Goal: Task Accomplishment & Management: Manage account settings

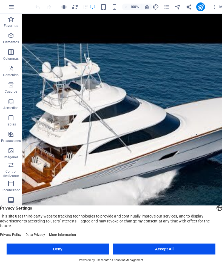
click at [204, 7] on icon "publish" at bounding box center [201, 7] width 6 height 6
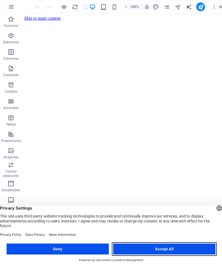
click at [176, 247] on button "Accept All" at bounding box center [164, 249] width 102 height 11
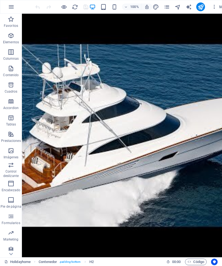
click at [203, 4] on icon "publish" at bounding box center [201, 7] width 6 height 6
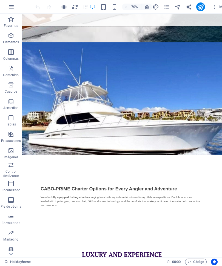
scroll to position [374, 0]
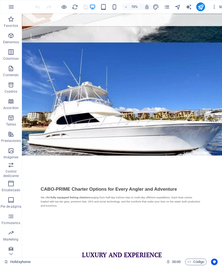
click at [203, 6] on icon "publish" at bounding box center [201, 7] width 6 height 6
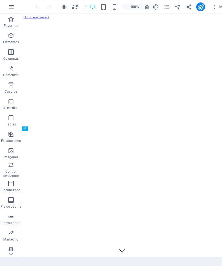
scroll to position [356, 0]
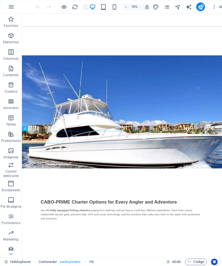
click at [180, 4] on icon "navigator" at bounding box center [178, 7] width 6 height 6
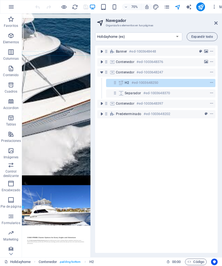
scroll to position [374, 0]
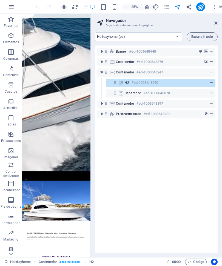
click at [175, 36] on select "Holidayhome (es) Apartments (es) CABO-PRIME FISHING FLEET (es) Holidayhome (en)" at bounding box center [138, 36] width 87 height 9
select select "18119962-es"
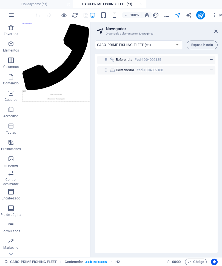
scroll to position [0, 0]
click at [204, 10] on div "25% Más" at bounding box center [111, 15] width 222 height 13
click at [202, 12] on icon "publish" at bounding box center [201, 15] width 6 height 6
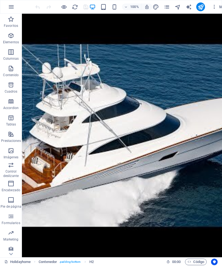
click at [16, 8] on button "button" at bounding box center [11, 6] width 13 height 13
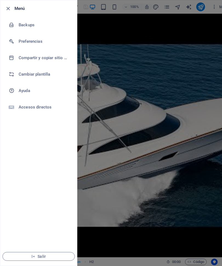
click at [16, 27] on div at bounding box center [14, 24] width 10 height 5
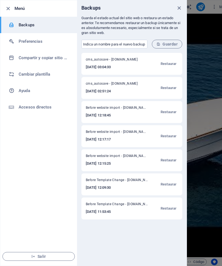
click at [15, 42] on div at bounding box center [14, 41] width 10 height 5
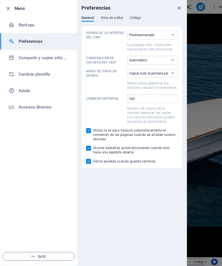
click at [21, 61] on h6 "Compartir y copiar sitio web" at bounding box center [44, 58] width 51 height 7
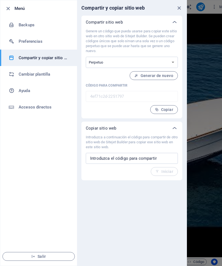
click at [22, 109] on h6 "Accesos directos" at bounding box center [44, 107] width 51 height 7
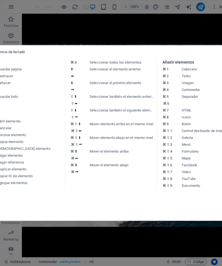
click at [31, 31] on aside "Hoja de referencia de teclado General ⌘ ⇧ S Guardar página ⌘ Z Deshacer ⌘ Y ⌘ ⇧…" at bounding box center [111, 133] width 222 height 266
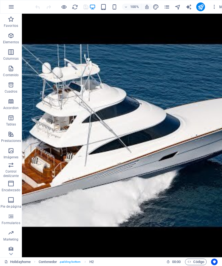
click at [218, 5] on span "Más" at bounding box center [220, 6] width 16 height 5
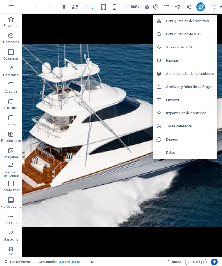
click at [204, 19] on h6 "Configuración del sitio web" at bounding box center [190, 21] width 48 height 7
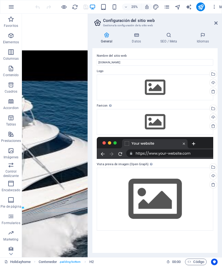
scroll to position [374, 0]
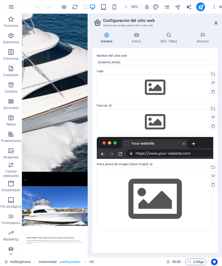
click at [137, 38] on icon at bounding box center [136, 34] width 26 height 5
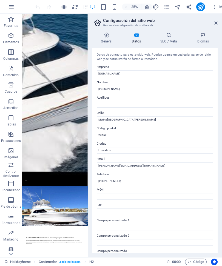
click at [106, 40] on h4 "General" at bounding box center [107, 38] width 31 height 12
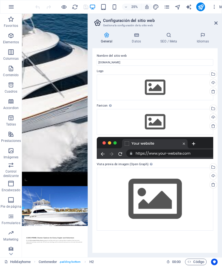
click at [216, 24] on icon at bounding box center [215, 23] width 3 height 4
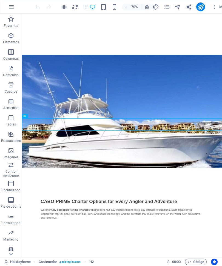
click at [166, 6] on icon "pages" at bounding box center [167, 7] width 6 height 6
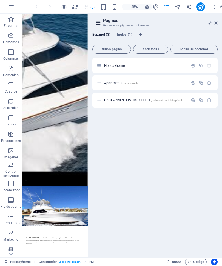
click at [204, 21] on h2 "Páginas" at bounding box center [160, 20] width 115 height 5
click at [210, 22] on icon at bounding box center [210, 23] width 0 height 4
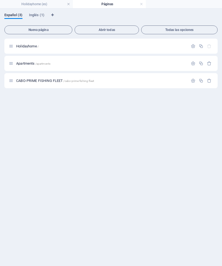
click at [211, 47] on icon "button" at bounding box center [209, 46] width 5 height 5
click at [196, 47] on button "button" at bounding box center [193, 46] width 8 height 5
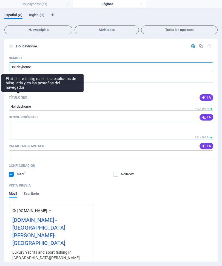
scroll to position [0, 0]
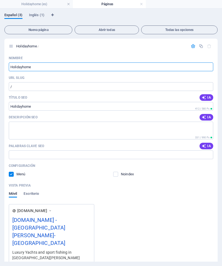
click at [113, 126] on textarea "Descripción SEO" at bounding box center [111, 131] width 205 height 18
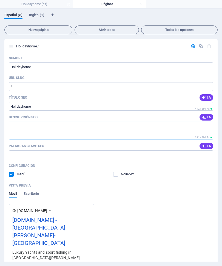
click at [208, 48] on icon "button" at bounding box center [209, 46] width 5 height 5
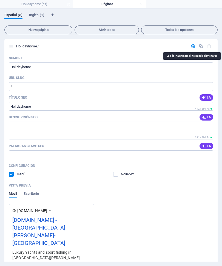
click at [12, 45] on icon at bounding box center [11, 46] width 5 height 5
click at [4, 43] on div "Español (3) Inglés (1) Nueva página Abrir todas Todas las opciones Holidayhome …" at bounding box center [111, 138] width 222 height 258
click at [194, 48] on icon "button" at bounding box center [193, 46] width 5 height 5
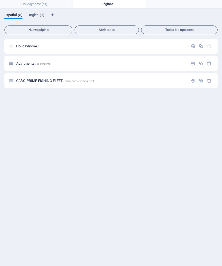
click at [210, 64] on icon "button" at bounding box center [209, 63] width 5 height 5
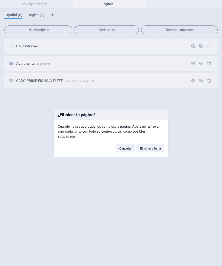
click at [154, 145] on button "Eliminar página" at bounding box center [150, 148] width 27 height 8
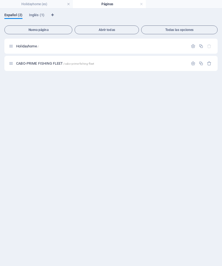
click at [42, 46] on p "Holidayhome /" at bounding box center [101, 46] width 170 height 4
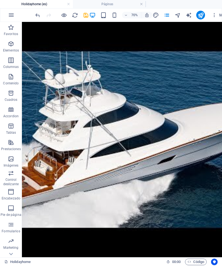
click at [167, 16] on icon "pages" at bounding box center [167, 15] width 6 height 6
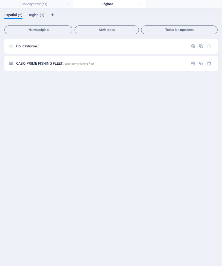
click at [204, 45] on button "button" at bounding box center [201, 46] width 8 height 5
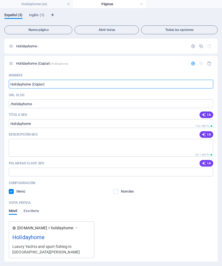
click at [213, 44] on div "Holidayhome /" at bounding box center [110, 46] width 213 height 15
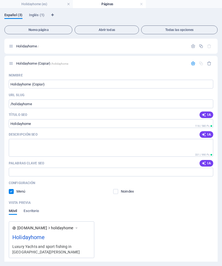
click at [211, 46] on icon "button" at bounding box center [209, 46] width 5 height 5
click at [24, 48] on span "Holidayhome /" at bounding box center [27, 46] width 22 height 4
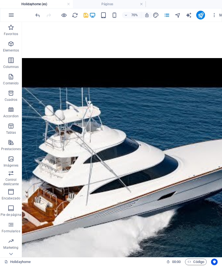
scroll to position [129, 0]
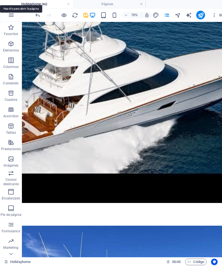
click at [17, 6] on h4 "Holidayhome (es)" at bounding box center [36, 4] width 73 height 6
click at [167, 17] on icon "pages" at bounding box center [167, 15] width 6 height 6
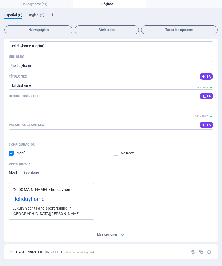
scroll to position [38, 0]
click at [9, 254] on icon at bounding box center [11, 252] width 5 height 5
click at [192, 252] on icon "button" at bounding box center [193, 252] width 5 height 5
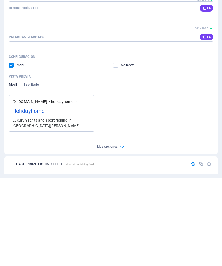
scroll to position [161, 0]
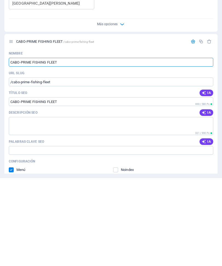
click at [73, 166] on input "/cabo-prime-fishing-fleet" at bounding box center [111, 170] width 205 height 9
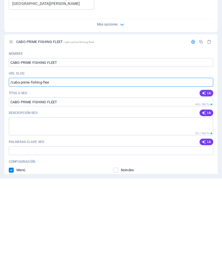
scroll to position [0, 0]
type input "/cab"
type input "W"
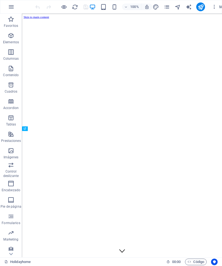
scroll to position [356, 0]
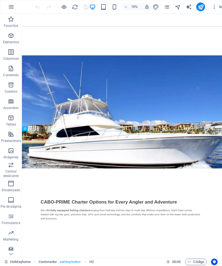
click at [212, 5] on icon "button" at bounding box center [214, 6] width 5 height 5
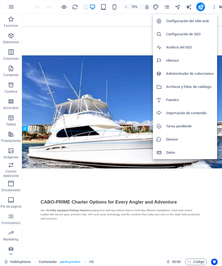
click at [162, 33] on div at bounding box center [161, 34] width 10 height 5
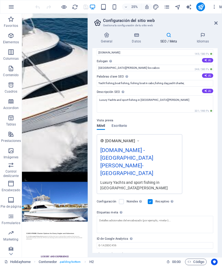
scroll to position [10, 0]
click at [121, 211] on icon at bounding box center [121, 212] width 2 height 3
click at [121, 216] on textarea "Etiquetas meta Introduce aquí el código HTML que se incluirá en las etiquetas d…" at bounding box center [155, 224] width 117 height 17
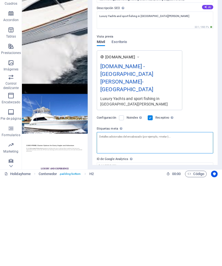
scroll to position [0, 0]
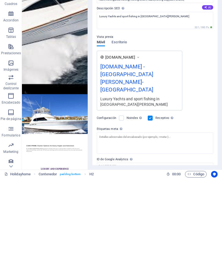
click at [129, 244] on div "ID de Google Analytics Añada únicamente el ID de Google Analytics. Incluimos el…" at bounding box center [155, 250] width 117 height 13
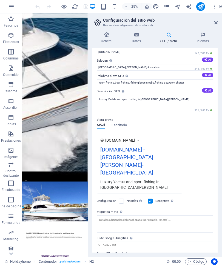
scroll to position [10, 0]
click at [131, 236] on div "Añada únicamente el ID de Google Analytics. Incluimos el ID automáticamente en …" at bounding box center [130, 239] width 5 height 7
click at [131, 242] on input "ID de Google Analytics Añada únicamente el ID de Google Analytics. Incluimos el…" at bounding box center [155, 245] width 117 height 7
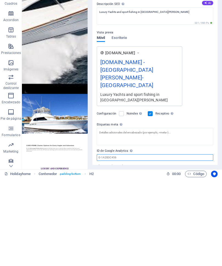
scroll to position [0, 0]
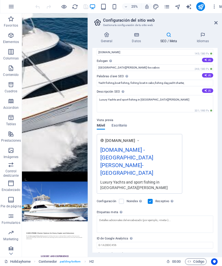
click at [218, 5] on span "Más" at bounding box center [220, 6] width 16 height 5
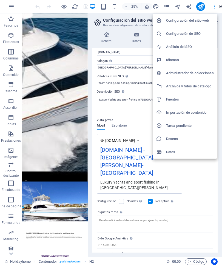
click at [193, 113] on h6 "Importación de contenido" at bounding box center [190, 113] width 48 height 7
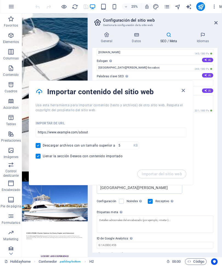
click at [185, 90] on icon "button" at bounding box center [183, 91] width 6 height 6
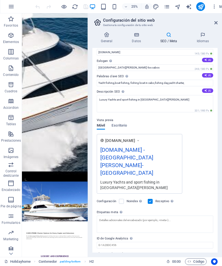
click at [214, 7] on icon "button" at bounding box center [214, 6] width 5 height 5
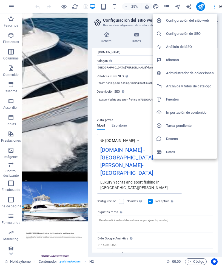
click at [173, 153] on h6 "Datos" at bounding box center [190, 152] width 48 height 7
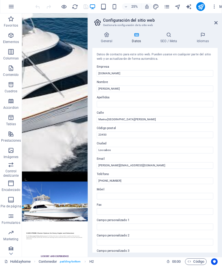
click at [218, 7] on span "Más" at bounding box center [220, 6] width 16 height 5
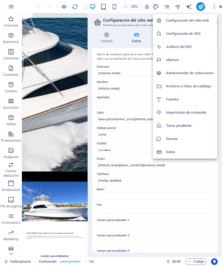
click at [209, 20] on h6 "Configuración del sitio web" at bounding box center [190, 21] width 48 height 7
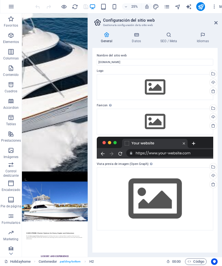
click at [152, 161] on div "Esta imagen se mostrará cuando el sitio web se comparta en redes sociales" at bounding box center [135, 153] width 44 height 16
click at [112, 103] on div "Define aquí el favicon de tu sitio web. Un favicon es un pequeño icono que se m…" at bounding box center [126, 84] width 44 height 37
click at [216, 114] on div "Cargar" at bounding box center [213, 118] width 8 height 8
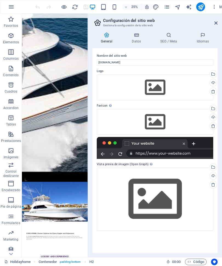
click at [216, 107] on div "Selecciona archivos del administrador de archivos, de la galería de fotos o car…" at bounding box center [213, 109] width 8 height 8
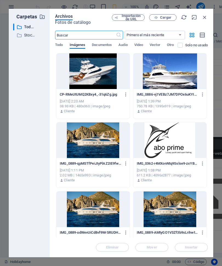
click at [168, 135] on div at bounding box center [170, 141] width 73 height 36
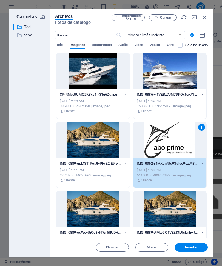
click at [197, 247] on span "Insertar" at bounding box center [191, 247] width 13 height 3
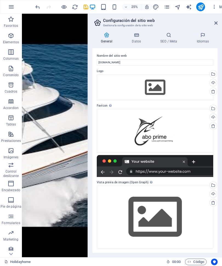
click at [213, 73] on div "Selecciona archivos del administrador de archivos, de la galería de fotos o car…" at bounding box center [213, 74] width 8 height 8
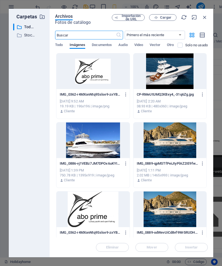
click at [99, 208] on div at bounding box center [92, 210] width 73 height 36
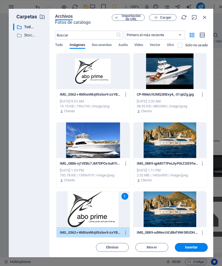
click at [202, 249] on span "Insertar" at bounding box center [191, 247] width 29 height 3
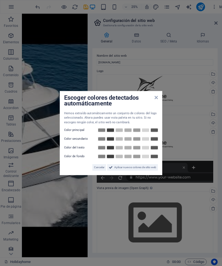
click at [139, 169] on span "Aplicar nuevos colores de sitio web" at bounding box center [135, 167] width 42 height 7
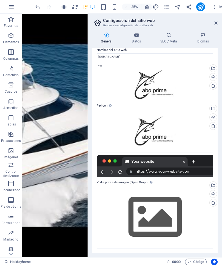
scroll to position [5, 0]
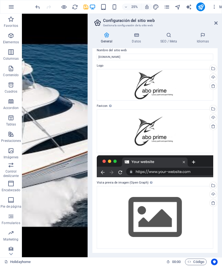
click at [154, 181] on label "Vista previa de imagen (Open Graph) Esta imagen se mostrará cuando el sitio web…" at bounding box center [155, 183] width 117 height 7
click at [152, 184] on div "Esta imagen se mostrará cuando el sitio web se comparta en redes sociales" at bounding box center [151, 182] width 5 height 7
click at [217, 182] on div "Selecciona archivos del administrador de archivos, de la galería de fotos o car…" at bounding box center [213, 186] width 8 height 8
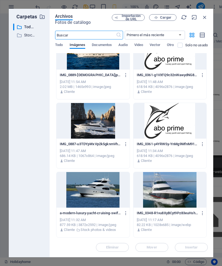
scroll to position [296, 0]
click at [178, 191] on div at bounding box center [170, 190] width 73 height 36
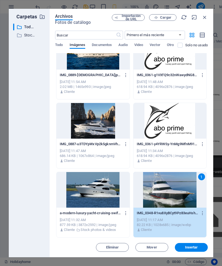
click at [196, 248] on span "Insertar" at bounding box center [191, 247] width 13 height 3
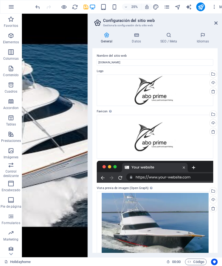
scroll to position [0, 0]
click at [202, 7] on icon "publish" at bounding box center [201, 7] width 6 height 6
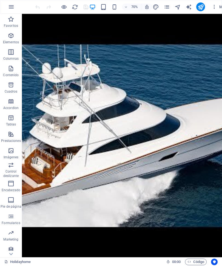
click at [217, 5] on icon "button" at bounding box center [214, 6] width 5 height 5
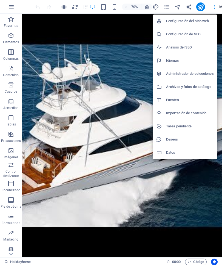
click at [123, 235] on div at bounding box center [111, 133] width 222 height 266
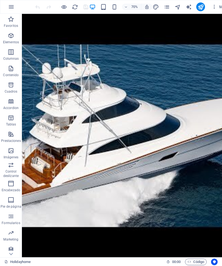
click at [220, 7] on span "Más" at bounding box center [220, 6] width 16 height 5
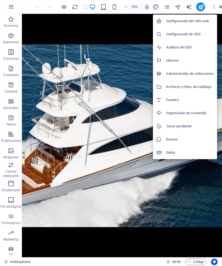
click at [209, 22] on h6 "Configuración del sitio web" at bounding box center [190, 21] width 48 height 7
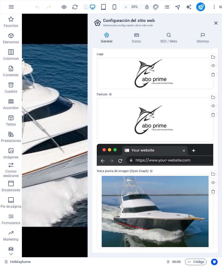
scroll to position [17, 0]
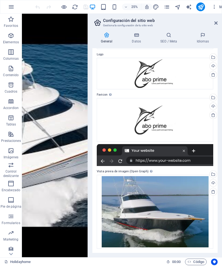
click at [214, 4] on button "Más" at bounding box center [220, 6] width 20 height 9
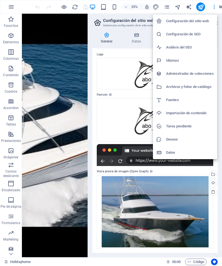
click at [202, 32] on h6 "Configuración de SEO" at bounding box center [190, 34] width 48 height 7
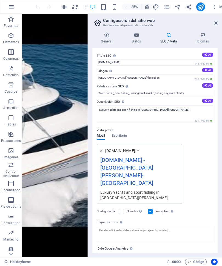
click at [112, 68] on div "El eslogan de tu sitio web." at bounding box center [127, 64] width 44 height 8
click at [112, 75] on input "[GEOGRAPHIC_DATA][PERSON_NAME]-los cabos" at bounding box center [155, 78] width 117 height 7
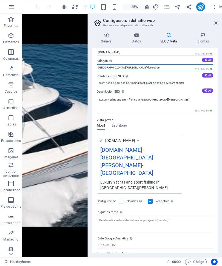
scroll to position [10, 0]
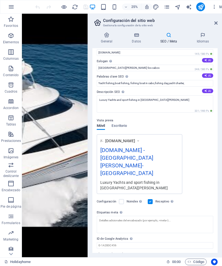
click at [121, 199] on label at bounding box center [121, 201] width 5 height 5
click at [0, 0] on input "Noindex Indica a los buscadores que no incluyan este sitio web en los resultado…" at bounding box center [0, 0] width 0 height 0
click at [173, 184] on div "Determina si el sitio web debería responder en función de la resolución de pant…" at bounding box center [188, 190] width 44 height 16
click at [0, 0] on input "Receptivo Determina si el sitio web debería responder en función de la resoluci…" at bounding box center [0, 0] width 0 height 0
click at [152, 199] on label at bounding box center [150, 201] width 5 height 5
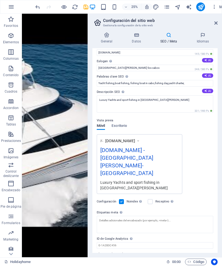
click at [0, 0] on input "Receptivo Determina si el sitio web debería responder en función de la resoluci…" at bounding box center [0, 0] width 0 height 0
click at [215, 7] on icon "button" at bounding box center [214, 6] width 5 height 5
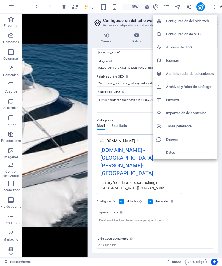
click at [209, 75] on h6 "Administrador de colecciones" at bounding box center [190, 73] width 48 height 7
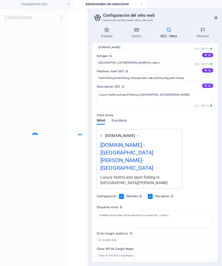
scroll to position [0, 0]
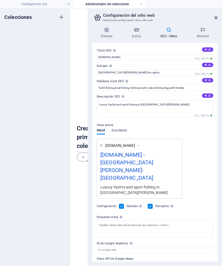
click at [217, 18] on icon at bounding box center [215, 18] width 3 height 4
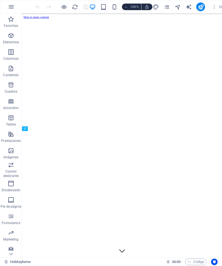
scroll to position [356, 0]
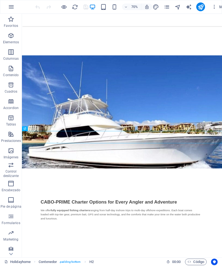
click at [214, 9] on icon "button" at bounding box center [214, 6] width 5 height 5
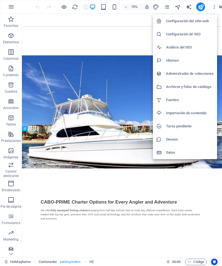
click at [168, 111] on h6 "Importación de contenido" at bounding box center [190, 113] width 48 height 7
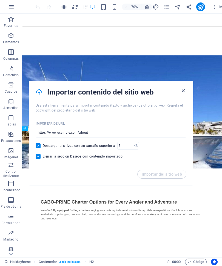
click at [183, 94] on icon "button" at bounding box center [183, 91] width 6 height 6
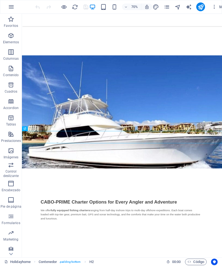
click at [213, 6] on icon "button" at bounding box center [214, 6] width 5 height 5
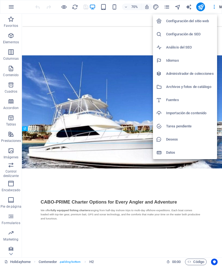
click at [162, 152] on div at bounding box center [161, 152] width 10 height 5
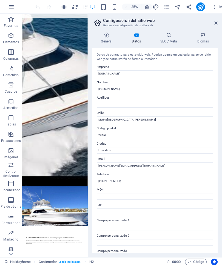
scroll to position [374, 0]
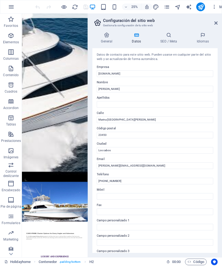
click at [211, 4] on button "Más" at bounding box center [220, 6] width 20 height 9
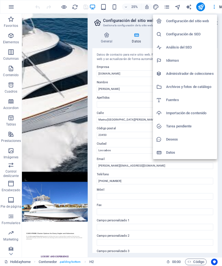
click at [10, 4] on div at bounding box center [111, 133] width 222 height 266
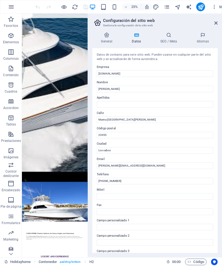
click at [8, 4] on icon "button" at bounding box center [11, 7] width 7 height 7
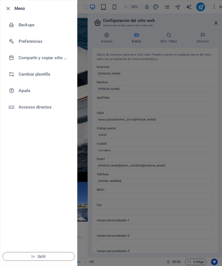
click at [28, 38] on h6 "Preferencias" at bounding box center [44, 41] width 51 height 7
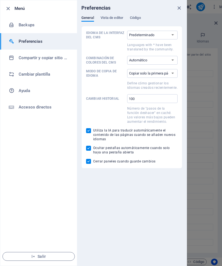
click at [17, 92] on div at bounding box center [14, 90] width 10 height 7
click at [182, 9] on icon "close" at bounding box center [179, 8] width 6 height 6
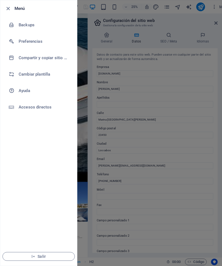
click at [6, 9] on icon "button" at bounding box center [8, 8] width 6 height 6
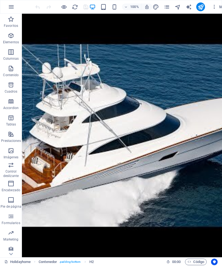
click at [11, 10] on button "button" at bounding box center [11, 6] width 13 height 13
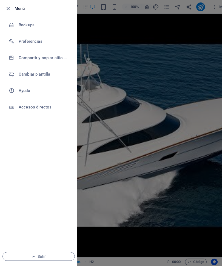
click at [22, 13] on li "Menú" at bounding box center [38, 8] width 77 height 16
click at [170, 166] on div at bounding box center [111, 133] width 222 height 266
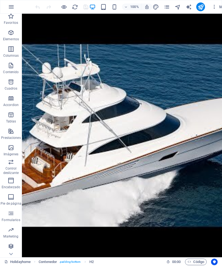
scroll to position [3, 0]
click at [12, 10] on icon "button" at bounding box center [11, 7] width 7 height 7
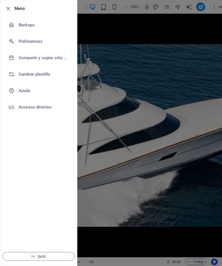
click at [163, 197] on div at bounding box center [111, 133] width 222 height 266
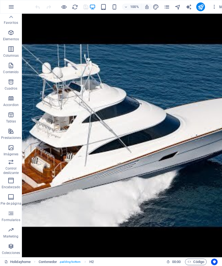
click at [8, 8] on icon "button" at bounding box center [11, 7] width 7 height 7
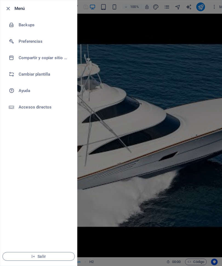
click at [10, 9] on icon "button" at bounding box center [8, 8] width 6 height 6
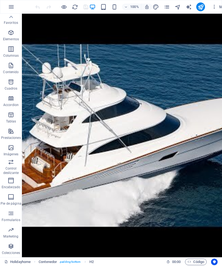
click at [169, 9] on icon "pages" at bounding box center [167, 7] width 6 height 6
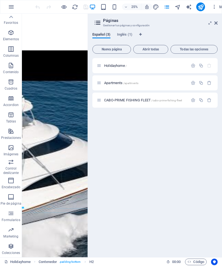
scroll to position [374, 0]
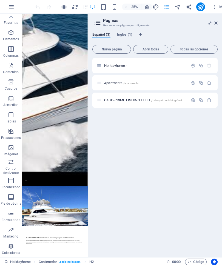
click at [11, 22] on p "Favoritos" at bounding box center [11, 23] width 14 height 4
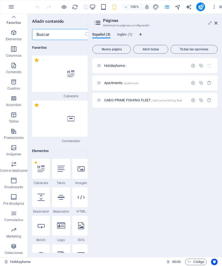
scroll to position [3, 0]
click at [147, 170] on div "Holidayhome / Apartments /apartments CABO-PRIME FISHING FLEET /cabo-prime-fishi…" at bounding box center [154, 155] width 125 height 195
click at [220, 20] on aside "Páginas Gestionar tus páginas y configuración Español (3) Inglés (1) Nueva pági…" at bounding box center [155, 136] width 134 height 244
click at [214, 23] on icon at bounding box center [215, 23] width 3 height 4
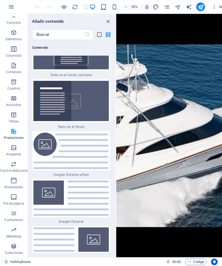
scroll to position [2263, 0]
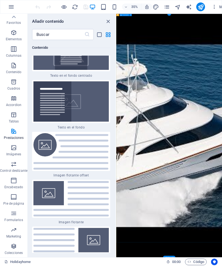
click at [111, 18] on div "Añadir contenido" at bounding box center [72, 21] width 88 height 7
click at [111, 22] on icon "close panel" at bounding box center [108, 21] width 6 height 6
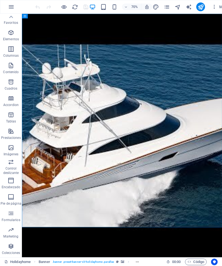
scroll to position [0, 0]
click at [8, 4] on icon "button" at bounding box center [11, 7] width 7 height 7
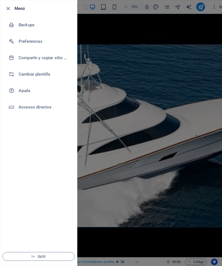
click at [15, 8] on h6 "Menú" at bounding box center [44, 8] width 58 height 7
click at [7, 10] on icon "button" at bounding box center [8, 8] width 6 height 6
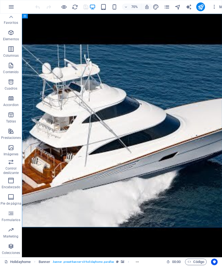
click at [167, 10] on icon "pages" at bounding box center [167, 7] width 6 height 6
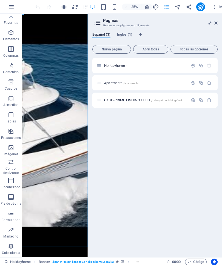
click at [102, 21] on header "Páginas Gestionar tus páginas y configuración" at bounding box center [156, 21] width 124 height 14
click at [98, 23] on icon at bounding box center [98, 23] width 8 height 8
click at [13, 10] on icon "button" at bounding box center [11, 7] width 7 height 7
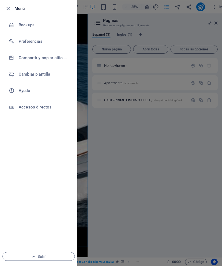
click at [10, 10] on icon "button" at bounding box center [8, 8] width 6 height 6
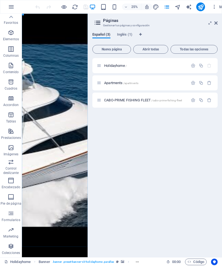
scroll to position [3, 0]
click at [23, 263] on link "Holidayhome" at bounding box center [17, 262] width 26 height 7
click at [20, 262] on link "Holidayhome" at bounding box center [17, 262] width 26 height 7
click at [219, 22] on aside "Páginas Gestionar tus páginas y configuración Español (3) Inglés (1) Nueva pági…" at bounding box center [155, 136] width 134 height 244
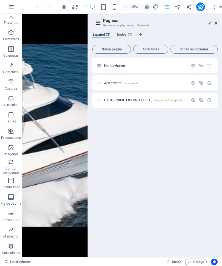
click at [217, 21] on icon at bounding box center [215, 23] width 3 height 4
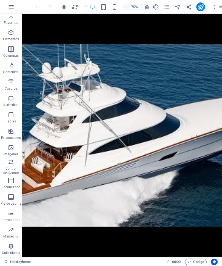
scroll to position [0, 0]
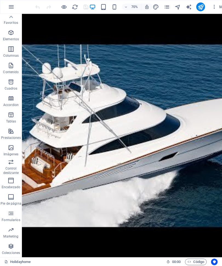
click at [13, 3] on button "button" at bounding box center [11, 6] width 13 height 13
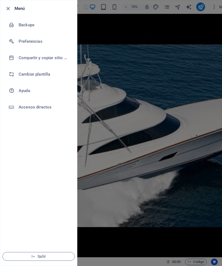
click at [11, 6] on icon "button" at bounding box center [8, 8] width 6 height 6
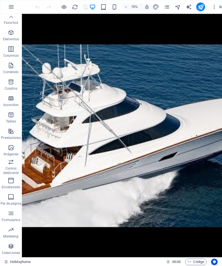
click at [168, 6] on icon "pages" at bounding box center [167, 7] width 6 height 6
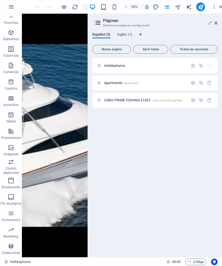
click at [200, 48] on span "Todas las opciones" at bounding box center [194, 49] width 42 height 3
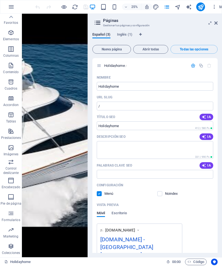
scroll to position [393, 0]
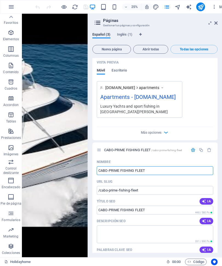
click at [212, 11] on button "Más" at bounding box center [220, 6] width 20 height 9
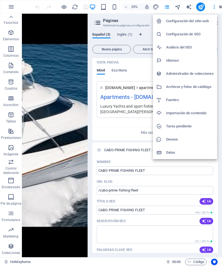
click at [207, 22] on h6 "Configuración del sitio web" at bounding box center [190, 21] width 48 height 7
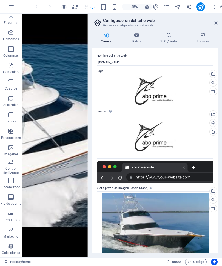
click at [9, 7] on icon "button" at bounding box center [11, 7] width 7 height 7
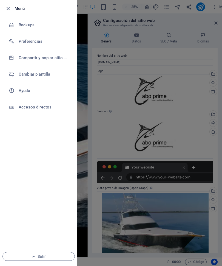
click at [19, 44] on h6 "Preferencias" at bounding box center [44, 41] width 51 height 7
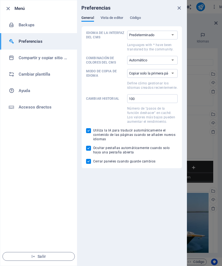
click at [15, 25] on div at bounding box center [14, 24] width 10 height 5
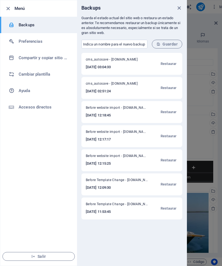
click at [19, 110] on h6 "Accesos directos" at bounding box center [44, 107] width 51 height 7
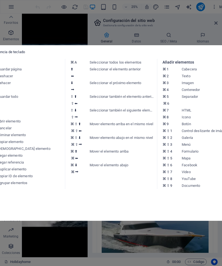
click at [27, 24] on aside "Hoja de referencia de teclado General ⌘ ⇧ S Guardar página ⌘ Z Deshacer ⌘ Y ⌘ ⇧…" at bounding box center [111, 133] width 222 height 266
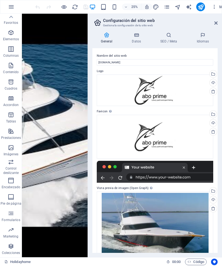
click at [219, 22] on aside "Configuración del sitio web Gestiona la configuración de tu sitio web General D…" at bounding box center [155, 136] width 134 height 244
click at [216, 22] on icon at bounding box center [215, 23] width 3 height 4
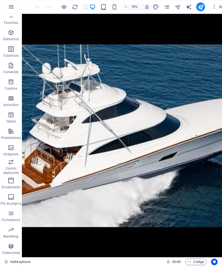
click at [179, 8] on icon "navigator" at bounding box center [178, 7] width 6 height 6
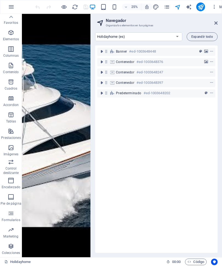
click at [217, 24] on icon at bounding box center [215, 23] width 3 height 4
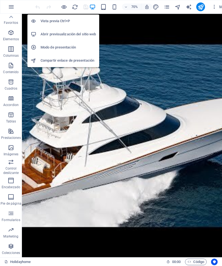
click at [43, 46] on h6 "Modo de presentación" at bounding box center [68, 47] width 55 height 7
click at [50, 19] on h6 "Vista previa Ctrl+P" at bounding box center [68, 21] width 55 height 7
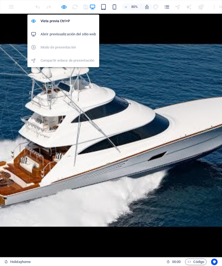
scroll to position [0, 0]
click at [129, 4] on span "80%" at bounding box center [131, 7] width 15 height 7
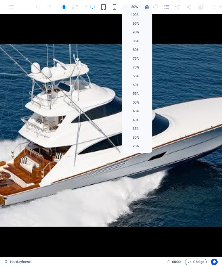
click at [131, 60] on h6 "75%" at bounding box center [132, 58] width 14 height 7
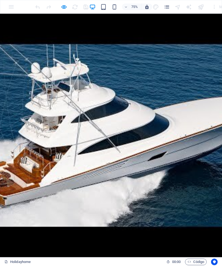
click at [134, 4] on h6 "75%" at bounding box center [134, 7] width 9 height 7
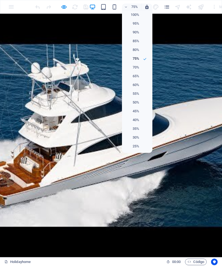
click at [130, 92] on h6 "55%" at bounding box center [132, 94] width 14 height 7
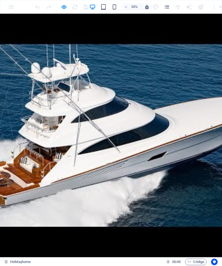
click at [132, 4] on h6 "55%" at bounding box center [134, 7] width 9 height 7
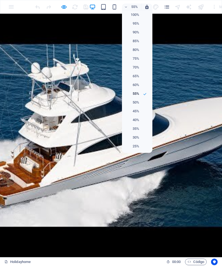
click at [132, 55] on li "75%" at bounding box center [137, 58] width 30 height 9
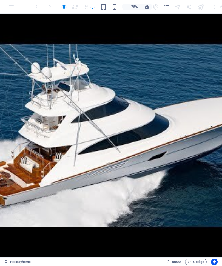
click at [131, 1] on div "75% Más" at bounding box center [111, 6] width 222 height 13
click at [126, 4] on span "75%" at bounding box center [131, 7] width 15 height 7
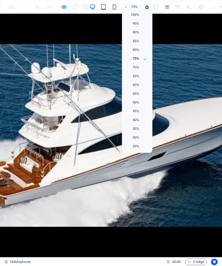
click at [133, 37] on li "85%" at bounding box center [137, 41] width 30 height 9
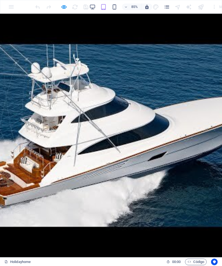
click at [167, 6] on icon "pages" at bounding box center [167, 7] width 6 height 6
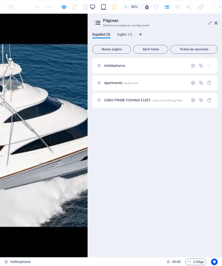
click at [96, 25] on icon at bounding box center [98, 23] width 8 height 8
click at [96, 20] on icon at bounding box center [98, 23] width 8 height 8
click at [98, 21] on icon at bounding box center [98, 23] width 8 height 8
click at [97, 20] on icon at bounding box center [98, 23] width 8 height 8
click at [4, 5] on div "85% Más" at bounding box center [111, 6] width 222 height 13
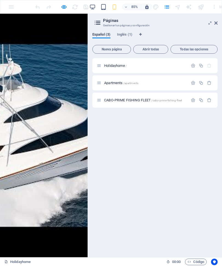
click at [217, 24] on icon at bounding box center [215, 23] width 3 height 4
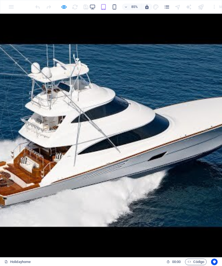
click at [9, 6] on div "85% Más" at bounding box center [111, 6] width 222 height 13
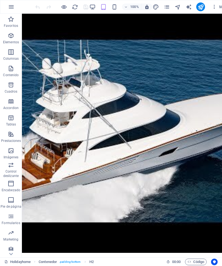
scroll to position [7, 0]
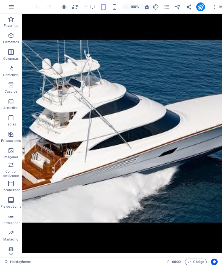
click at [60, 259] on div "CABO-PRIME LUXURY SPORT FISHING" at bounding box center [121, 266] width 191 height 15
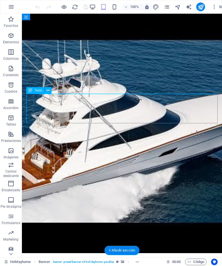
click at [128, 5] on span "100%" at bounding box center [131, 7] width 15 height 7
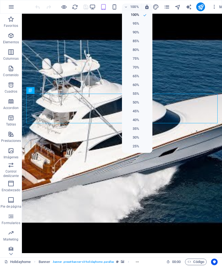
click at [132, 46] on li "80%" at bounding box center [137, 50] width 30 height 9
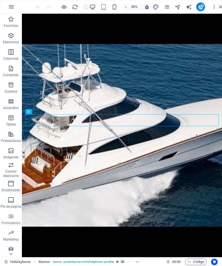
scroll to position [0, 0]
click at [204, 8] on icon "publish" at bounding box center [201, 7] width 6 height 6
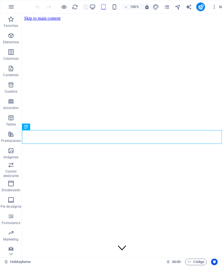
scroll to position [231, 0]
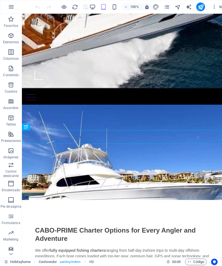
click at [138, 8] on h6 "100%" at bounding box center [134, 7] width 9 height 7
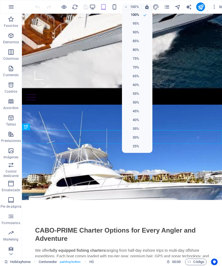
click at [139, 50] on h6 "80%" at bounding box center [132, 50] width 14 height 7
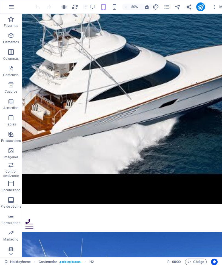
scroll to position [109, 0]
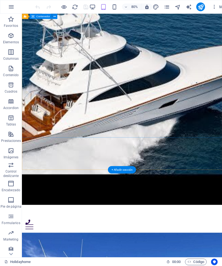
click at [180, 209] on div "CABO-PRIME LUXURY SPORT FISHING" at bounding box center [147, 225] width 250 height 32
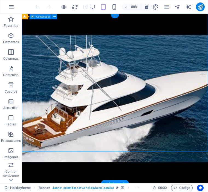
scroll to position [0, 0]
click at [14, 8] on icon "button" at bounding box center [11, 7] width 7 height 7
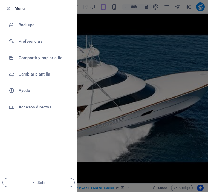
click at [11, 9] on icon "button" at bounding box center [8, 8] width 6 height 6
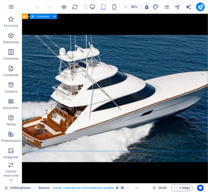
click at [57, 15] on button at bounding box center [54, 16] width 5 height 5
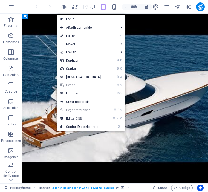
click at [77, 38] on link "⏎ Editar" at bounding box center [80, 36] width 47 height 8
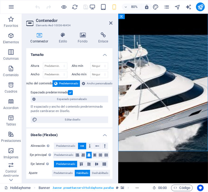
click at [66, 39] on h4 "Estilo" at bounding box center [64, 38] width 19 height 12
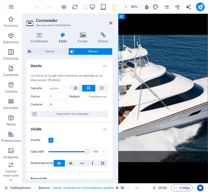
click at [40, 38] on h4 "Contenedor" at bounding box center [40, 38] width 28 height 12
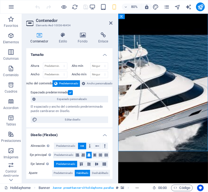
click at [12, 6] on icon "button" at bounding box center [11, 7] width 7 height 7
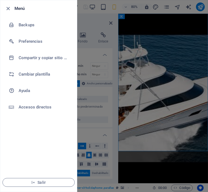
click at [11, 8] on icon "button" at bounding box center [8, 8] width 6 height 6
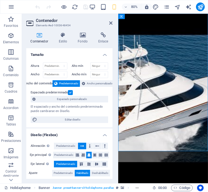
click at [106, 54] on h4 "Tamaño" at bounding box center [69, 53] width 86 height 10
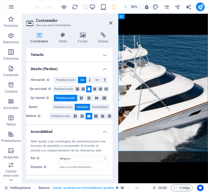
click at [84, 34] on icon at bounding box center [83, 34] width 18 height 5
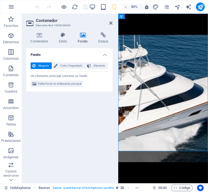
click at [44, 35] on icon at bounding box center [39, 34] width 26 height 5
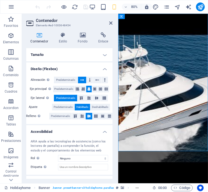
click at [107, 57] on h4 "Tamaño" at bounding box center [69, 54] width 86 height 13
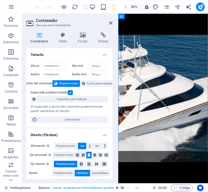
click at [65, 36] on icon at bounding box center [63, 34] width 17 height 5
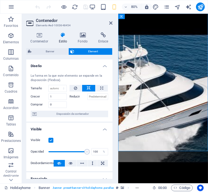
click at [53, 51] on span "Banner" at bounding box center [50, 51] width 34 height 7
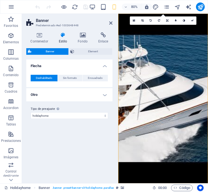
click at [100, 54] on span "Element" at bounding box center [93, 51] width 35 height 7
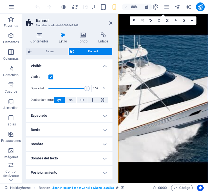
click at [41, 36] on icon at bounding box center [39, 34] width 26 height 5
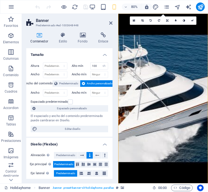
click at [13, 41] on p "Elementos" at bounding box center [11, 42] width 16 height 4
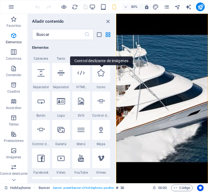
scroll to position [125, 0]
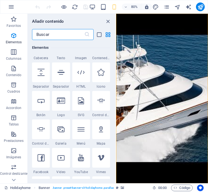
click at [84, 126] on icon at bounding box center [81, 129] width 7 height 7
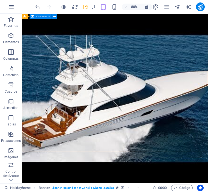
click at [40, 8] on icon "undo" at bounding box center [38, 7] width 6 height 6
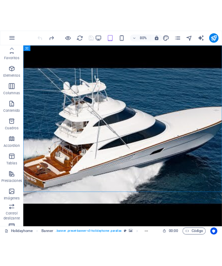
scroll to position [0, 0]
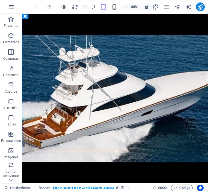
click at [12, 8] on icon "button" at bounding box center [11, 7] width 7 height 7
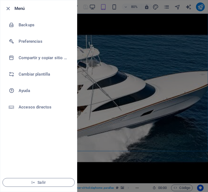
click at [9, 7] on icon "button" at bounding box center [8, 8] width 6 height 6
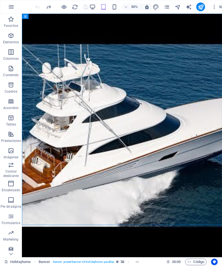
click at [9, 41] on p "Elementos" at bounding box center [11, 42] width 16 height 4
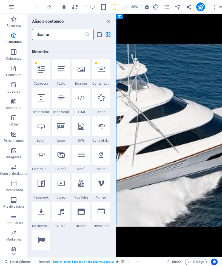
scroll to position [99, 0]
click at [77, 33] on input "text" at bounding box center [58, 34] width 52 height 11
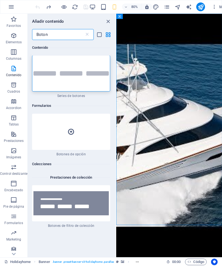
scroll to position [0, 0]
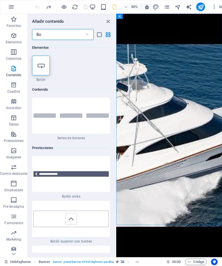
type input "B"
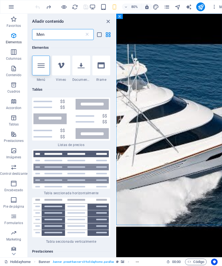
type input "Menu"
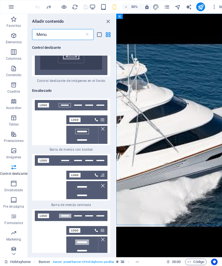
scroll to position [91, 0]
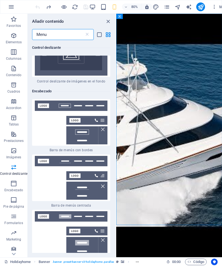
click at [45, 107] on img at bounding box center [70, 123] width 75 height 44
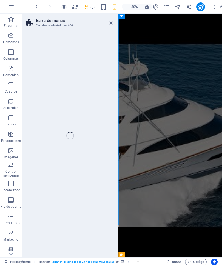
select select "rem"
select select "preset-menu-v2-border"
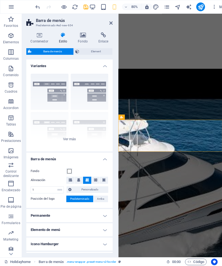
scroll to position [172, 0]
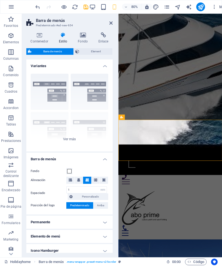
click at [112, 24] on icon at bounding box center [110, 23] width 3 height 4
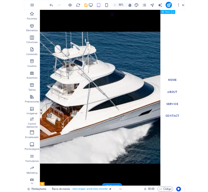
scroll to position [0, 0]
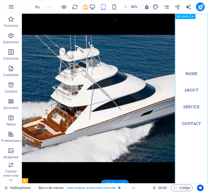
click at [40, 7] on icon "undo" at bounding box center [38, 7] width 6 height 6
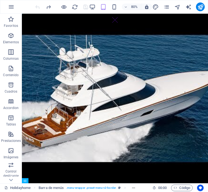
click at [13, 54] on icon "button" at bounding box center [11, 52] width 7 height 7
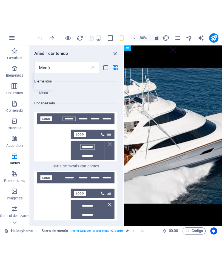
scroll to position [25, 0]
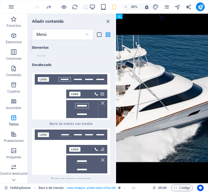
type input "Menú"
click at [99, 130] on img at bounding box center [70, 152] width 75 height 44
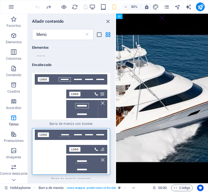
click at [97, 130] on img at bounding box center [70, 152] width 75 height 44
click at [95, 130] on img at bounding box center [70, 152] width 75 height 44
click at [90, 130] on img at bounding box center [70, 152] width 75 height 44
click at [110, 22] on icon "close panel" at bounding box center [108, 21] width 6 height 6
click at [110, 21] on icon "close panel" at bounding box center [108, 21] width 6 height 6
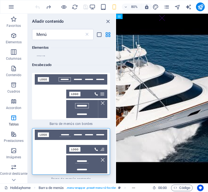
click at [111, 20] on icon "close panel" at bounding box center [108, 21] width 6 height 6
click at [111, 22] on icon "close panel" at bounding box center [108, 21] width 6 height 6
click at [111, 19] on icon "close panel" at bounding box center [108, 21] width 6 height 6
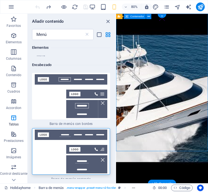
click at [110, 21] on icon "close panel" at bounding box center [108, 21] width 6 height 6
click at [110, 22] on icon "close panel" at bounding box center [108, 21] width 6 height 6
click at [93, 130] on img at bounding box center [70, 152] width 75 height 44
click at [98, 130] on img at bounding box center [70, 152] width 75 height 44
click at [97, 130] on img at bounding box center [70, 152] width 75 height 44
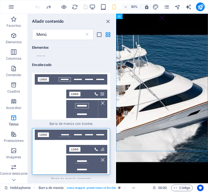
click at [98, 130] on img at bounding box center [70, 152] width 75 height 44
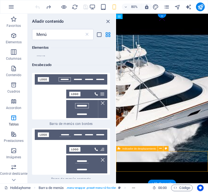
click at [111, 22] on icon "close panel" at bounding box center [108, 21] width 6 height 6
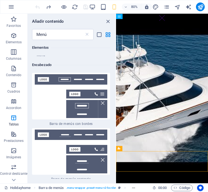
click at [111, 19] on icon "close panel" at bounding box center [108, 21] width 6 height 6
click at [110, 21] on icon "close panel" at bounding box center [108, 21] width 6 height 6
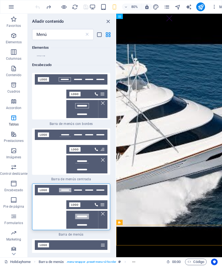
click at [107, 22] on icon "close panel" at bounding box center [108, 21] width 6 height 6
click at [106, 19] on icon "close panel" at bounding box center [108, 21] width 6 height 6
click at [110, 18] on icon "close panel" at bounding box center [108, 21] width 6 height 6
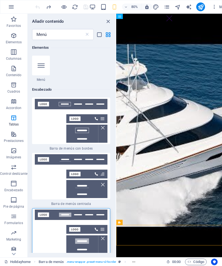
click at [49, 119] on img at bounding box center [70, 121] width 75 height 44
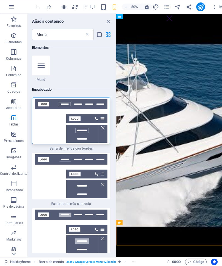
click at [0, 0] on label "1 Star" at bounding box center [0, 0] width 0 height 0
click at [0, 0] on input "1 Star" at bounding box center [0, 0] width 0 height 0
radio input "true"
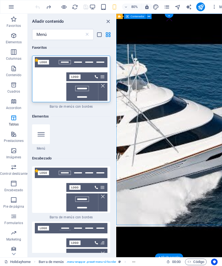
click at [109, 23] on icon "close panel" at bounding box center [108, 21] width 6 height 6
click at [10, 2] on button "button" at bounding box center [11, 6] width 13 height 13
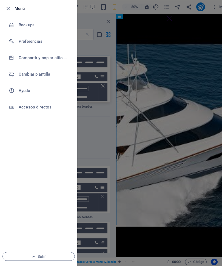
click at [9, 5] on icon "button" at bounding box center [8, 8] width 6 height 6
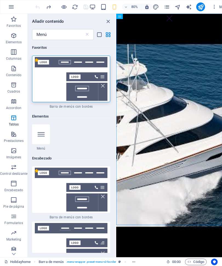
click at [110, 17] on div "Añadir contenido Menú ​ Favoritos 1 Star Barra de menús con bordes Elementos 1 …" at bounding box center [72, 136] width 88 height 244
click at [110, 23] on icon "close panel" at bounding box center [108, 21] width 6 height 6
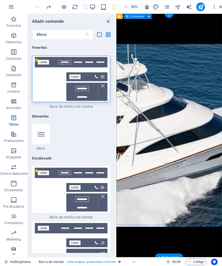
click at [47, 7] on icon "redo" at bounding box center [49, 7] width 6 height 6
click at [48, 5] on icon "redo" at bounding box center [49, 7] width 6 height 6
click at [47, 4] on icon "redo" at bounding box center [49, 7] width 6 height 6
click at [108, 23] on icon "close panel" at bounding box center [108, 21] width 6 height 6
click at [104, 19] on div "Añadir contenido" at bounding box center [72, 21] width 88 height 7
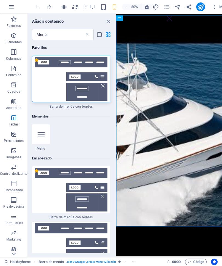
scroll to position [-1, 0]
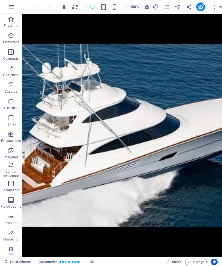
click at [10, 53] on icon "button" at bounding box center [11, 52] width 7 height 7
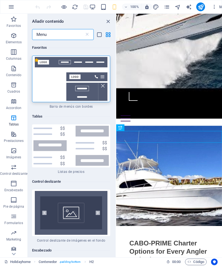
type input "Menú"
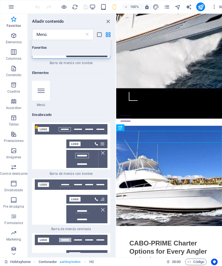
scroll to position [44, 0]
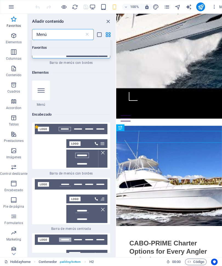
click at [43, 235] on img at bounding box center [70, 257] width 75 height 44
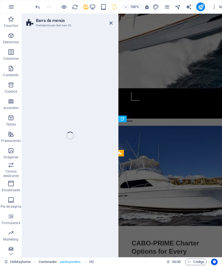
select select "rem"
select select "preset-menu-v2-default"
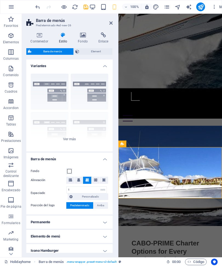
click at [110, 22] on icon at bounding box center [110, 23] width 3 height 4
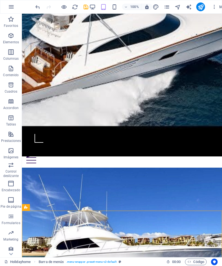
scroll to position [169, 0]
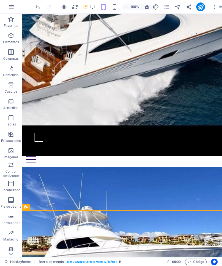
click at [74, 157] on div "Menu" at bounding box center [121, 160] width 191 height 6
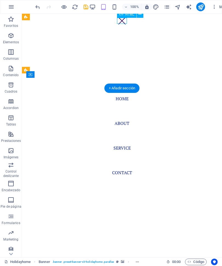
click at [125, 97] on nav "Home About Service Contact" at bounding box center [122, 136] width 200 height 244
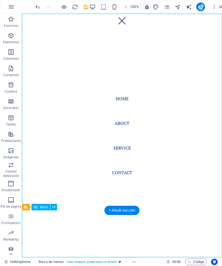
click at [130, 124] on nav "Home About Service Contact" at bounding box center [122, 136] width 200 height 244
click at [128, 148] on nav "Home About Service Contact" at bounding box center [122, 136] width 200 height 244
click at [131, 172] on nav "Home About Service Contact" at bounding box center [122, 136] width 200 height 244
click at [133, 174] on nav "Home About Service Contact" at bounding box center [122, 136] width 200 height 244
click at [133, 144] on nav "Home About Service Contact" at bounding box center [122, 136] width 200 height 244
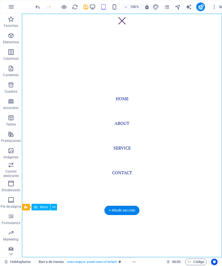
click at [129, 114] on nav "Home About Service Contact" at bounding box center [122, 136] width 200 height 244
click at [127, 98] on nav "Home About Service Contact" at bounding box center [122, 136] width 200 height 244
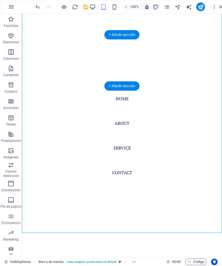
click at [35, 7] on icon "undo" at bounding box center [38, 7] width 6 height 6
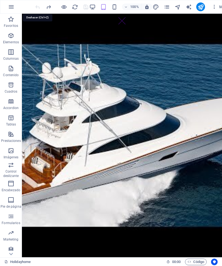
scroll to position [0, 0]
click at [5, 55] on span "Columnas" at bounding box center [11, 55] width 22 height 13
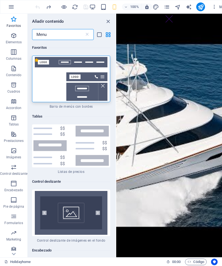
type input "Menu"
click at [36, 63] on img at bounding box center [70, 79] width 75 height 44
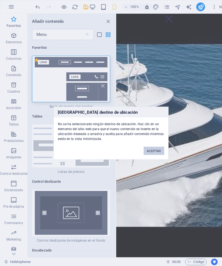
click at [158, 152] on button "ACEPTAR" at bounding box center [154, 151] width 21 height 8
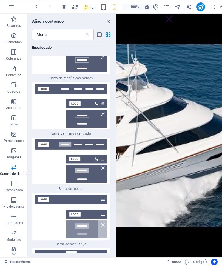
scroll to position [231, 0]
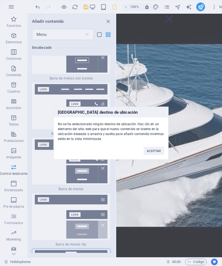
click at [43, 108] on div "Ningún destino de ubicación No se ha seleccionado ningún destino de ubicación. …" at bounding box center [111, 133] width 222 height 266
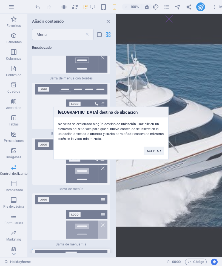
click at [161, 147] on button "ACEPTAR" at bounding box center [154, 151] width 21 height 8
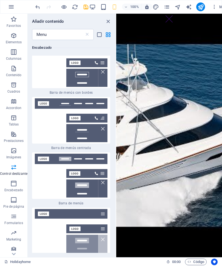
scroll to position [214, 0]
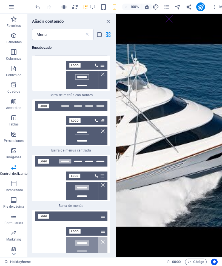
click at [0, 0] on label "1 Star" at bounding box center [0, 0] width 0 height 0
click at [0, 0] on input "1 Star" at bounding box center [0, 0] width 0 height 0
radio input "true"
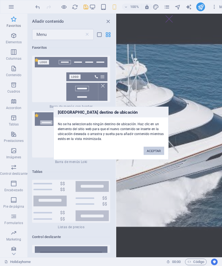
scroll to position [0, 0]
click at [161, 151] on button "ACEPTAR" at bounding box center [154, 151] width 21 height 8
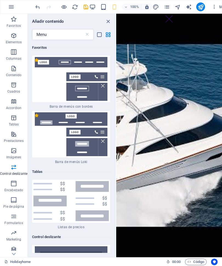
click at [74, 111] on div at bounding box center [71, 134] width 78 height 47
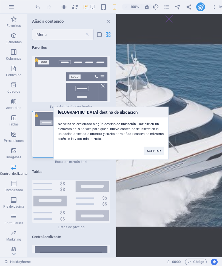
click at [46, 74] on div "Ningún destino de ubicación No se ha seleccionado ningún destino de ubicación. …" at bounding box center [111, 133] width 222 height 266
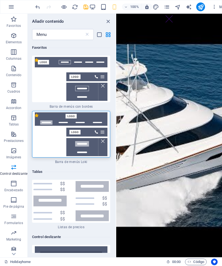
click at [48, 76] on img at bounding box center [70, 79] width 75 height 44
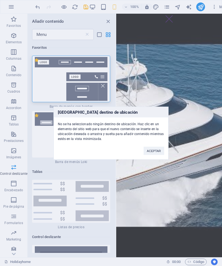
click at [86, 77] on div "Ningún destino de ubicación No se ha seleccionado ningún destino de ubicación. …" at bounding box center [111, 133] width 222 height 266
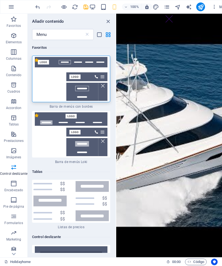
click at [85, 112] on img at bounding box center [70, 134] width 75 height 44
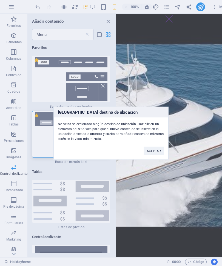
click at [80, 71] on div "Ningún destino de ubicación No se ha seleccionado ningún destino de ubicación. …" at bounding box center [111, 133] width 222 height 266
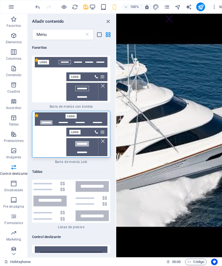
click at [86, 112] on img at bounding box center [70, 134] width 75 height 44
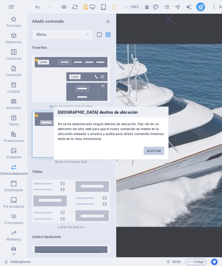
click at [159, 152] on button "ACEPTAR" at bounding box center [154, 151] width 21 height 8
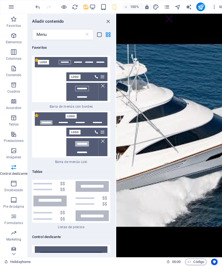
click at [85, 112] on img at bounding box center [70, 134] width 75 height 44
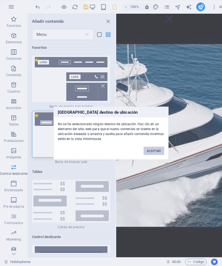
click at [159, 151] on button "ACEPTAR" at bounding box center [154, 151] width 21 height 8
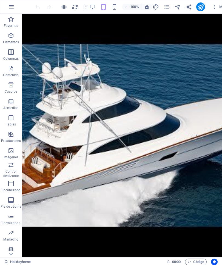
click at [9, 56] on span "Columnas" at bounding box center [11, 55] width 22 height 13
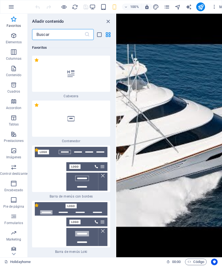
click at [46, 147] on img at bounding box center [70, 169] width 75 height 44
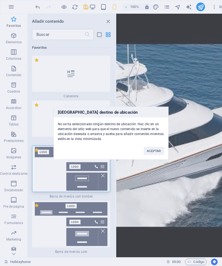
click at [41, 121] on div "Ningún destino de ubicación No se ha seleccionado ningún destino de ubicación. …" at bounding box center [111, 133] width 222 height 266
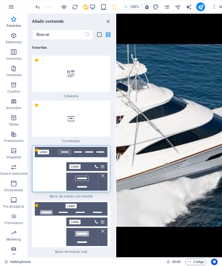
click at [41, 147] on img at bounding box center [70, 169] width 75 height 44
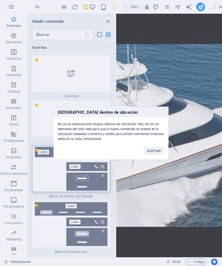
click at [164, 147] on button "ACEPTAR" at bounding box center [154, 151] width 21 height 8
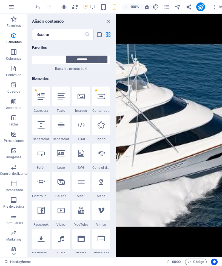
scroll to position [184, 0]
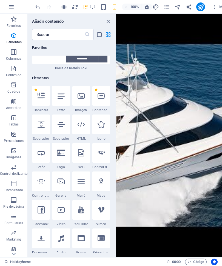
click at [39, 207] on icon at bounding box center [41, 210] width 7 height 7
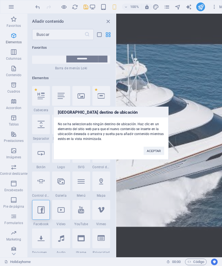
click at [161, 151] on button "ACEPTAR" at bounding box center [154, 151] width 21 height 8
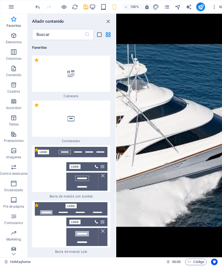
scroll to position [0, 0]
click at [107, 22] on icon "close panel" at bounding box center [108, 21] width 6 height 6
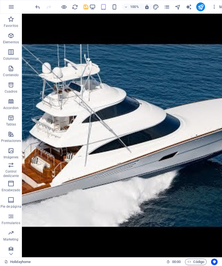
click at [8, 50] on icon "button" at bounding box center [11, 52] width 7 height 7
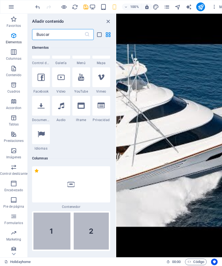
scroll to position [317, 0]
click at [101, 32] on icon "list-view" at bounding box center [99, 35] width 6 height 6
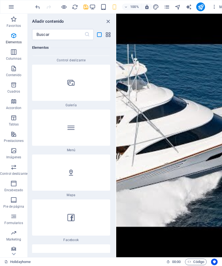
scroll to position [791, 0]
click at [62, 127] on div at bounding box center [71, 127] width 78 height 36
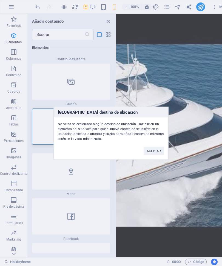
click at [162, 150] on button "ACEPTAR" at bounding box center [154, 151] width 21 height 8
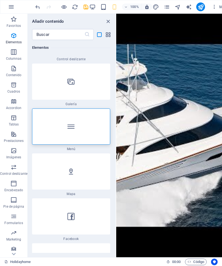
click at [52, 119] on div at bounding box center [71, 127] width 78 height 36
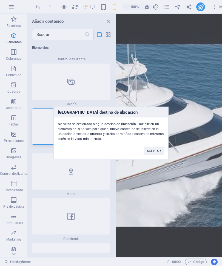
click at [160, 151] on button "ACEPTAR" at bounding box center [154, 151] width 21 height 8
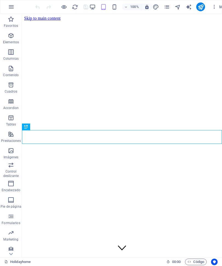
scroll to position [231, 0]
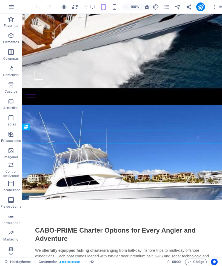
click at [10, 54] on icon "button" at bounding box center [11, 52] width 7 height 7
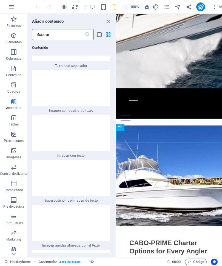
scroll to position [1885, 0]
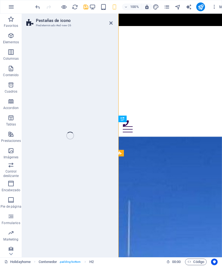
select select "rem"
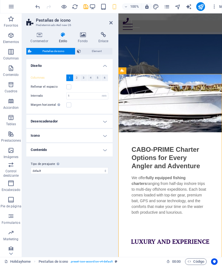
scroll to position [304, 0]
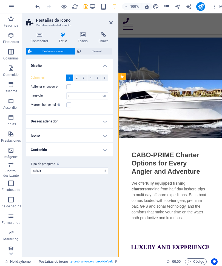
click at [35, 4] on icon "undo" at bounding box center [38, 7] width 6 height 6
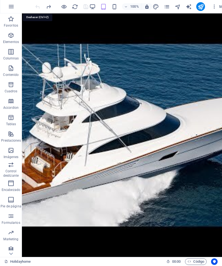
scroll to position [0, 0]
click at [13, 56] on p "Columnas" at bounding box center [11, 58] width 16 height 4
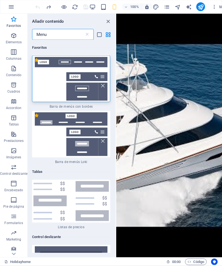
type input "Menu"
click at [48, 77] on img at bounding box center [70, 79] width 75 height 44
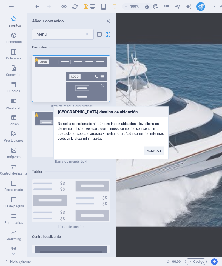
click at [158, 152] on button "ACEPTAR" at bounding box center [154, 151] width 21 height 8
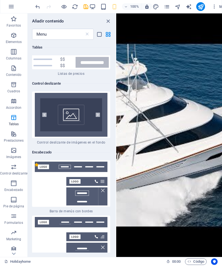
scroll to position [154, 0]
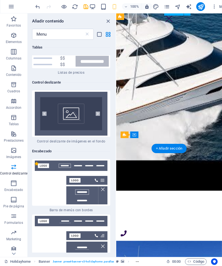
scroll to position [111, 0]
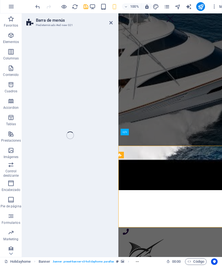
click at [43, 139] on div "Barra de menús Predeterminado #ed-new-321 Arrastra aquí para reemplazar el cont…" at bounding box center [122, 136] width 200 height 244
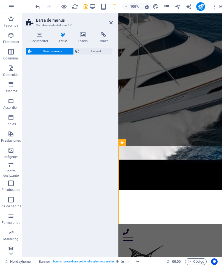
select select "rem"
select select "preset-menu-v2-default"
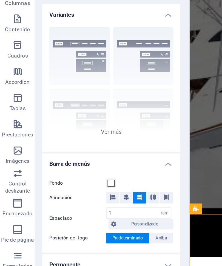
scroll to position [1, 0]
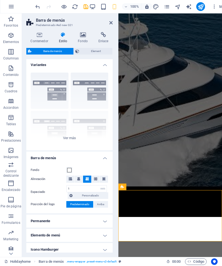
click at [112, 21] on icon at bounding box center [110, 23] width 3 height 4
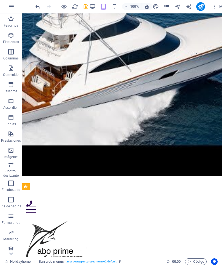
scroll to position [204, 0]
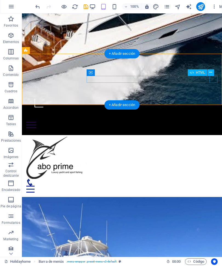
click at [216, 186] on div "Menu" at bounding box center [121, 189] width 191 height 7
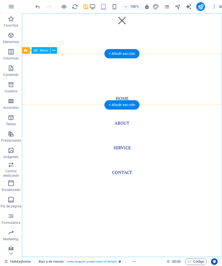
click at [116, 123] on nav "Home About Service Contact" at bounding box center [122, 135] width 200 height 244
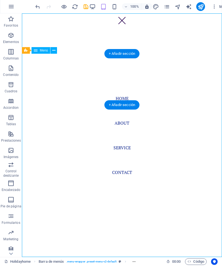
click at [122, 124] on nav "Home About Service Contact" at bounding box center [122, 135] width 200 height 244
click at [119, 123] on nav "Home About Service Contact" at bounding box center [122, 135] width 200 height 244
click at [118, 151] on nav "Home About Service Contact" at bounding box center [122, 135] width 200 height 244
click at [119, 174] on nav "Home About Service Contact" at bounding box center [122, 135] width 200 height 244
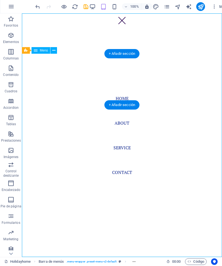
click at [118, 174] on nav "Home About Service Contact" at bounding box center [122, 135] width 200 height 244
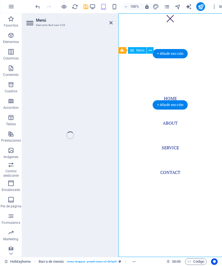
select select
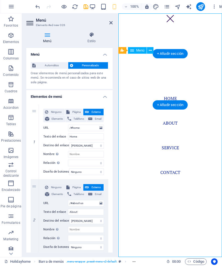
click at [174, 94] on nav "Home About Service Contact" at bounding box center [170, 135] width 104 height 244
click at [175, 149] on nav "Home About Service Contact" at bounding box center [170, 135] width 104 height 244
click at [173, 178] on nav "Home About Service Contact" at bounding box center [170, 135] width 104 height 244
click at [174, 173] on nav "Home About Service Contact" at bounding box center [170, 135] width 104 height 244
click at [178, 175] on nav "Home About Service Contact" at bounding box center [170, 135] width 104 height 244
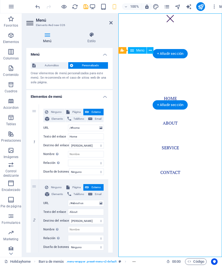
click at [178, 175] on nav "Home About Service Contact" at bounding box center [170, 135] width 104 height 244
click at [177, 169] on nav "Home About Service Contact" at bounding box center [170, 135] width 104 height 244
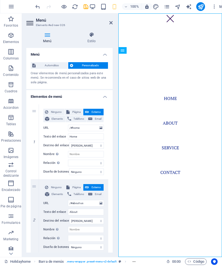
click at [48, 35] on icon at bounding box center [47, 34] width 42 height 5
click at [46, 39] on h4 "Menú" at bounding box center [48, 38] width 44 height 12
click at [28, 21] on icon at bounding box center [30, 23] width 8 height 9
click at [108, 24] on header "Menú Elemento #ed-new-326" at bounding box center [69, 21] width 86 height 14
click at [111, 24] on icon at bounding box center [110, 23] width 3 height 4
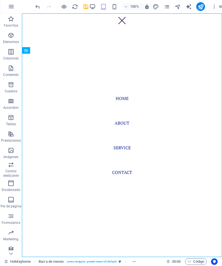
click at [36, 4] on icon "undo" at bounding box center [38, 7] width 6 height 6
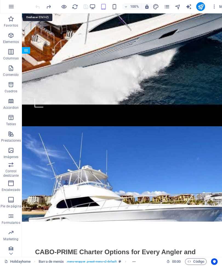
click at [8, 53] on icon "button" at bounding box center [11, 52] width 7 height 7
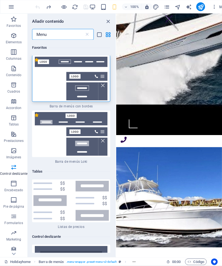
scroll to position [0, 0]
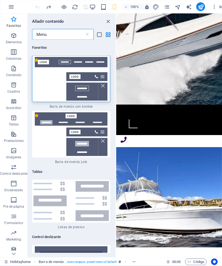
type input "Menu"
click at [93, 112] on img at bounding box center [70, 134] width 75 height 44
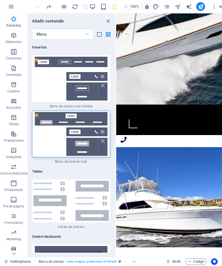
click at [100, 112] on img at bounding box center [70, 134] width 75 height 44
click at [98, 112] on img at bounding box center [70, 134] width 75 height 44
click at [100, 112] on img at bounding box center [70, 134] width 75 height 44
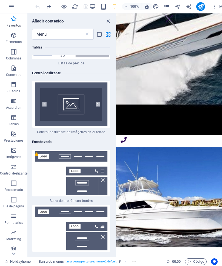
scroll to position [167, 0]
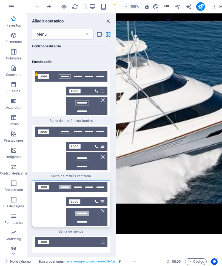
scroll to position [38, 0]
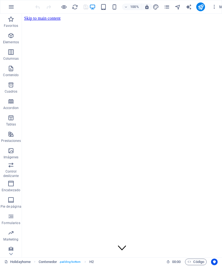
click at [9, 55] on icon "button" at bounding box center [11, 52] width 7 height 7
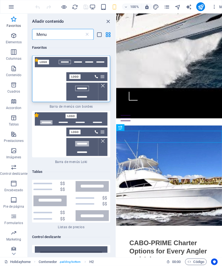
type input "Menu"
click at [39, 113] on label "1 Star" at bounding box center [36, 115] width 5 height 5
click at [34, 118] on input "1 Star" at bounding box center [34, 118] width 0 height 0
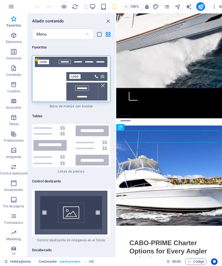
click at [35, 66] on img at bounding box center [70, 79] width 75 height 44
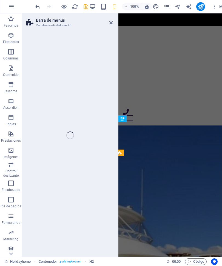
select select "rem"
select select "preset-menu-v2-border"
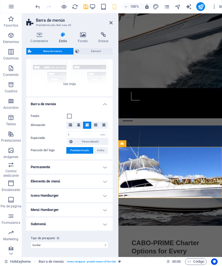
scroll to position [55, 0]
click at [107, 167] on h4 "Permanente" at bounding box center [69, 167] width 86 height 13
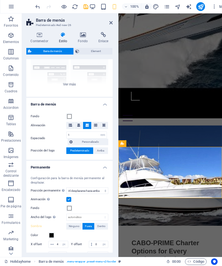
click at [106, 169] on h4 "Permanente" at bounding box center [69, 166] width 86 height 10
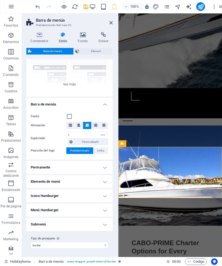
click at [109, 167] on h4 "Permanente" at bounding box center [69, 167] width 86 height 13
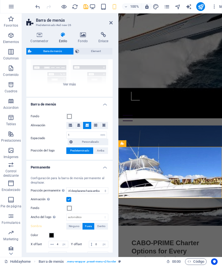
click at [105, 170] on h4 "Permanente" at bounding box center [69, 166] width 86 height 10
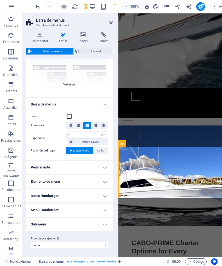
click at [106, 221] on h4 "Submenú" at bounding box center [69, 224] width 86 height 13
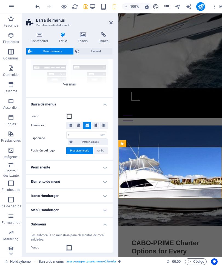
click at [71, 248] on span at bounding box center [69, 248] width 4 height 4
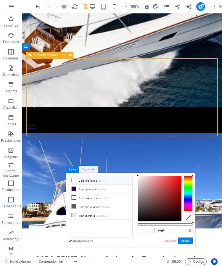
scroll to position [196, 0]
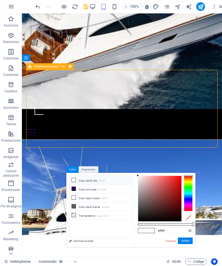
click at [75, 129] on div "Menu" at bounding box center [121, 132] width 191 height 6
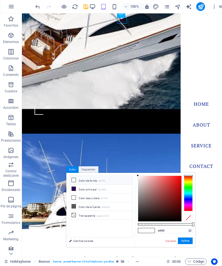
click at [10, 56] on p "Columnas" at bounding box center [11, 58] width 16 height 4
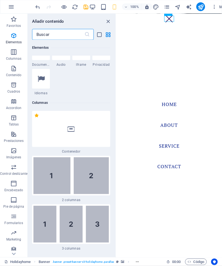
scroll to position [317, 0]
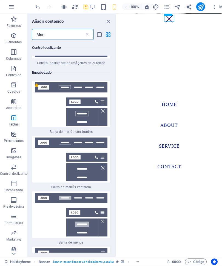
type input "Menu"
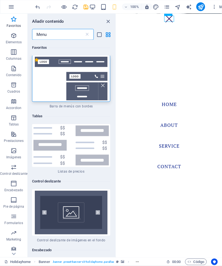
scroll to position [0, 0]
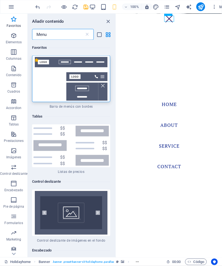
click at [33, 63] on img at bounding box center [70, 79] width 75 height 44
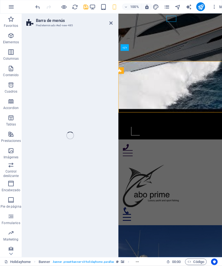
select select "rem"
select select "preset-menu-v2-border"
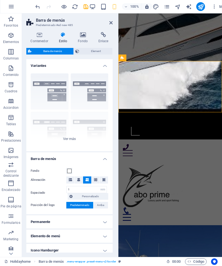
click at [45, 48] on span "Barra de menús" at bounding box center [52, 51] width 39 height 7
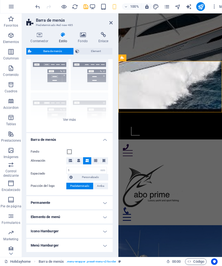
scroll to position [19, 0]
click at [64, 121] on div "Borde Centrado Predeterminado Fijo Loki Desencadenador Ancho XXL" at bounding box center [69, 91] width 86 height 82
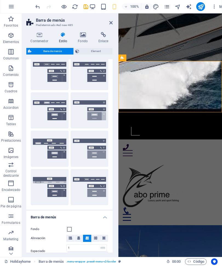
click at [45, 146] on button "Loki" at bounding box center [50, 149] width 38 height 36
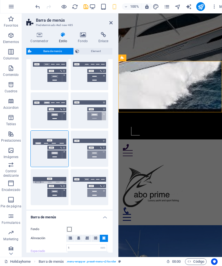
select select "DISABLED_OPTION_VALUE"
type input "2"
type input "1"
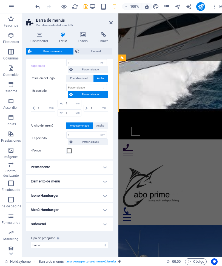
scroll to position [205, 0]
click at [74, 140] on span "Personalizado" at bounding box center [90, 142] width 32 height 7
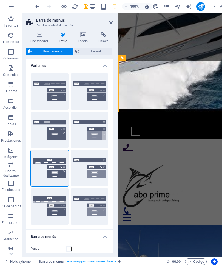
scroll to position [0, 0]
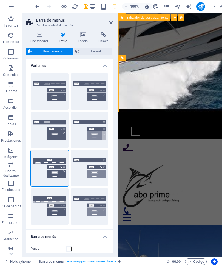
click at [209, 114] on div at bounding box center [170, 127] width 104 height 26
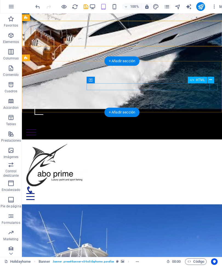
click at [214, 193] on div "Menu" at bounding box center [121, 196] width 191 height 7
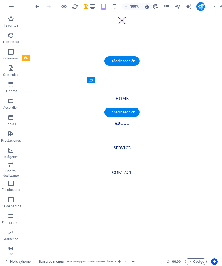
click at [123, 97] on nav "Home About Service Contact" at bounding box center [122, 135] width 200 height 244
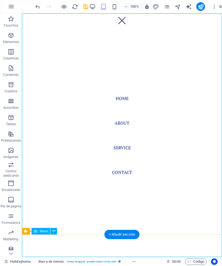
click at [132, 234] on div "+ Añadir sección" at bounding box center [121, 234] width 35 height 9
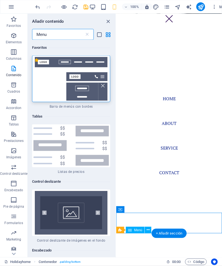
click at [174, 97] on nav "Home About Service Contact" at bounding box center [169, 135] width 106 height 244
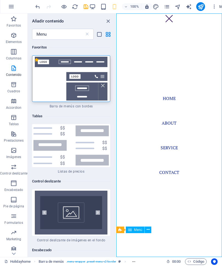
click at [173, 97] on nav "Home About Service Contact" at bounding box center [169, 135] width 106 height 244
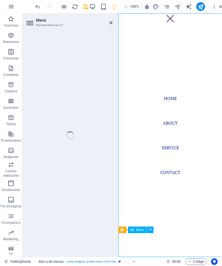
select select
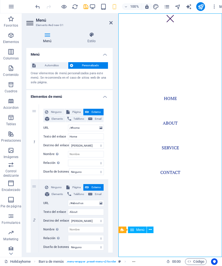
click at [176, 99] on nav "Home About Service Contact" at bounding box center [170, 135] width 104 height 244
click at [178, 96] on nav "Home About Service Contact" at bounding box center [170, 135] width 104 height 244
click at [175, 97] on nav "Home About Service Contact" at bounding box center [170, 135] width 104 height 244
click at [173, 100] on nav "Home About Service Contact" at bounding box center [170, 135] width 104 height 244
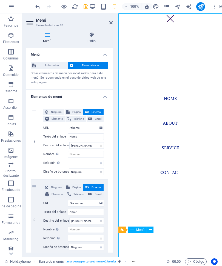
click at [46, 64] on span "Automático" at bounding box center [51, 66] width 29 height 7
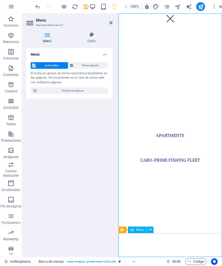
click at [185, 161] on nav "Holidayhome Apartments CABO-PRIME FISHING FLEET" at bounding box center [170, 135] width 104 height 244
click at [37, 90] on icon at bounding box center [34, 91] width 5 height 7
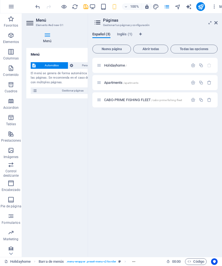
click at [211, 65] on icon "button" at bounding box center [209, 65] width 5 height 5
click at [38, 88] on button "Gestionar páginas" at bounding box center [70, 91] width 78 height 7
click at [159, 46] on button "Abrir todas" at bounding box center [150, 49] width 35 height 9
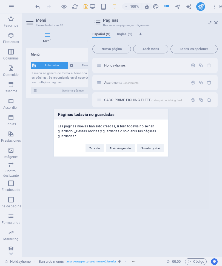
click at [119, 151] on button "Abrir sin guardar" at bounding box center [120, 148] width 29 height 8
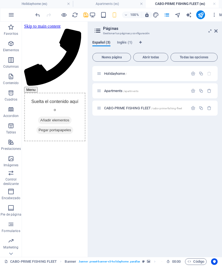
scroll to position [34, 0]
click at [35, 19] on div "100% Más" at bounding box center [111, 15] width 222 height 13
click at [35, 12] on icon "undo" at bounding box center [38, 15] width 6 height 6
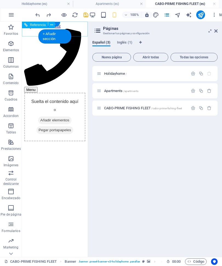
click at [40, 27] on div "Referencia" at bounding box center [35, 25] width 26 height 7
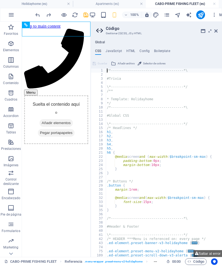
click at [37, 12] on icon "undo" at bounding box center [38, 15] width 6 height 6
click at [36, 12] on div at bounding box center [61, 15] width 55 height 9
click at [41, 90] on div "Menu" at bounding box center [56, 93] width 64 height 6
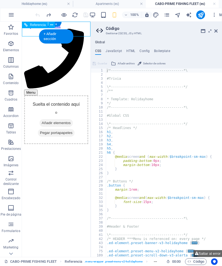
click at [13, 12] on icon "button" at bounding box center [11, 15] width 7 height 7
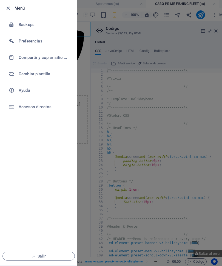
click at [17, 8] on h6 "Menú" at bounding box center [44, 8] width 58 height 7
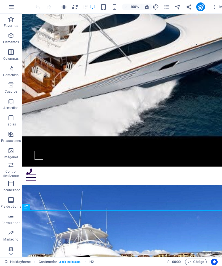
scroll to position [150, 0]
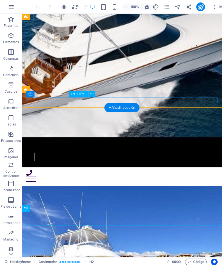
click at [73, 176] on div "Menu" at bounding box center [121, 179] width 191 height 6
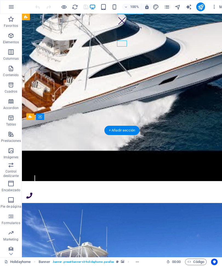
scroll to position [130, 0]
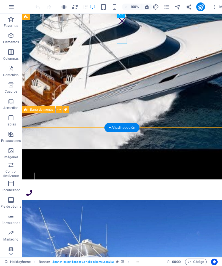
click at [122, 186] on div "Menu" at bounding box center [122, 193] width 200 height 15
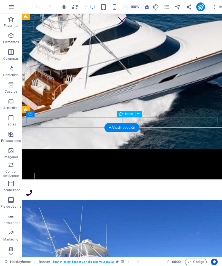
click at [119, 190] on figure at bounding box center [119, 193] width 187 height 6
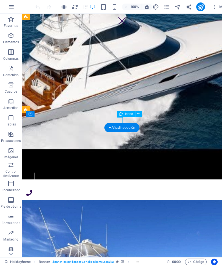
click at [119, 190] on figure at bounding box center [119, 193] width 187 height 6
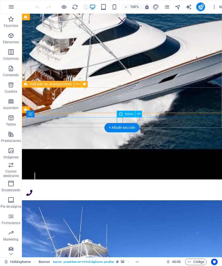
click at [140, 113] on icon at bounding box center [138, 114] width 3 height 6
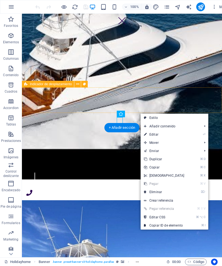
click at [168, 193] on link "⌦ Eliminar" at bounding box center [164, 192] width 47 height 8
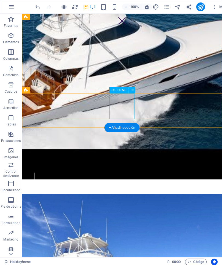
click at [47, 160] on div at bounding box center [35, 173] width 26 height 26
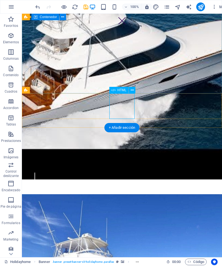
click at [134, 91] on button at bounding box center [132, 90] width 7 height 7
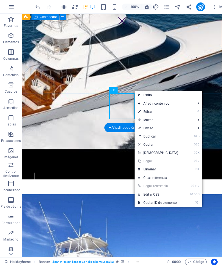
click at [163, 167] on link "⌦ Eliminar" at bounding box center [158, 169] width 47 height 8
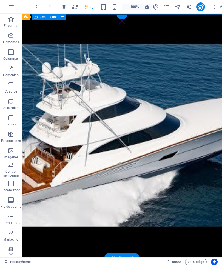
scroll to position [0, 0]
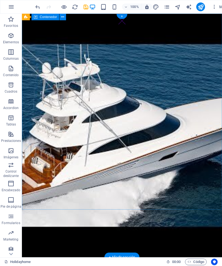
click at [201, 8] on icon "publish" at bounding box center [201, 7] width 6 height 6
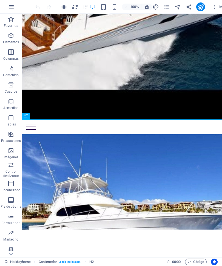
scroll to position [167, 0]
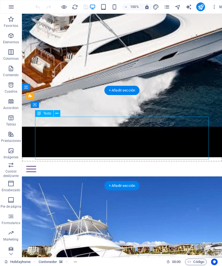
click at [133, 5] on h6 "100%" at bounding box center [134, 7] width 9 height 7
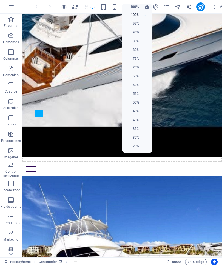
click at [142, 57] on li "75%" at bounding box center [137, 58] width 30 height 9
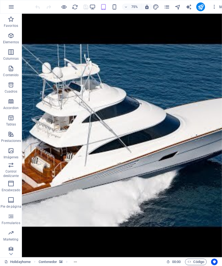
scroll to position [0, 0]
click at [130, 5] on span "75%" at bounding box center [131, 7] width 15 height 7
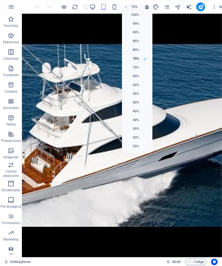
click at [142, 48] on li "80%" at bounding box center [137, 50] width 30 height 9
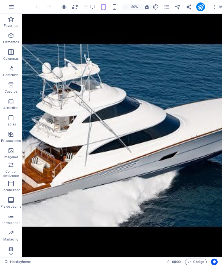
click at [129, 6] on span "80%" at bounding box center [131, 7] width 15 height 7
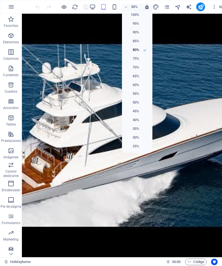
click at [142, 39] on li "85%" at bounding box center [137, 41] width 30 height 9
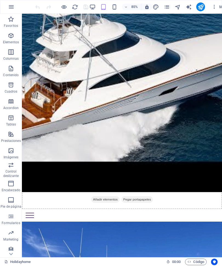
click at [203, 7] on icon "publish" at bounding box center [201, 7] width 6 height 6
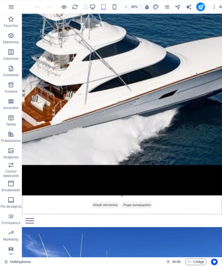
scroll to position [122, 0]
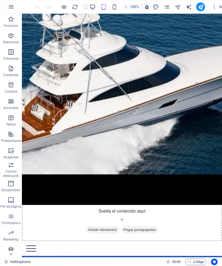
scroll to position [87, 0]
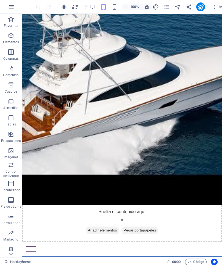
click at [125, 246] on div "Menu" at bounding box center [121, 249] width 191 height 6
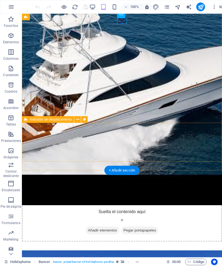
click at [126, 203] on div "Suelta el contenido aquí o Añadir elementos Pegar portapapeles" at bounding box center [122, 222] width 200 height 39
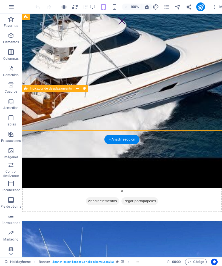
scroll to position [118, 0]
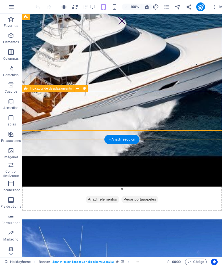
click at [126, 172] on div "Suelta el contenido aquí o Añadir elementos Pegar portapapeles" at bounding box center [122, 191] width 200 height 39
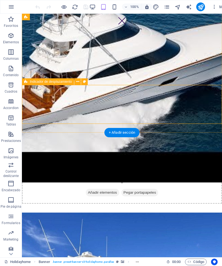
scroll to position [125, 0]
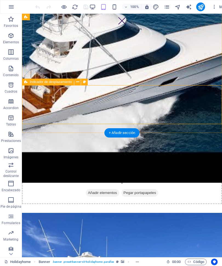
click at [123, 165] on div "Suelta el contenido aquí o Añadir elementos Pegar portapapeles" at bounding box center [122, 184] width 200 height 39
click at [127, 165] on div "Suelta el contenido aquí o Añadir elementos Pegar portapapeles" at bounding box center [122, 184] width 200 height 39
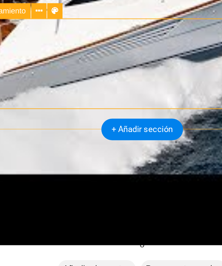
click at [12, 43] on div "Menu" at bounding box center [9, 47] width 200 height 9
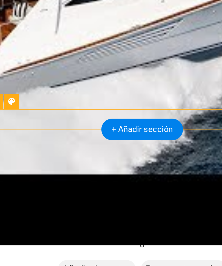
click at [10, 43] on div "Menu" at bounding box center [9, 47] width 200 height 9
click at [0, 43] on div "Menu" at bounding box center [9, 47] width 200 height 9
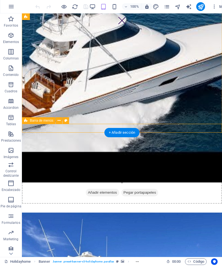
click at [135, 132] on div "+ Añadir sección" at bounding box center [121, 132] width 35 height 9
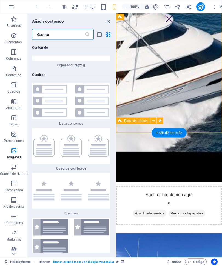
scroll to position [2995, 0]
click at [131, 7] on h6 "100%" at bounding box center [134, 7] width 9 height 7
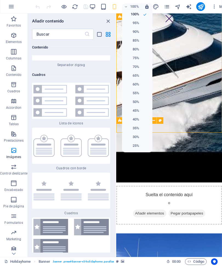
click at [142, 38] on li "85%" at bounding box center [137, 40] width 30 height 9
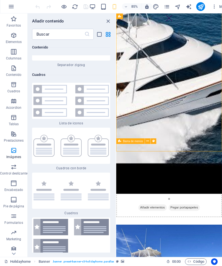
click at [108, 23] on icon "close panel" at bounding box center [108, 21] width 6 height 6
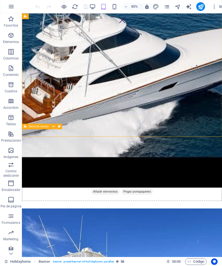
scroll to position [140, 0]
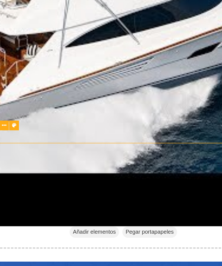
click at [48, 144] on div "Menu" at bounding box center [67, 148] width 236 height 9
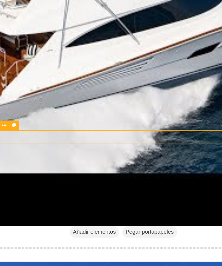
click at [62, 144] on div "Menu" at bounding box center [67, 148] width 236 height 9
click at [60, 144] on div "Menu" at bounding box center [67, 148] width 236 height 9
click at [40, 144] on div "Menu" at bounding box center [67, 148] width 236 height 9
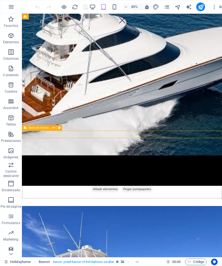
click at [203, 9] on icon "publish" at bounding box center [201, 7] width 6 height 6
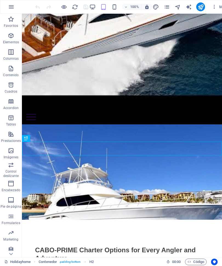
scroll to position [219, 0]
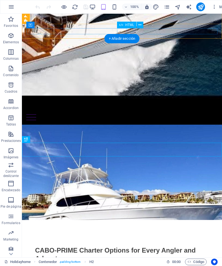
click at [124, 114] on div "Menu" at bounding box center [121, 117] width 191 height 6
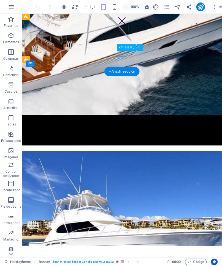
scroll to position [186, 0]
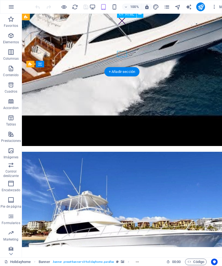
click at [125, 104] on div "Suelta el contenido aquí o Añadir elementos Pegar portapapeles" at bounding box center [122, 123] width 200 height 39
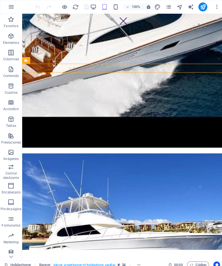
click at [167, 152] on figure at bounding box center [122, 199] width 200 height 95
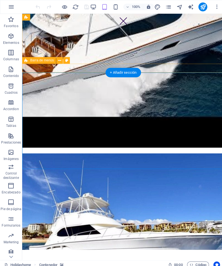
click at [129, 143] on div "Menu" at bounding box center [122, 147] width 200 height 9
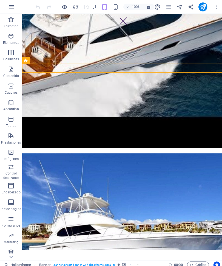
click at [160, 152] on figure at bounding box center [122, 199] width 200 height 95
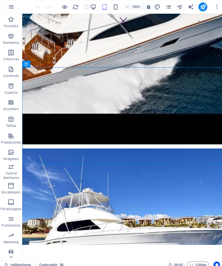
scroll to position [191, 0]
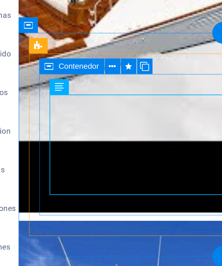
click at [67, 156] on div "CABO-PRIME Charter Options for Every Angler and Adventure We offer fully equipp…" at bounding box center [118, 186] width 183 height 60
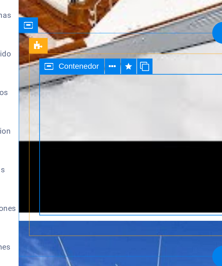
click at [59, 77] on button at bounding box center [62, 80] width 7 height 7
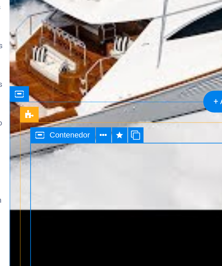
click at [60, 78] on icon at bounding box center [61, 81] width 3 height 6
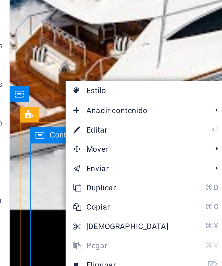
click at [46, 74] on link "⏎ Editar" at bounding box center [69, 78] width 47 height 8
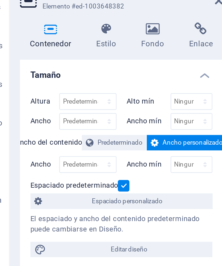
click at [74, 32] on icon at bounding box center [83, 34] width 18 height 5
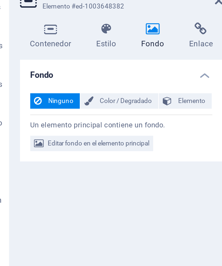
click at [37, 63] on span "Ninguno" at bounding box center [43, 66] width 13 height 7
click at [60, 63] on span "Color / Degradado" at bounding box center [71, 66] width 24 height 7
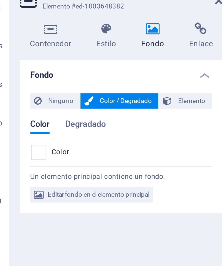
click at [46, 72] on span "Degradado" at bounding box center [54, 76] width 17 height 8
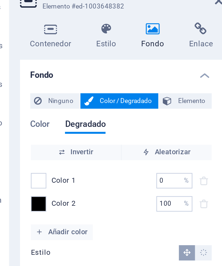
click at [31, 97] on span at bounding box center [34, 100] width 6 height 6
type input "#ffffff"
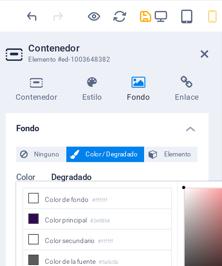
click at [35, 5] on icon "undo" at bounding box center [38, 7] width 6 height 6
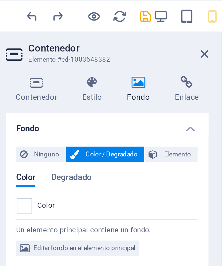
click at [35, 6] on icon "undo" at bounding box center [38, 7] width 6 height 6
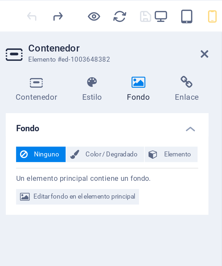
click at [109, 23] on icon at bounding box center [110, 23] width 3 height 4
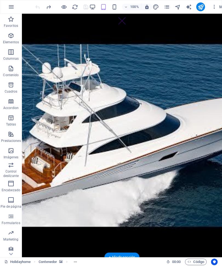
scroll to position [0, 0]
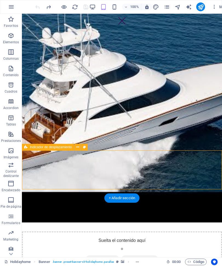
scroll to position [61, 0]
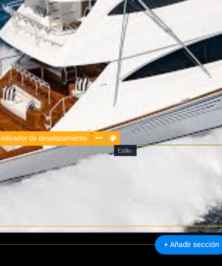
click at [76, 142] on icon at bounding box center [77, 145] width 3 height 6
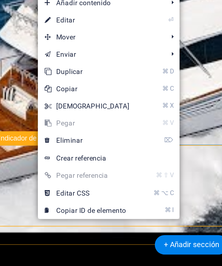
click at [49, 142] on link "⌦ Eliminar" at bounding box center [72, 146] width 47 height 8
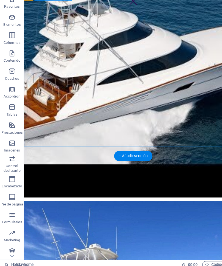
scroll to position [98, 0]
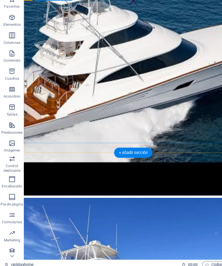
click at [131, 155] on div "+ Añadir sección" at bounding box center [121, 159] width 35 height 9
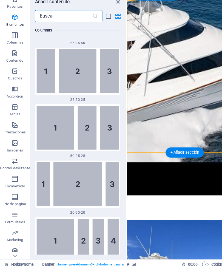
scroll to position [1015, 0]
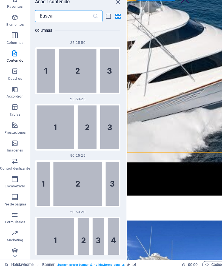
click at [178, 139] on div "CABO-PRIME LUXURY SPORT FISHING" at bounding box center [180, 165] width 106 height 53
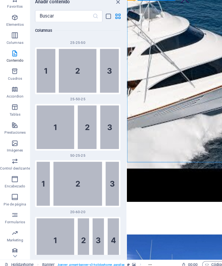
scroll to position [107, 0]
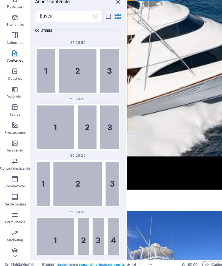
click at [106, 18] on icon "close panel" at bounding box center [108, 21] width 6 height 6
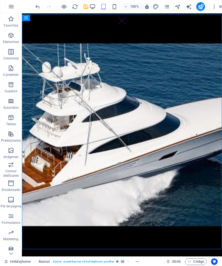
scroll to position [0, 0]
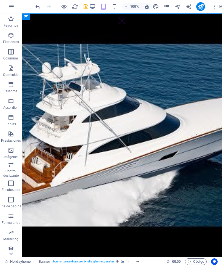
click at [214, 8] on icon "button" at bounding box center [214, 6] width 5 height 5
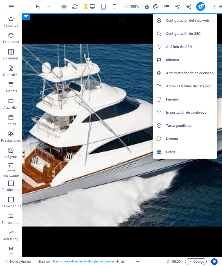
click at [206, 18] on h6 "Configuración del sitio web" at bounding box center [190, 21] width 48 height 7
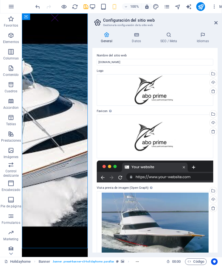
click at [133, 37] on icon at bounding box center [136, 34] width 26 height 5
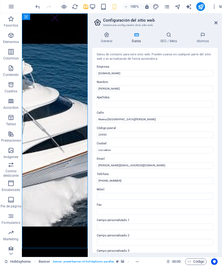
click at [165, 38] on h4 "SEO / Meta" at bounding box center [170, 38] width 36 height 12
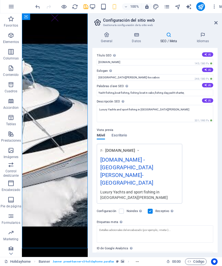
click at [211, 2] on button "Más" at bounding box center [220, 6] width 20 height 9
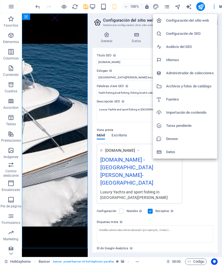
click at [162, 22] on div at bounding box center [161, 20] width 10 height 5
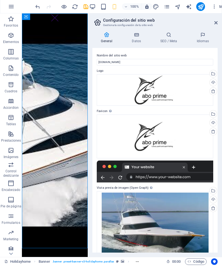
click at [210, 3] on button "Más" at bounding box center [220, 6] width 20 height 9
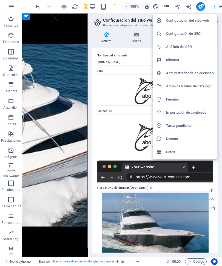
click at [168, 29] on li "Configuración de SEO" at bounding box center [185, 33] width 64 height 13
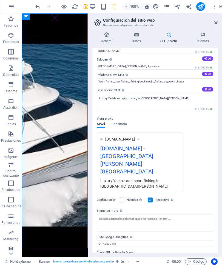
scroll to position [10, 0]
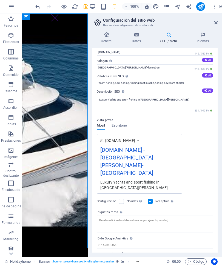
click at [96, 20] on icon at bounding box center [98, 23] width 8 height 8
click at [103, 38] on h4 "General" at bounding box center [107, 38] width 31 height 12
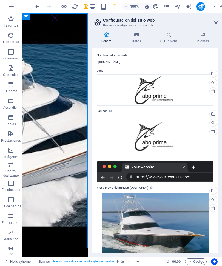
click at [211, 6] on button "Más" at bounding box center [220, 6] width 20 height 9
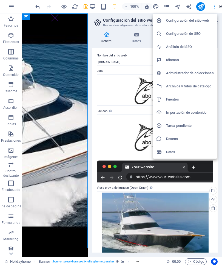
click at [166, 33] on div at bounding box center [161, 33] width 10 height 5
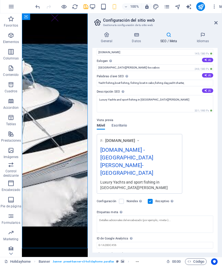
click at [214, 5] on icon "button" at bounding box center [214, 6] width 5 height 5
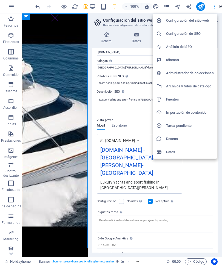
click at [206, 21] on h6 "Configuración del sitio web" at bounding box center [190, 21] width 48 height 7
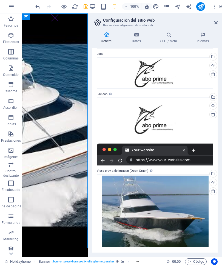
scroll to position [17, 0]
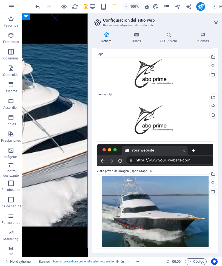
click at [195, 151] on div at bounding box center [155, 155] width 117 height 22
click at [195, 160] on div at bounding box center [155, 155] width 117 height 22
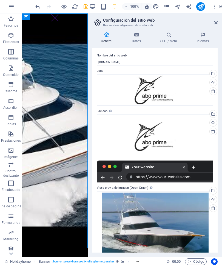
scroll to position [0, 0]
click at [169, 36] on icon at bounding box center [169, 34] width 34 height 5
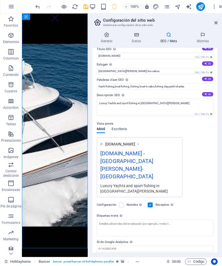
scroll to position [6, 0]
click at [213, 7] on icon "button" at bounding box center [214, 6] width 5 height 5
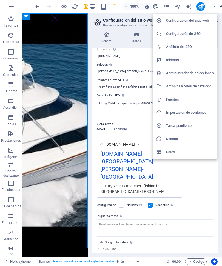
click at [195, 47] on h6 "Análisis del SEO" at bounding box center [190, 47] width 48 height 7
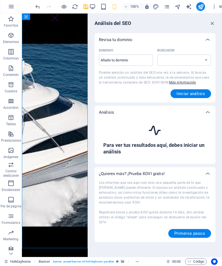
select select "google.com"
click at [140, 61] on input "Dominio ​" at bounding box center [126, 60] width 54 height 9
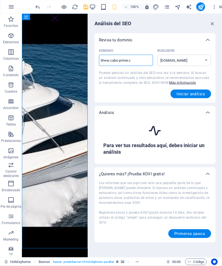
type input "Www.cabo-prime.co"
select select "google.co.uk"
type input "Www.cabo-prime.com"
select select "google.com"
type input "Www.cabo-prime.com"
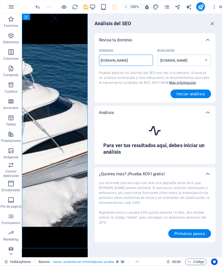
click at [199, 97] on button "Iniciar análisis" at bounding box center [191, 94] width 41 height 9
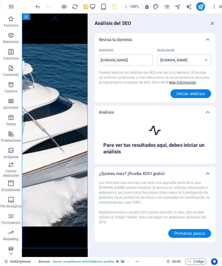
click at [215, 22] on icon "button" at bounding box center [213, 24] width 6 height 6
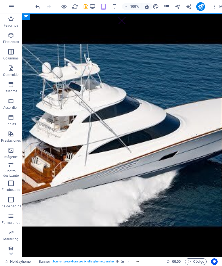
click at [218, 7] on span "Más" at bounding box center [220, 6] width 16 height 5
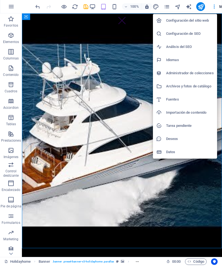
click at [180, 5] on div at bounding box center [111, 133] width 222 height 266
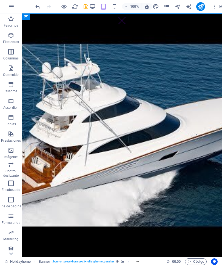
click at [178, 6] on icon "navigator" at bounding box center [178, 7] width 6 height 6
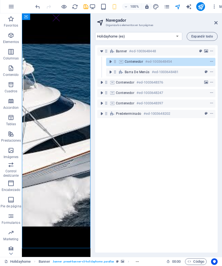
click at [167, 5] on icon "pages" at bounding box center [167, 7] width 6 height 6
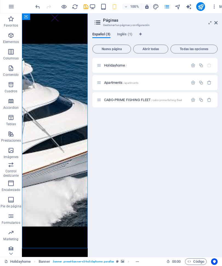
click at [9, 7] on icon "button" at bounding box center [11, 7] width 7 height 7
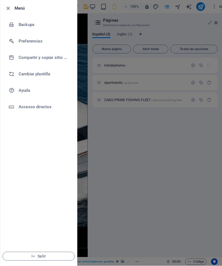
click at [180, 146] on div at bounding box center [111, 133] width 222 height 266
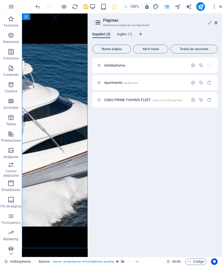
click at [219, 8] on span "Más" at bounding box center [220, 6] width 16 height 5
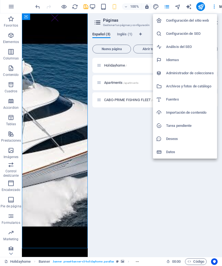
click at [208, 19] on h6 "Configuración del sitio web" at bounding box center [190, 21] width 48 height 7
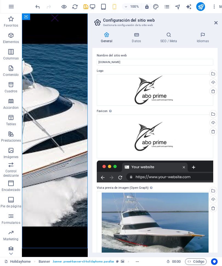
scroll to position [0, 0]
click at [212, 10] on button "Más" at bounding box center [220, 6] width 20 height 9
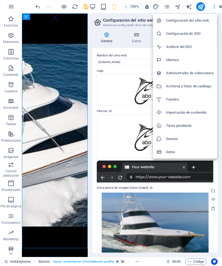
click at [205, 33] on h6 "Configuración de SEO" at bounding box center [190, 34] width 48 height 7
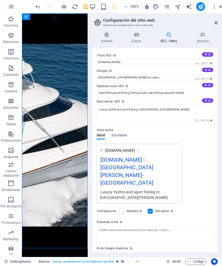
click at [106, 37] on icon at bounding box center [106, 34] width 29 height 5
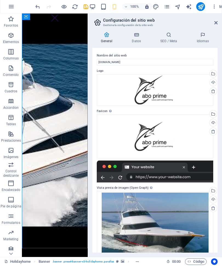
click at [168, 5] on icon "pages" at bounding box center [167, 7] width 6 height 6
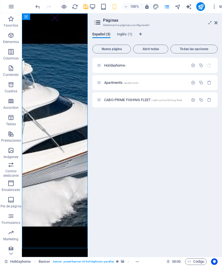
click at [210, 83] on icon "button" at bounding box center [209, 83] width 5 height 5
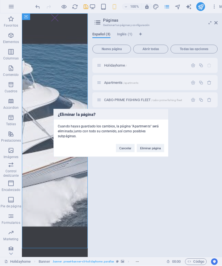
click at [154, 146] on button "Eliminar página" at bounding box center [150, 148] width 27 height 8
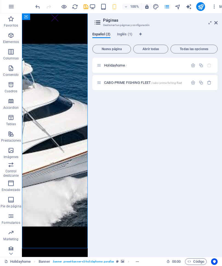
click at [0, 0] on icon at bounding box center [0, 0] width 0 height 0
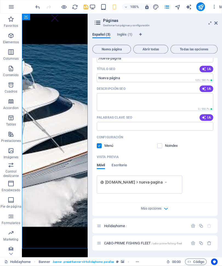
scroll to position [48, 0]
click at [97, 27] on header "Páginas Gestionar tus páginas y configuración" at bounding box center [156, 21] width 124 height 14
click at [210, 23] on icon at bounding box center [210, 23] width 0 height 4
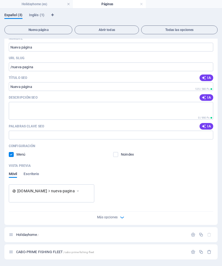
scroll to position [20, 0]
click at [9, 255] on icon at bounding box center [11, 252] width 5 height 5
click at [4, 252] on div "CABO-PRIME FISHING FLEET /cabo-prime-fishing-fleet" at bounding box center [110, 252] width 213 height 15
click at [16, 251] on div "CABO-PRIME FISHING FLEET /cabo-prime-fishing-fleet" at bounding box center [102, 252] width 174 height 4
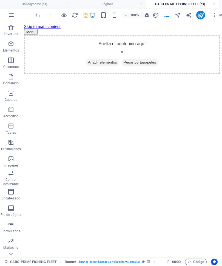
scroll to position [0, 0]
click at [214, 16] on icon "button" at bounding box center [214, 14] width 5 height 5
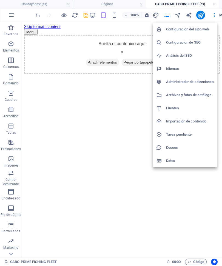
click at [217, 3] on div at bounding box center [111, 133] width 222 height 266
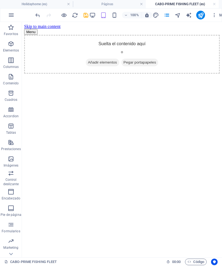
click at [215, 2] on h4 "CABO-PRIME FISHING FLEET (es)" at bounding box center [182, 4] width 73 height 6
click at [216, 5] on link at bounding box center [214, 4] width 3 height 5
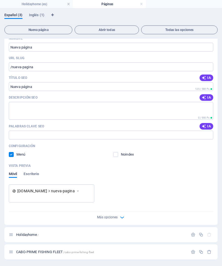
click at [65, 5] on h4 "Holidayhome (es)" at bounding box center [36, 4] width 73 height 6
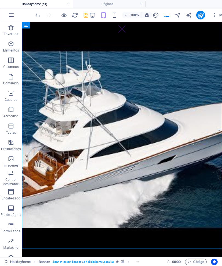
click at [20, 7] on li "Holidayhome (es)" at bounding box center [36, 4] width 73 height 8
click at [30, 3] on h4 "Holidayhome (es)" at bounding box center [36, 4] width 73 height 6
click at [68, 4] on link at bounding box center [68, 4] width 3 height 5
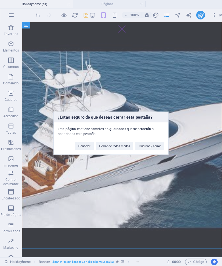
click at [154, 145] on button "Guardar y cerrar" at bounding box center [149, 146] width 29 height 8
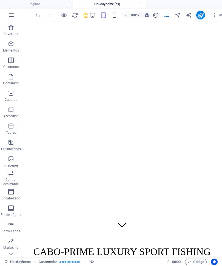
scroll to position [24, 0]
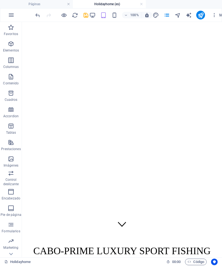
click at [126, 261] on div "Menu" at bounding box center [122, 264] width 196 height 6
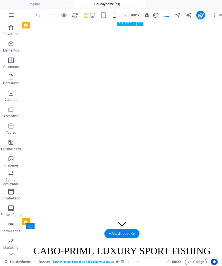
click at [97, 261] on div "Menu" at bounding box center [122, 264] width 196 height 6
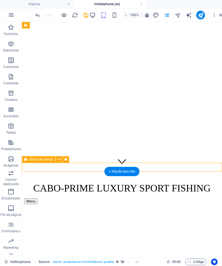
scroll to position [87, 0]
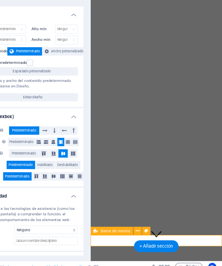
scroll to position [11, 0]
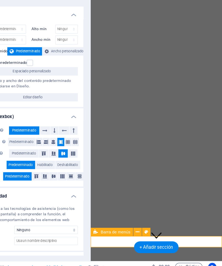
click at [56, 56] on h4 "Tamaño" at bounding box center [69, 61] width 86 height 10
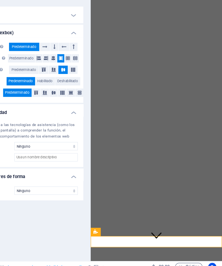
click at [59, 56] on h4 "Tamaño" at bounding box center [69, 62] width 86 height 13
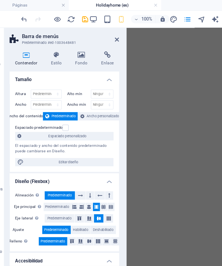
click at [26, 44] on icon at bounding box center [39, 43] width 26 height 5
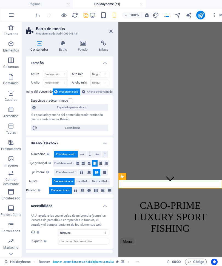
scroll to position [69, 0]
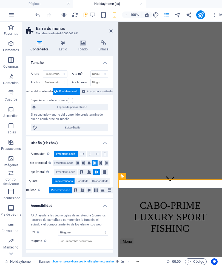
click at [61, 41] on icon at bounding box center [63, 43] width 17 height 5
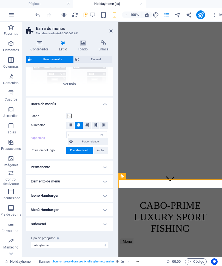
scroll to position [63, 0]
click at [108, 247] on select "holidayhome Añadir tipo de preajuste" at bounding box center [70, 245] width 78 height 7
click at [193, 196] on div "CABO-PRIME LUXURY SPORT FISHING" at bounding box center [170, 217] width 99 height 43
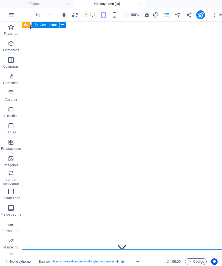
scroll to position [0, 0]
click at [197, 18] on div at bounding box center [200, 15] width 9 height 9
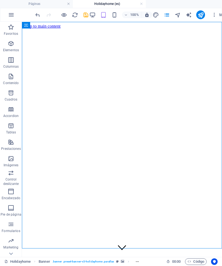
scroll to position [0, 0]
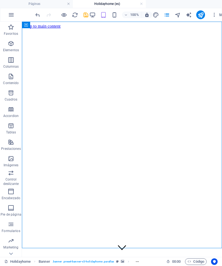
click at [203, 16] on icon "publish" at bounding box center [201, 15] width 6 height 6
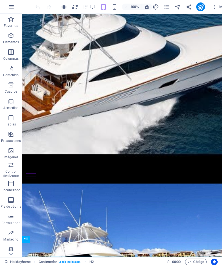
scroll to position [122, 0]
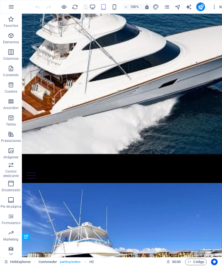
click at [121, 173] on div "Menu" at bounding box center [121, 176] width 191 height 6
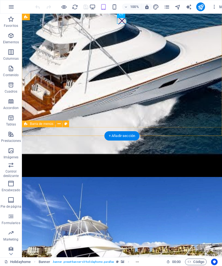
click at [123, 168] on div "Menu" at bounding box center [122, 172] width 200 height 9
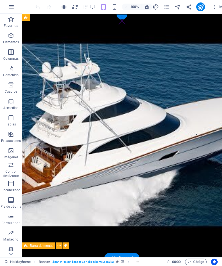
scroll to position [0, 0]
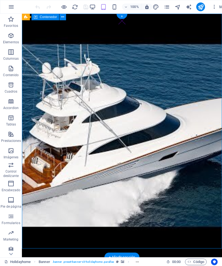
click at [64, 14] on icon at bounding box center [62, 17] width 3 height 6
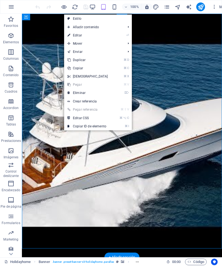
click at [74, 91] on link "⌦ Eliminar" at bounding box center [87, 93] width 47 height 8
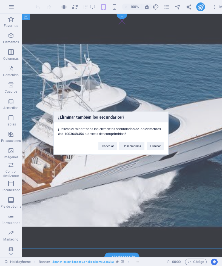
click at [159, 148] on button "Eliminar" at bounding box center [156, 146] width 18 height 8
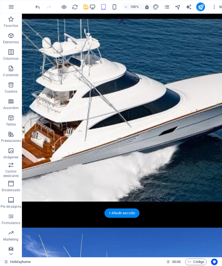
scroll to position [33, 0]
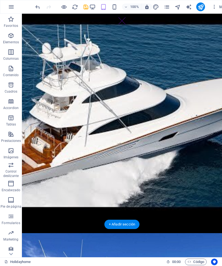
click at [185, 139] on figure at bounding box center [122, 116] width 200 height 244
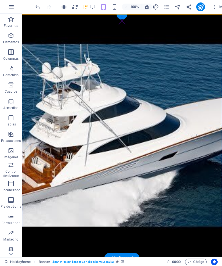
scroll to position [0, 0]
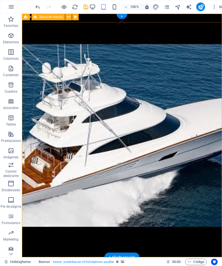
click at [68, 15] on icon at bounding box center [68, 17] width 3 height 6
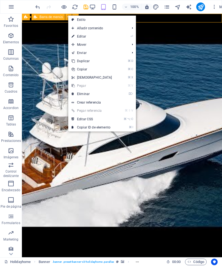
click at [81, 94] on link "⌦ Eliminar" at bounding box center [91, 94] width 47 height 8
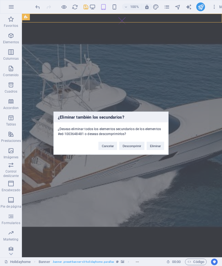
click at [161, 149] on button "Eliminar" at bounding box center [156, 146] width 18 height 8
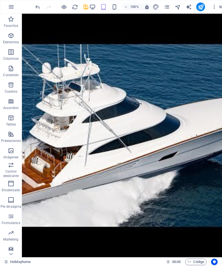
click at [172, 166] on figure at bounding box center [122, 136] width 200 height 244
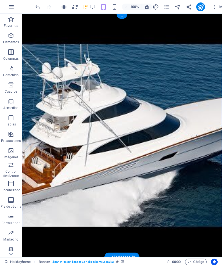
click at [176, 163] on figure at bounding box center [122, 136] width 200 height 244
click at [177, 161] on figure at bounding box center [122, 136] width 200 height 244
click at [180, 156] on figure at bounding box center [122, 136] width 200 height 244
select select "vh"
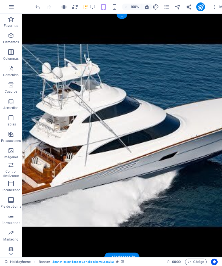
select select "header"
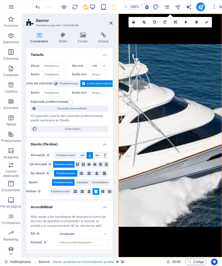
click at [112, 24] on icon at bounding box center [110, 23] width 3 height 4
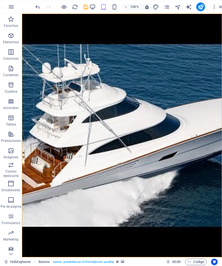
click at [175, 156] on figure at bounding box center [122, 136] width 200 height 244
click at [180, 160] on figure at bounding box center [122, 136] width 200 height 244
select select "vh"
select select "header"
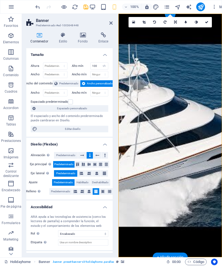
click at [170, 193] on figure at bounding box center [170, 136] width 104 height 244
click at [175, 171] on figure at bounding box center [170, 136] width 104 height 244
click at [37, 7] on icon "undo" at bounding box center [38, 7] width 6 height 6
click at [36, 5] on icon "undo" at bounding box center [38, 7] width 6 height 6
click at [36, 4] on div at bounding box center [61, 6] width 55 height 9
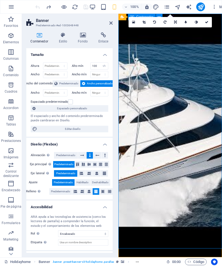
click at [111, 26] on link at bounding box center [110, 23] width 3 height 5
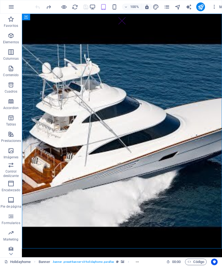
click at [137, 4] on h6 "100%" at bounding box center [134, 7] width 9 height 7
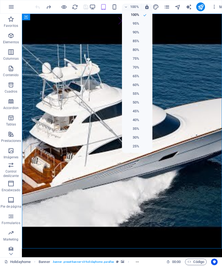
click at [132, 43] on h6 "85%" at bounding box center [132, 41] width 14 height 7
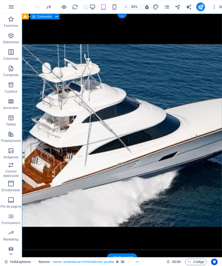
click at [201, 7] on icon "publish" at bounding box center [201, 7] width 6 height 6
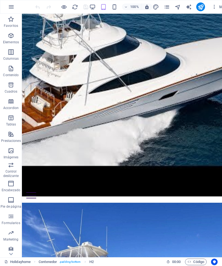
scroll to position [102, 0]
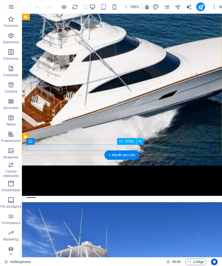
click at [123, 192] on div "Menu" at bounding box center [121, 195] width 191 height 6
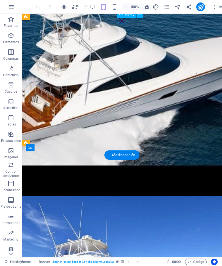
click at [74, 5] on icon "reload" at bounding box center [75, 7] width 6 height 6
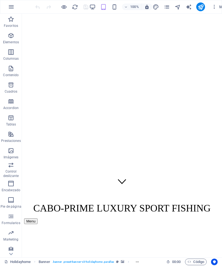
scroll to position [59, 0]
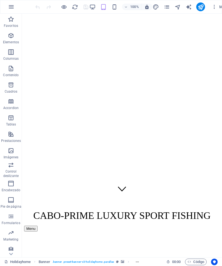
click at [122, 226] on div "Menu" at bounding box center [122, 229] width 196 height 6
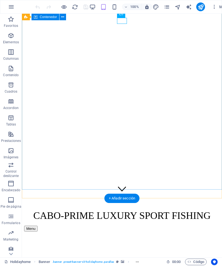
click at [149, 206] on div "CABO-PRIME LUXURY SPORT FISHING" at bounding box center [122, 216] width 196 height 20
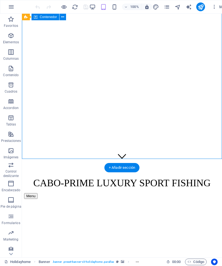
scroll to position [92, 0]
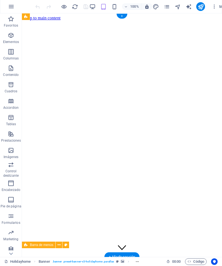
scroll to position [0, 0]
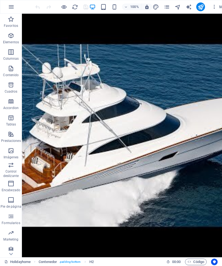
click at [11, 8] on icon "button" at bounding box center [11, 7] width 7 height 7
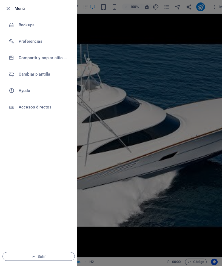
click at [15, 92] on div at bounding box center [14, 90] width 10 height 7
click at [147, 58] on div at bounding box center [111, 133] width 222 height 266
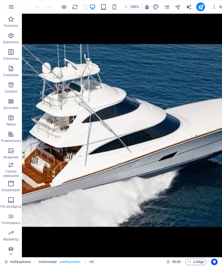
click at [214, 4] on icon "button" at bounding box center [214, 6] width 5 height 5
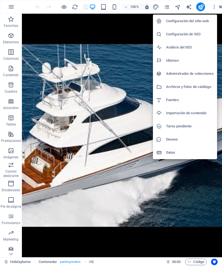
click at [210, 22] on h6 "Configuración del sitio web" at bounding box center [190, 21] width 48 height 7
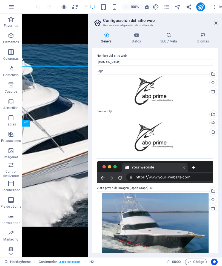
scroll to position [309, 0]
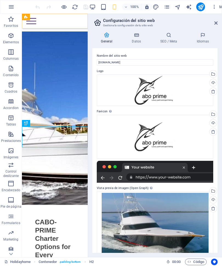
click at [52, 17] on div "Menu" at bounding box center [55, 21] width 66 height 15
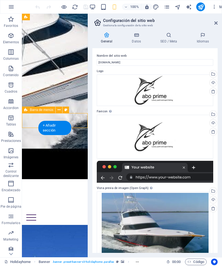
scroll to position [130, 0]
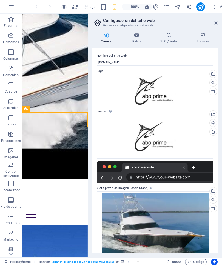
click at [172, 38] on h4 "SEO / Meta" at bounding box center [170, 38] width 36 height 12
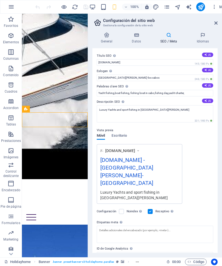
scroll to position [0, 0]
click at [140, 43] on h4 "Datos" at bounding box center [137, 38] width 29 height 12
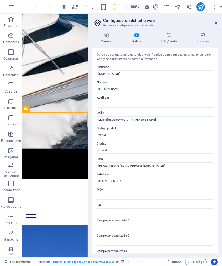
click at [109, 35] on icon at bounding box center [106, 34] width 29 height 5
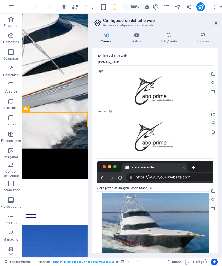
click at [213, 5] on icon "button" at bounding box center [214, 6] width 5 height 5
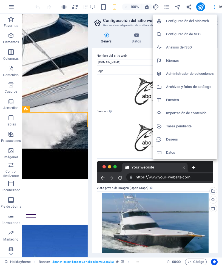
click at [206, 19] on h6 "Configuración del sitio web" at bounding box center [190, 21] width 48 height 7
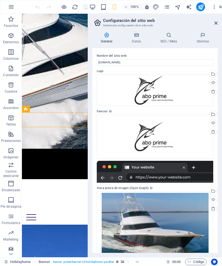
click at [220, 21] on aside "Configuración del sitio web Gestiona la configuración de tu sitio web General D…" at bounding box center [155, 136] width 134 height 244
click at [215, 25] on icon at bounding box center [215, 23] width 3 height 4
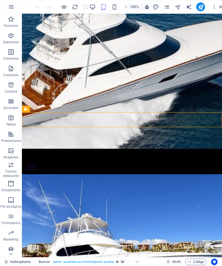
click at [124, 164] on div "Menu" at bounding box center [121, 167] width 191 height 6
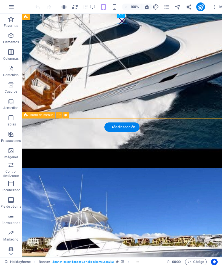
click at [141, 160] on div "Menu" at bounding box center [122, 164] width 200 height 9
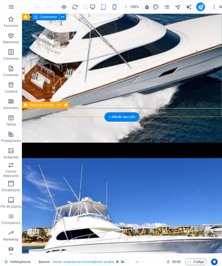
scroll to position [141, 0]
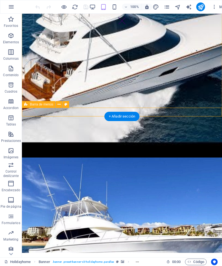
click at [154, 149] on div "Menu" at bounding box center [122, 153] width 200 height 9
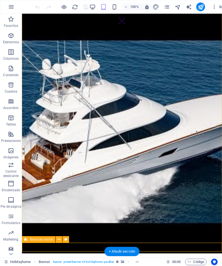
scroll to position [5, 0]
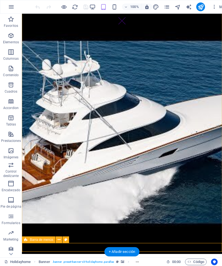
click at [130, 6] on span "100%" at bounding box center [131, 7] width 15 height 7
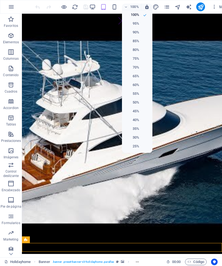
click at [132, 41] on h6 "85%" at bounding box center [132, 41] width 14 height 7
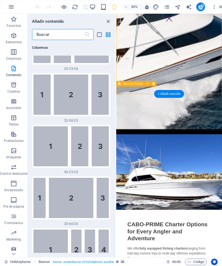
scroll to position [191, 0]
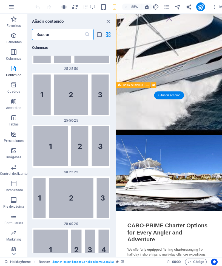
click at [107, 22] on icon "close panel" at bounding box center [108, 21] width 6 height 6
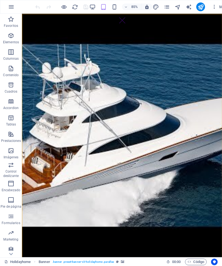
scroll to position [0, 0]
click at [156, 7] on icon "design" at bounding box center [156, 7] width 6 height 6
select select "rem"
select select "400"
select select "px"
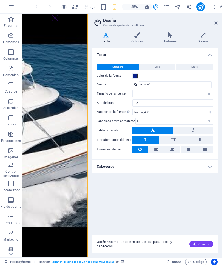
click at [171, 36] on icon at bounding box center [171, 34] width 32 height 5
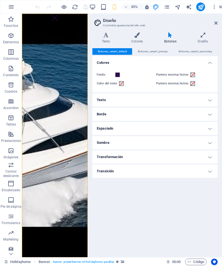
click at [217, 24] on icon at bounding box center [215, 23] width 3 height 4
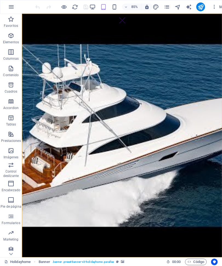
click at [10, 2] on button "button" at bounding box center [11, 6] width 13 height 13
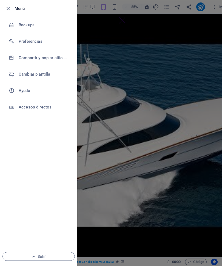
click at [215, 6] on div at bounding box center [111, 133] width 222 height 266
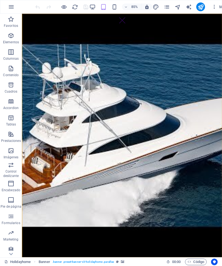
click at [215, 8] on icon "button" at bounding box center [214, 6] width 5 height 5
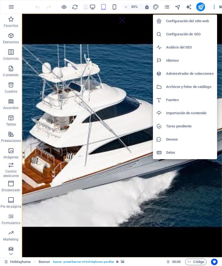
click at [183, 150] on h6 "Datos" at bounding box center [190, 152] width 48 height 7
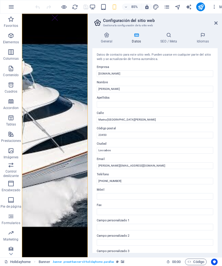
click at [215, 22] on icon at bounding box center [215, 23] width 3 height 4
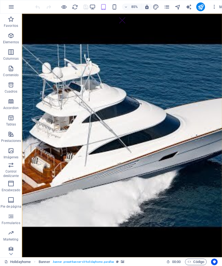
click at [214, 6] on icon "button" at bounding box center [214, 6] width 5 height 5
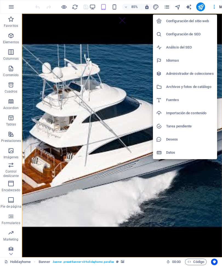
click at [219, 5] on div at bounding box center [111, 133] width 222 height 266
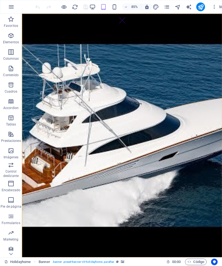
click at [188, 8] on icon "text_generator" at bounding box center [189, 7] width 6 height 6
select select "English"
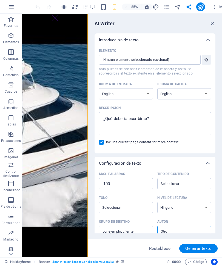
click at [211, 38] on icon at bounding box center [208, 40] width 7 height 7
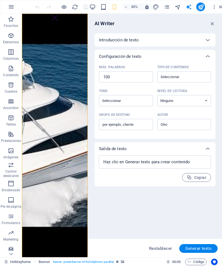
click at [215, 25] on icon "button" at bounding box center [213, 24] width 6 height 6
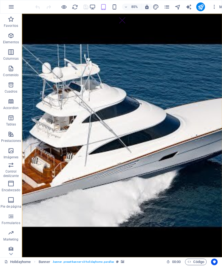
click at [7, 8] on button "button" at bounding box center [11, 6] width 13 height 13
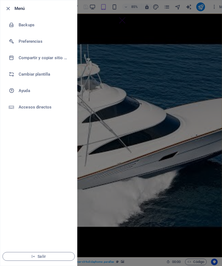
click at [18, 42] on div at bounding box center [14, 41] width 10 height 5
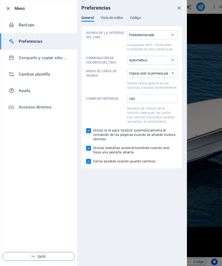
click at [112, 16] on span "Vista de editor" at bounding box center [112, 19] width 23 height 8
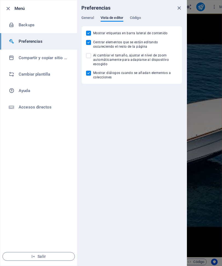
click at [135, 19] on span "Código" at bounding box center [135, 19] width 11 height 8
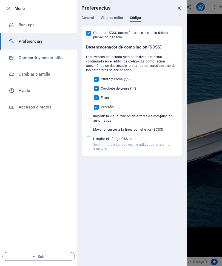
click at [106, 16] on span "Vista de editor" at bounding box center [112, 19] width 23 height 8
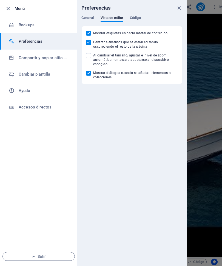
click at [87, 33] on input "Mostrar etiquetas en barra lateral de contenido" at bounding box center [89, 33] width 7 height 5
click at [88, 31] on span at bounding box center [88, 33] width 5 height 5
click at [88, 31] on input "Mostrar etiquetas en barra lateral de contenido" at bounding box center [89, 33] width 7 height 5
click at [86, 31] on input "Mostrar etiquetas en barra lateral de contenido" at bounding box center [89, 33] width 7 height 5
checkbox input "false"
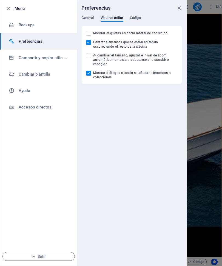
click at [175, 8] on div "Preferencias" at bounding box center [132, 7] width 110 height 15
click at [177, 5] on icon "close" at bounding box center [179, 8] width 6 height 6
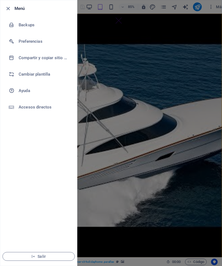
click at [108, 55] on div at bounding box center [111, 133] width 222 height 266
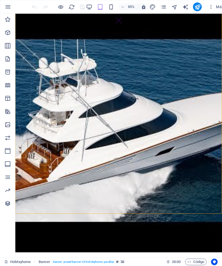
scroll to position [90, 0]
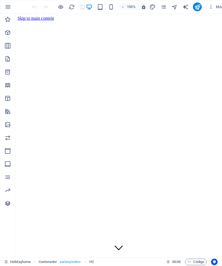
click at [5, 8] on icon "button" at bounding box center [8, 7] width 7 height 7
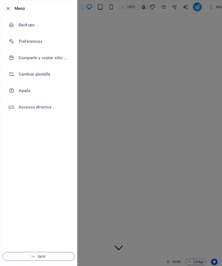
click at [21, 39] on h6 "Preferencias" at bounding box center [44, 41] width 51 height 7
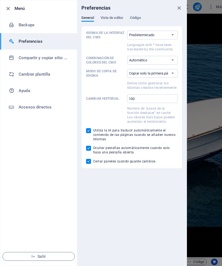
click at [111, 13] on div "Preferencias" at bounding box center [132, 7] width 110 height 15
click at [109, 16] on span "Vista de editor" at bounding box center [112, 19] width 23 height 8
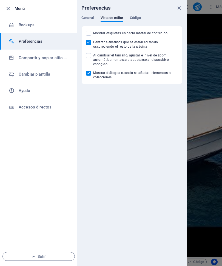
click at [91, 33] on input "Mostrar etiquetas en barra lateral de contenido" at bounding box center [89, 33] width 7 height 5
checkbox input "true"
click at [210, 87] on div at bounding box center [111, 133] width 222 height 266
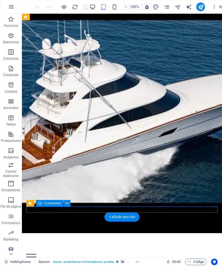
scroll to position [40, 0]
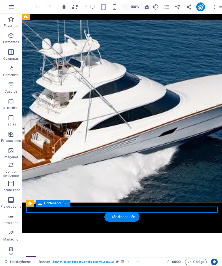
click at [67, 205] on icon at bounding box center [67, 204] width 3 height 6
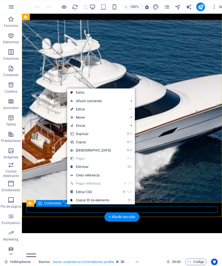
click at [92, 167] on link "⌦ Eliminar" at bounding box center [90, 167] width 47 height 8
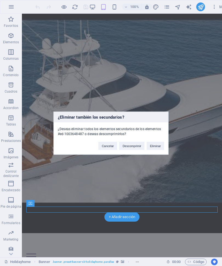
click at [159, 146] on button "Eliminar" at bounding box center [156, 146] width 18 height 8
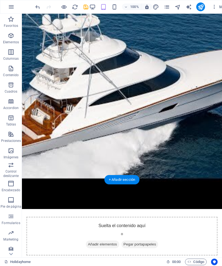
scroll to position [78, 0]
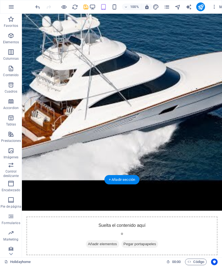
click at [201, 3] on button "publish" at bounding box center [200, 6] width 9 height 9
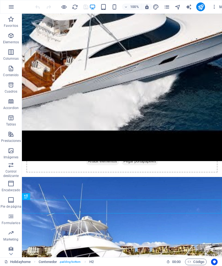
scroll to position [160, 0]
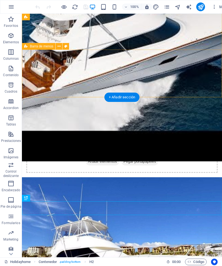
click at [194, 134] on div "Suelta el contenido aquí o Añadir elementos Pegar portapapeles" at bounding box center [121, 153] width 191 height 39
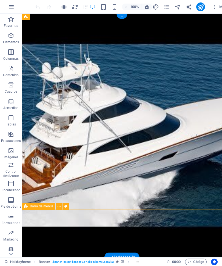
scroll to position [0, 0]
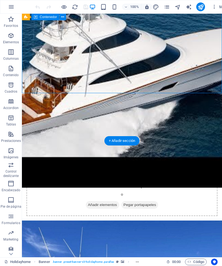
scroll to position [118, 0]
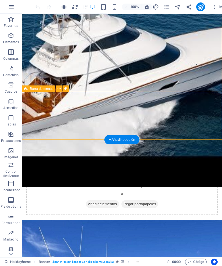
click at [181, 177] on div "Suelta el contenido aquí o Añadir elementos Pegar portapapeles" at bounding box center [121, 196] width 191 height 39
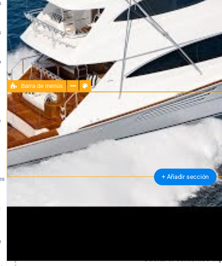
click at [58, 86] on icon at bounding box center [59, 89] width 3 height 6
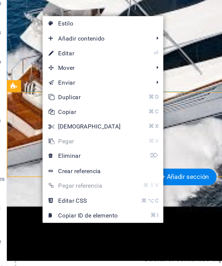
click at [49, 124] on link "⌦ Eliminar" at bounding box center [65, 128] width 47 height 8
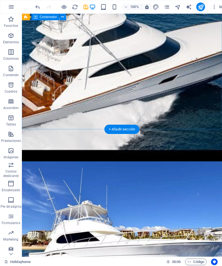
scroll to position [128, 0]
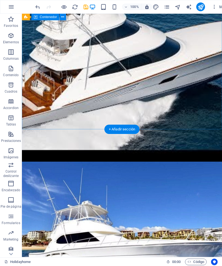
click at [132, 6] on h6 "100%" at bounding box center [134, 7] width 9 height 7
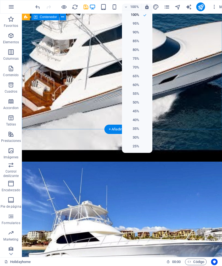
click at [143, 41] on li "85%" at bounding box center [137, 41] width 30 height 9
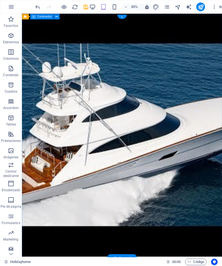
click at [199, 7] on icon "publish" at bounding box center [201, 7] width 6 height 6
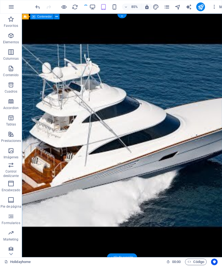
scroll to position [0, 0]
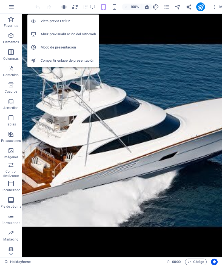
click at [34, 22] on icon at bounding box center [33, 20] width 5 height 5
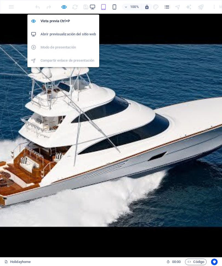
click at [46, 34] on h6 "Abrir previsualización del sitio web" at bounding box center [68, 34] width 55 height 7
click at [49, 33] on h6 "Abrir previsualización del sitio web" at bounding box center [68, 34] width 55 height 7
click at [169, 9] on icon "pages" at bounding box center [167, 7] width 6 height 6
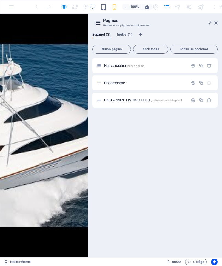
click at [10, 5] on div "100% Más" at bounding box center [111, 6] width 222 height 13
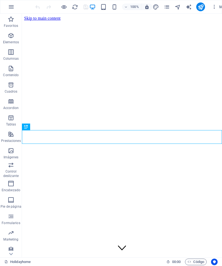
scroll to position [231, 0]
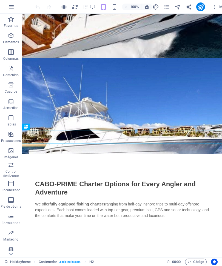
click at [5, 6] on button "button" at bounding box center [11, 6] width 13 height 13
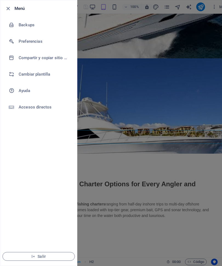
click at [7, 8] on icon "button" at bounding box center [8, 8] width 6 height 6
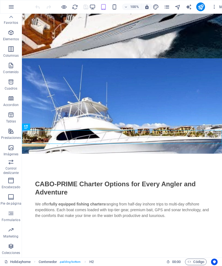
scroll to position [3, 0]
click at [15, 262] on link "Holidayhome" at bounding box center [17, 262] width 26 height 7
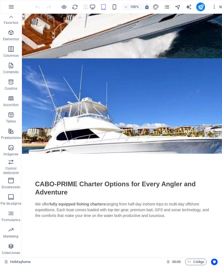
click at [17, 261] on link "Holidayhome" at bounding box center [17, 262] width 26 height 7
click at [3, 262] on div "Holidayhome 00 : 00 Código" at bounding box center [111, 262] width 222 height 9
click at [197, 259] on span "Código" at bounding box center [196, 262] width 17 height 7
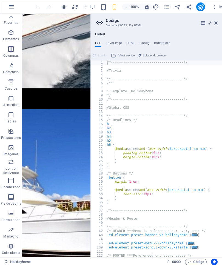
click at [118, 43] on h4 "JavaScript" at bounding box center [114, 44] width 16 height 6
type textarea "/* JS for preset "Menu V2" */"
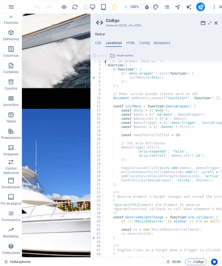
scroll to position [1, 0]
click at [145, 46] on h4 "Config" at bounding box center [145, 44] width 10 height 6
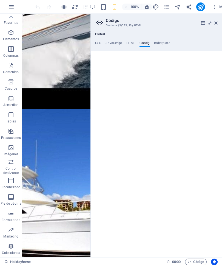
type textarea "$color-background: #fff;"
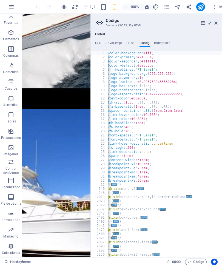
scroll to position [0, 0]
click at [166, 42] on h4 "Boilerplate" at bounding box center [162, 44] width 16 height 6
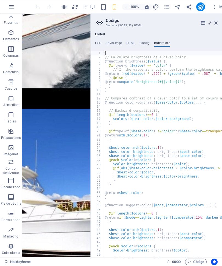
click at [99, 46] on h4 "CSS" at bounding box center [98, 44] width 6 height 6
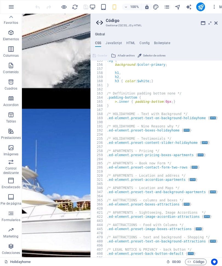
scroll to position [259, 0]
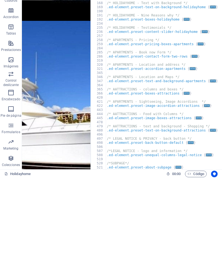
click at [198, 259] on span "Código" at bounding box center [196, 262] width 17 height 7
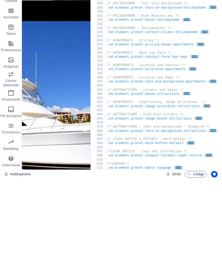
click at [216, 260] on icon "Usercentrics" at bounding box center [215, 262] width 4 height 4
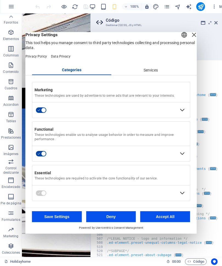
click at [190, 39] on div "Close Layer" at bounding box center [194, 35] width 8 height 8
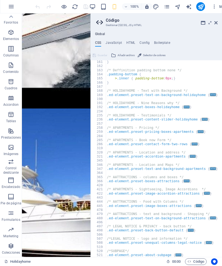
click at [217, 23] on icon at bounding box center [215, 23] width 3 height 4
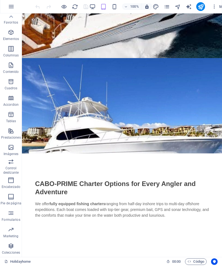
click at [199, 261] on span "Código" at bounding box center [196, 262] width 17 height 7
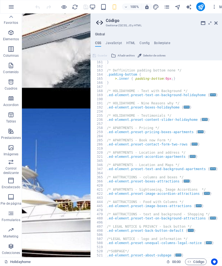
click at [116, 41] on h4 "JavaScript" at bounding box center [114, 44] width 16 height 6
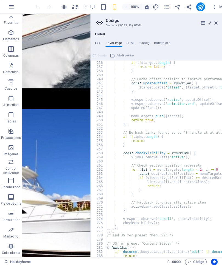
click at [147, 42] on h4 "Config" at bounding box center [145, 44] width 10 height 6
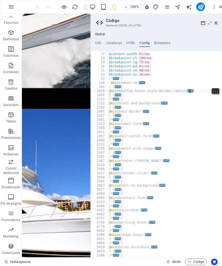
type textarea "$selector-hover: '&:hover, &.active'"
click at [221, 91] on div at bounding box center [219, 169] width 5 height 448
click at [219, 92] on div at bounding box center [219, 169] width 5 height 448
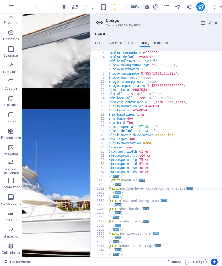
click at [162, 43] on h4 "Boilerplate" at bounding box center [162, 44] width 16 height 6
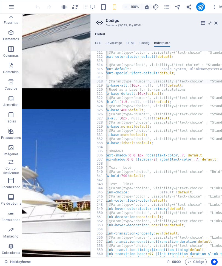
type textarea "// Text - links"
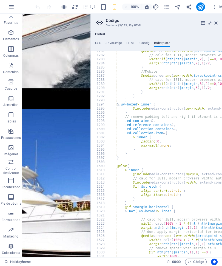
click at [137, 24] on h3 "Gestionar (S)CSS, JS y HTML" at bounding box center [156, 25] width 101 height 5
click at [128, 25] on h3 "Gestionar (S)CSS, JS y HTML" at bounding box center [156, 25] width 101 height 5
click at [104, 24] on header "Código Gestionar (S)CSS, JS y HTML" at bounding box center [157, 21] width 122 height 14
click at [102, 24] on icon at bounding box center [100, 23] width 8 height 8
click at [101, 45] on h4 "CSS" at bounding box center [98, 44] width 6 height 6
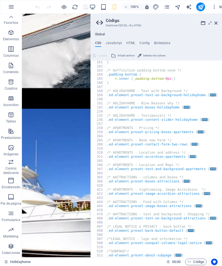
click at [133, 43] on h4 "HTML" at bounding box center [130, 44] width 9 height 6
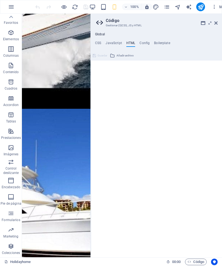
type textarea "<a href="#main-content" class="wv-link-content button">Skip to main content</a>"
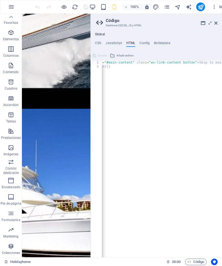
click at [217, 23] on icon at bounding box center [215, 23] width 3 height 4
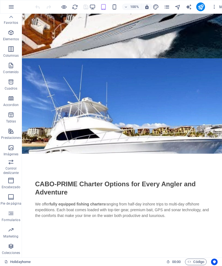
click at [217, 259] on button "Usercentrics" at bounding box center [214, 262] width 7 height 7
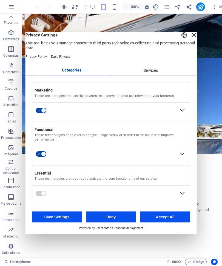
click at [199, 260] on span "Código" at bounding box center [196, 262] width 17 height 7
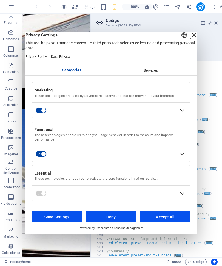
click at [190, 39] on div "Close Layer" at bounding box center [194, 35] width 8 height 8
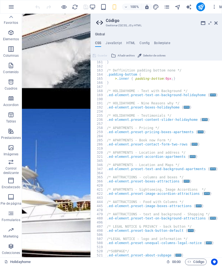
click at [199, 259] on span "Código" at bounding box center [196, 262] width 17 height 7
click at [9, 263] on link "Holidayhome" at bounding box center [17, 262] width 26 height 7
type textarea "}"
click at [219, 96] on div at bounding box center [219, 29] width 5 height 457
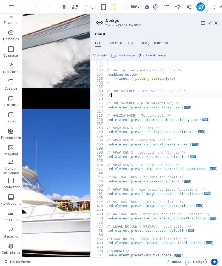
type textarea "."
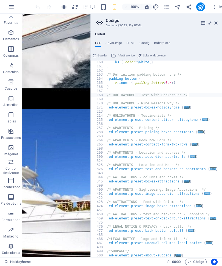
scroll to position [255, 0]
type textarea "/"
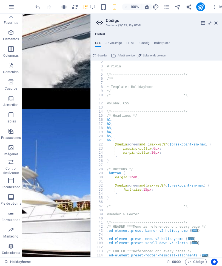
scroll to position [0, 0]
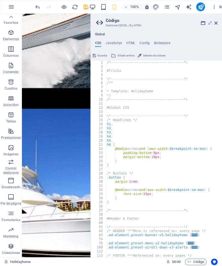
click at [160, 54] on span "Selector de colores" at bounding box center [154, 55] width 22 height 7
click at [128, 55] on span "Añadir archivo" at bounding box center [126, 55] width 17 height 7
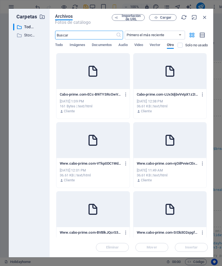
click at [133, 16] on span "Importación de URL" at bounding box center [131, 17] width 22 height 7
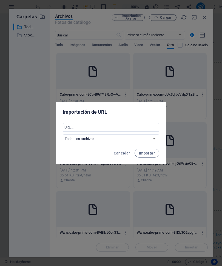
click at [125, 156] on button "Cancelar" at bounding box center [122, 153] width 21 height 9
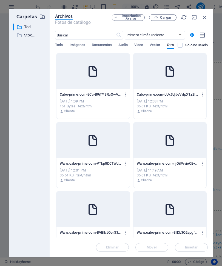
click at [205, 18] on icon "button" at bounding box center [205, 17] width 6 height 6
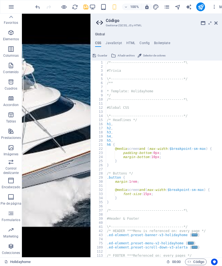
click at [196, 158] on div "/*------------------------------------*\ #Trivia \*----------------------------…" at bounding box center [164, 163] width 116 height 205
click at [169, 92] on div "/*------------------------------------*\ #Trivia \*----------------------------…" at bounding box center [164, 163] width 116 height 205
type textarea "*"
click at [205, 22] on icon at bounding box center [203, 23] width 4 height 4
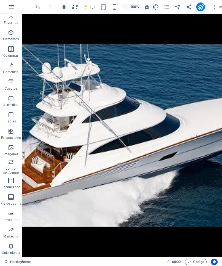
click at [172, 261] on span "00 : 00" at bounding box center [176, 262] width 9 height 7
click at [22, 263] on link "Holidayhome" at bounding box center [17, 262] width 26 height 7
click at [11, 262] on link "Holidayhome" at bounding box center [17, 262] width 26 height 7
click at [13, 263] on link "Holidayhome" at bounding box center [17, 262] width 26 height 7
click at [16, 262] on link "Holidayhome" at bounding box center [17, 262] width 26 height 7
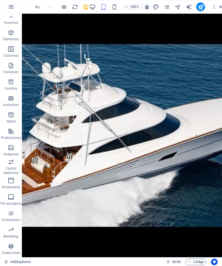
click at [15, 262] on link "Holidayhome" at bounding box center [17, 262] width 26 height 7
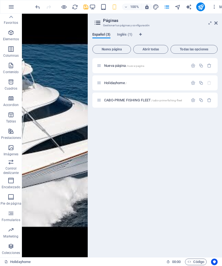
click at [99, 33] on span "Español (3)" at bounding box center [101, 35] width 18 height 8
click at [100, 22] on icon at bounding box center [98, 23] width 8 height 8
click at [98, 24] on icon at bounding box center [98, 23] width 8 height 8
click at [195, 82] on icon "button" at bounding box center [193, 83] width 5 height 5
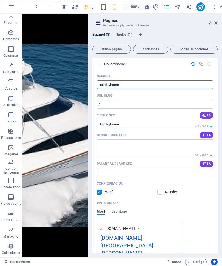
scroll to position [19, 0]
type input "H"
type input "Ca"
type input "/ca"
type input "Cabo"
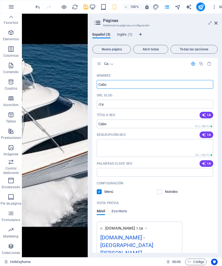
type input "/cabo"
type input "Cabo-pim"
type input "/cabo-pim"
type input "Cabo-pime"
type input "/cabo-pime"
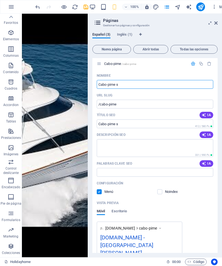
type input "Cabo-pime s"
type input "/cabo-pime-s"
type input "Cabo-pime spo"
type input "/cabo-pime-spo"
type input "Cabo-pime"
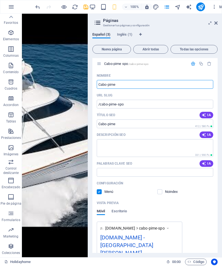
type input "/cabo-pime"
type input "Cabo-pime lu"
type input "/cabo-pime-lu"
type input "Cabo-pime lux"
type input "/cabo-pime-lux"
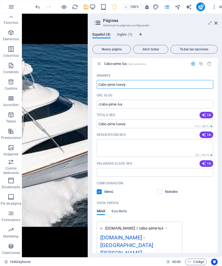
type input "Cabo-pime luxury"
type input "/cabo-pime-luxury"
type input "Cabo-pime luxury y"
type input "/cabo-pime-luxury-y"
type input "Cabo-pime luxury ychts"
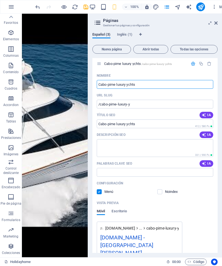
type input "/cabo-pime-luxury-ychts"
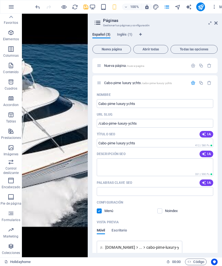
scroll to position [0, 0]
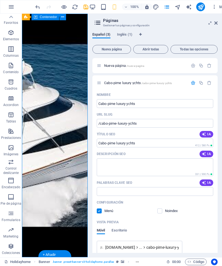
click at [99, 33] on span "Español (3)" at bounding box center [101, 35] width 18 height 8
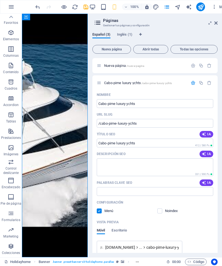
click at [209, 157] on button "IA" at bounding box center [207, 154] width 14 height 7
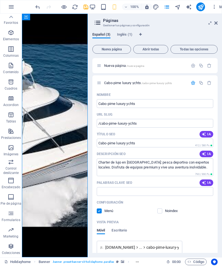
type textarea "Charter de lujo en Cabo: pesca deportiva con expertos locales. Disfruta de equi…"
click at [207, 185] on span "IA" at bounding box center [206, 183] width 9 height 4
type input "pesca deportiva de lujo, charter de pesca en Cabo, excursiones de pesca en alta…"
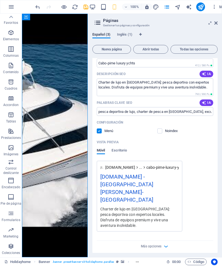
scroll to position [80, 0]
click at [161, 245] on span "Más opciones" at bounding box center [151, 247] width 21 height 4
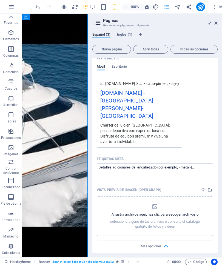
scroll to position [164, 0]
click at [153, 261] on div "Holidayhome Banner . banner .preset-banner-v3-holidayhome .parallax" at bounding box center [83, 262] width 158 height 7
click at [137, 263] on ol "Banner . banner .preset-banner-v3-holidayhome .parallax" at bounding box center [90, 262] width 103 height 7
click at [137, 261] on ol "Banner . banner .preset-banner-v3-holidayhome .parallax" at bounding box center [90, 262] width 103 height 7
click at [136, 263] on ol "Banner . banner .preset-banner-v3-holidayhome .parallax" at bounding box center [90, 262] width 103 height 7
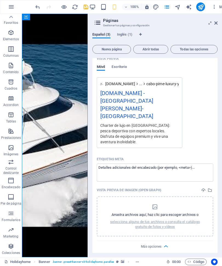
click at [136, 262] on ol "Banner . banner .preset-banner-v3-holidayhome .parallax" at bounding box center [90, 262] width 103 height 7
click at [138, 262] on ol "Banner . banner .preset-banner-v3-holidayhome .parallax" at bounding box center [90, 262] width 103 height 7
click at [139, 261] on ol "Banner . banner .preset-banner-v3-holidayhome .parallax" at bounding box center [90, 262] width 103 height 7
click at [139, 260] on ol "Banner . banner .preset-banner-v3-holidayhome .parallax" at bounding box center [90, 262] width 103 height 7
click at [139, 261] on ol "Banner . banner .preset-banner-v3-holidayhome .parallax" at bounding box center [90, 262] width 103 height 7
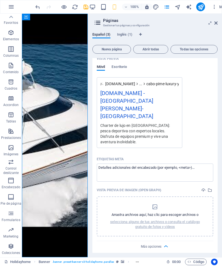
click at [139, 264] on ol "Banner . banner .preset-banner-v3-holidayhome .parallax" at bounding box center [90, 262] width 103 height 7
click at [139, 261] on ol "Banner . banner .preset-banner-v3-holidayhome .parallax" at bounding box center [90, 262] width 103 height 7
click at [136, 263] on ol "Banner . banner .preset-banner-v3-holidayhome .parallax" at bounding box center [90, 262] width 103 height 7
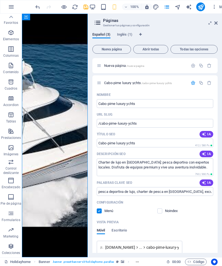
scroll to position [0, 0]
click at [203, 4] on icon "publish" at bounding box center [201, 7] width 6 height 6
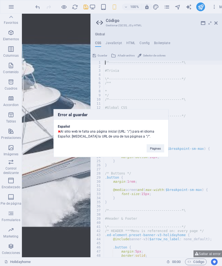
click at [159, 149] on button "Páginas" at bounding box center [156, 148] width 18 height 8
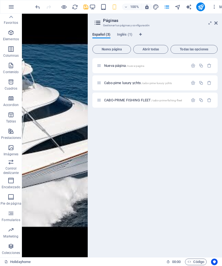
click at [197, 256] on div "Español (3) Inglés (1) Nueva página Abrir todas Todas las opciones Nueva página…" at bounding box center [155, 143] width 134 height 230
click at [199, 256] on div "Español (3) Inglés (1) Nueva página Abrir todas Todas las opciones Nueva página…" at bounding box center [155, 143] width 134 height 230
click at [198, 255] on div "Español (3) Inglés (1) Nueva página Abrir todas Todas las opciones Nueva página…" at bounding box center [155, 143] width 134 height 230
click at [198, 257] on div "Español (3) Inglés (1) Nueva página Abrir todas Todas las opciones Nueva página…" at bounding box center [155, 143] width 134 height 230
click at [197, 257] on div "Español (3) Inglés (1) Nueva página Abrir todas Todas las opciones Nueva página…" at bounding box center [155, 143] width 134 height 230
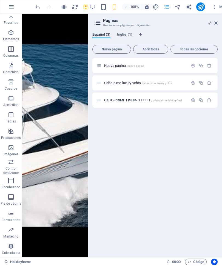
click at [198, 263] on span "Código" at bounding box center [196, 262] width 17 height 7
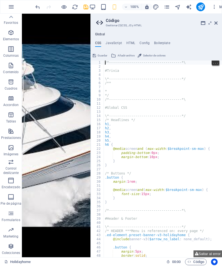
click at [105, 63] on div "/*------------------------------------*\ #Trivia \*----------------------------…" at bounding box center [192, 163] width 176 height 205
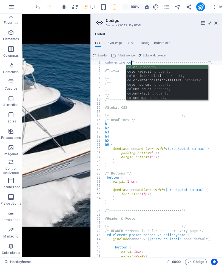
scroll to position [0, 2]
type textarea "cabo-prime.com/*------------------------------------*\"
click at [196, 44] on ul "CSS JavaScript HTML Config Boilerplate" at bounding box center [156, 44] width 131 height 6
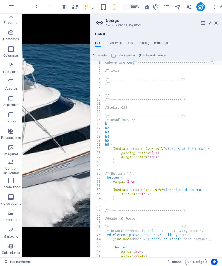
click at [193, 52] on div "Guardar Añadir archivo Selector de colores" at bounding box center [156, 55] width 131 height 8
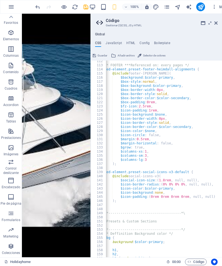
scroll to position [0, 6]
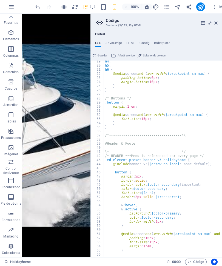
click at [94, 55] on icon at bounding box center [94, 55] width 3 height 7
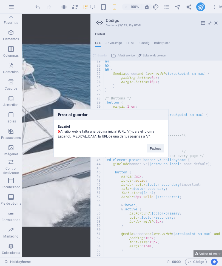
click at [160, 151] on button "Páginas" at bounding box center [156, 148] width 18 height 8
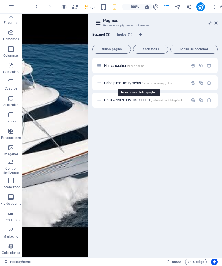
click at [142, 82] on span "Cabo-pime luxury ychts /cabo-pime-luxury-ychts" at bounding box center [138, 83] width 68 height 4
click at [202, 85] on icon "button" at bounding box center [201, 83] width 5 height 5
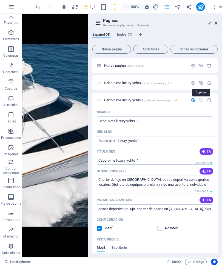
click at [202, 10] on icon "publish" at bounding box center [201, 7] width 6 height 6
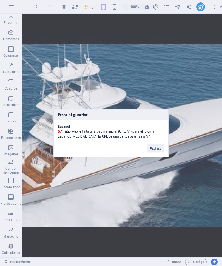
click at [157, 147] on button "Páginas" at bounding box center [156, 148] width 18 height 8
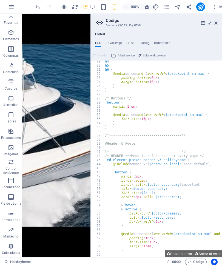
click at [202, 5] on icon "publish" at bounding box center [201, 7] width 6 height 6
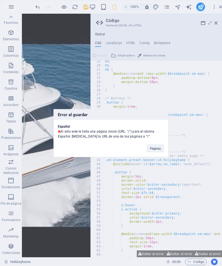
click at [161, 147] on button "Páginas" at bounding box center [156, 148] width 18 height 8
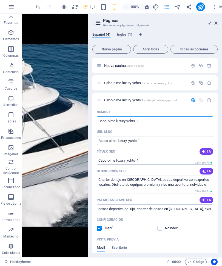
click at [200, 10] on icon "publish" at bounding box center [201, 7] width 6 height 6
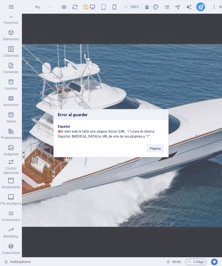
click at [162, 151] on button "Páginas" at bounding box center [156, 148] width 18 height 8
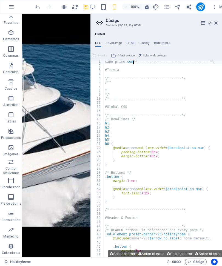
scroll to position [0, 0]
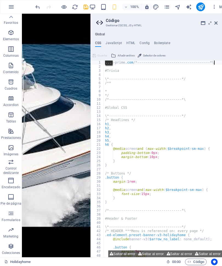
click at [135, 58] on button "Añadir archivo" at bounding box center [123, 55] width 26 height 7
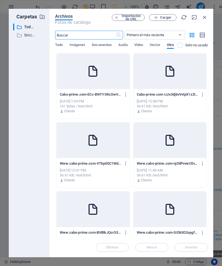
click at [207, 15] on icon "button" at bounding box center [205, 17] width 6 height 6
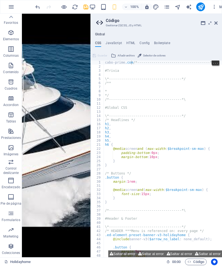
click at [132, 62] on div "cabo-prime .com /*------------------------------------*\ #Trivia \*------------…" at bounding box center [192, 163] width 176 height 205
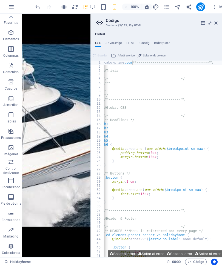
scroll to position [1, 0]
click at [164, 94] on div "cabo-prime .com /*------------------------------------*\ #Trivia \*------------…" at bounding box center [191, 163] width 176 height 205
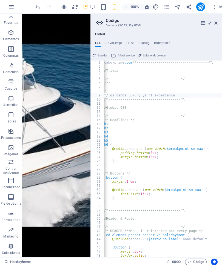
scroll to position [0, 6]
type textarea "*/los cabos luxury ya ht experience"
click at [101, 57] on span "Guardar" at bounding box center [103, 55] width 10 height 7
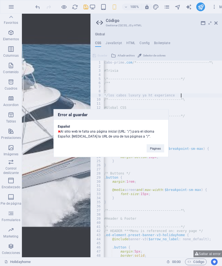
click at [159, 148] on button "Páginas" at bounding box center [156, 148] width 18 height 8
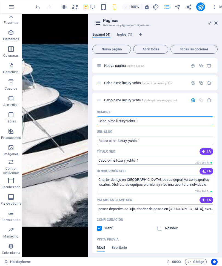
click at [152, 140] on input "/cabo-pime-luxury-ychts-1" at bounding box center [155, 140] width 117 height 9
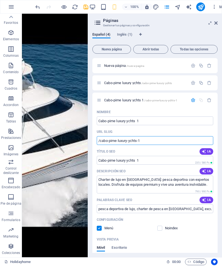
click at [152, 140] on input "/cabo-pime-luxury-ychts-1" at bounding box center [155, 140] width 117 height 9
click at [154, 142] on input "/cabo-pime-luxury-ychts-1" at bounding box center [155, 140] width 117 height 9
click at [194, 260] on span "Código" at bounding box center [196, 262] width 17 height 7
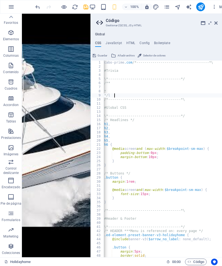
type textarea "*"
click at [134, 94] on div "cabo-prime .com /*------------------------------------*\ #Trivia \*------------…" at bounding box center [191, 163] width 176 height 205
click at [134, 96] on div "cabo-prime .com /*------------------------------------*\ #Trivia \*------------…" at bounding box center [191, 163] width 176 height 205
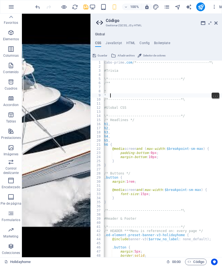
click at [131, 95] on div "cabo-prime .com /*------------------------------------*\ #Trivia \*------------…" at bounding box center [191, 163] width 176 height 205
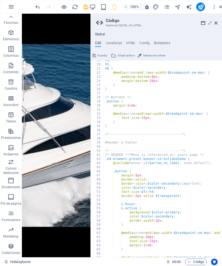
scroll to position [75, 0]
click at [217, 23] on icon at bounding box center [215, 23] width 3 height 4
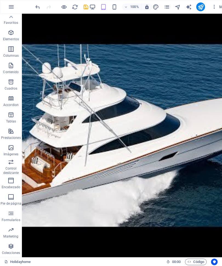
click at [196, 261] on span "Código" at bounding box center [196, 262] width 17 height 7
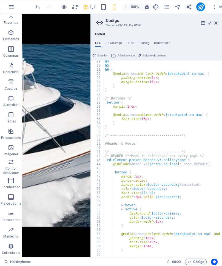
click at [212, 6] on icon "button" at bounding box center [214, 6] width 5 height 5
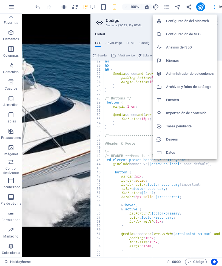
click at [47, 101] on div at bounding box center [111, 133] width 222 height 266
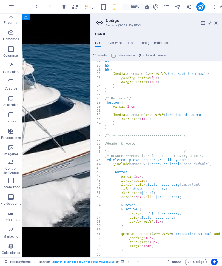
click at [217, 24] on icon at bounding box center [215, 23] width 3 height 4
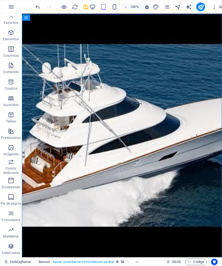
scroll to position [0, 0]
click at [215, 7] on icon "button" at bounding box center [214, 6] width 5 height 5
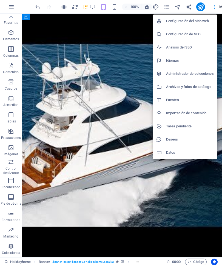
click at [209, 21] on h6 "Configuración del sitio web" at bounding box center [190, 21] width 48 height 7
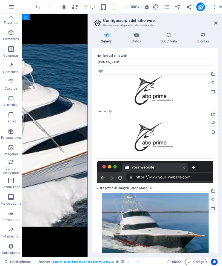
click at [170, 39] on h4 "SEO / Meta" at bounding box center [170, 38] width 36 height 12
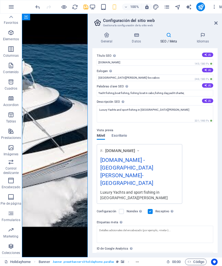
click at [216, 24] on icon at bounding box center [215, 23] width 3 height 4
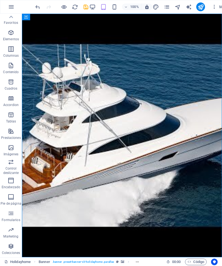
click at [168, 6] on icon "pages" at bounding box center [167, 7] width 6 height 6
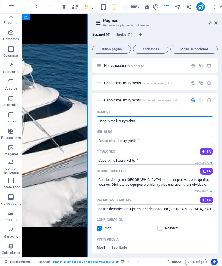
click at [197, 259] on span "Código" at bounding box center [196, 262] width 17 height 7
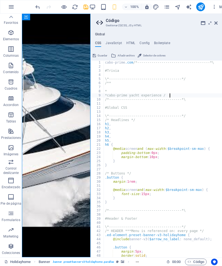
scroll to position [0, 5]
type textarea "*cabo-prime yacht experience /2"
click at [98, 55] on span "Guardar" at bounding box center [103, 55] width 10 height 7
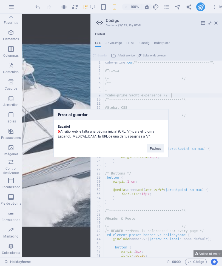
click at [156, 149] on button "Páginas" at bounding box center [156, 148] width 18 height 8
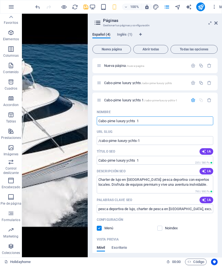
click at [191, 125] on input "Cabo-pime luxury ychts 1" at bounding box center [155, 121] width 117 height 9
click at [190, 120] on input "Cabo-pime luxury ychts 1" at bounding box center [155, 121] width 117 height 9
type input "Cabo-pime luxury ychts"
type input "/cabo-pime-luxury-ychts-4"
type input "Cabo-pime luxury ychts"
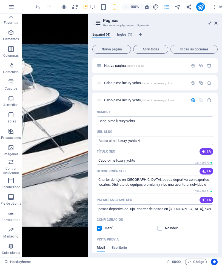
scroll to position [0, 0]
click at [203, 8] on icon "publish" at bounding box center [201, 7] width 6 height 6
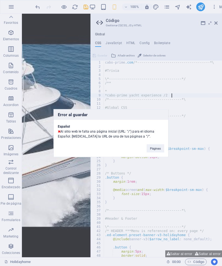
click at [171, 99] on div "Error al guardar Español Al sitio web le falta una página inicial (URL: "/") pa…" at bounding box center [111, 133] width 222 height 266
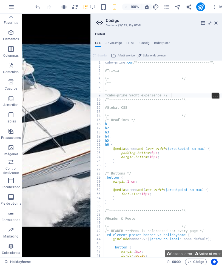
click at [173, 95] on div "cabo-prime .com /*------------------------------------*\ #Trivia \*------------…" at bounding box center [192, 163] width 176 height 205
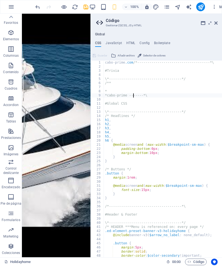
scroll to position [0, 3]
type textarea "*cabo-primeexperice-------*\"
click at [102, 54] on span "Guardar" at bounding box center [103, 55] width 10 height 7
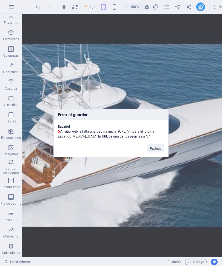
click at [161, 151] on button "Páginas" at bounding box center [156, 148] width 18 height 8
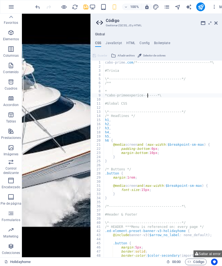
type textarea "*cabo-primeexperice-------*\"
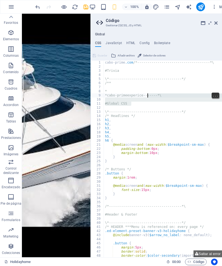
click at [200, 6] on icon "publish" at bounding box center [201, 7] width 6 height 6
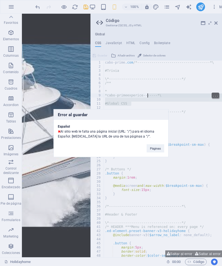
click at [162, 152] on button "Páginas" at bounding box center [156, 148] width 18 height 8
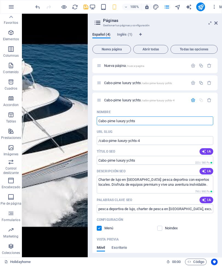
click at [202, 10] on button "publish" at bounding box center [200, 6] width 9 height 9
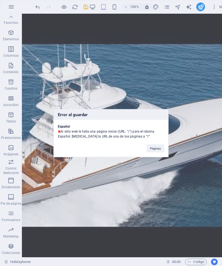
click at [160, 146] on button "Páginas" at bounding box center [156, 148] width 18 height 8
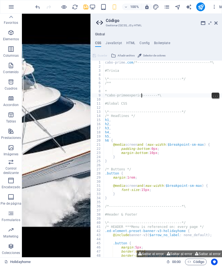
click at [142, 94] on div "cabo-prime .com /*------------------------------------*\ #Trivia \*------------…" at bounding box center [192, 163] width 176 height 205
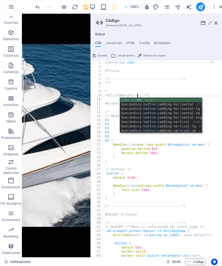
scroll to position [0, 3]
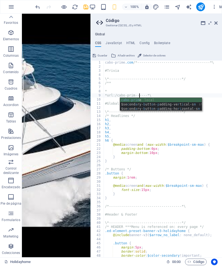
type textarea "*url:/cabo-prime------*\"
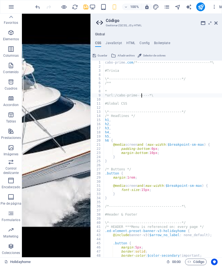
click at [102, 53] on span "Guardar" at bounding box center [103, 55] width 10 height 7
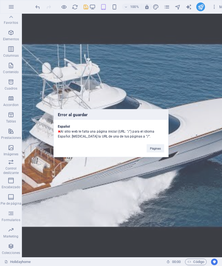
click at [160, 151] on button "Páginas" at bounding box center [156, 148] width 18 height 8
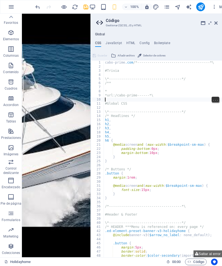
click at [205, 7] on button "publish" at bounding box center [200, 6] width 9 height 9
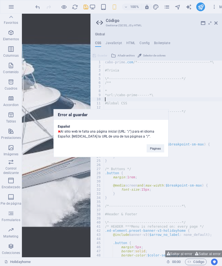
click at [160, 149] on button "Páginas" at bounding box center [156, 148] width 18 height 8
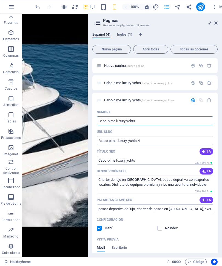
click at [200, 140] on input "/cabo-pime-luxury-ychts-4" at bounding box center [155, 140] width 117 height 9
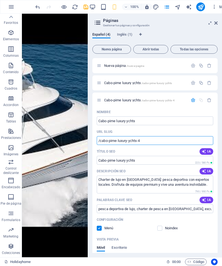
click at [200, 120] on input "Cabo-pime luxury ychts" at bounding box center [155, 121] width 117 height 9
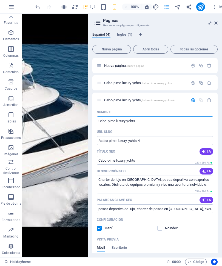
click at [206, 49] on span "Todas las opciones" at bounding box center [194, 49] width 42 height 3
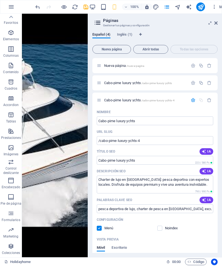
scroll to position [631, 0]
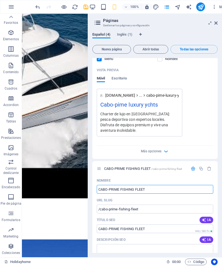
click at [202, 10] on button "publish" at bounding box center [200, 6] width 9 height 9
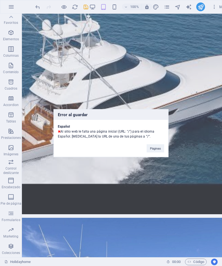
click at [154, 146] on button "Páginas" at bounding box center [156, 148] width 18 height 8
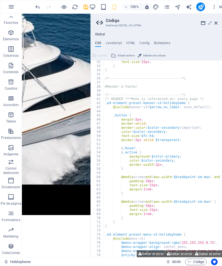
scroll to position [128, 0]
click at [14, 257] on button "Colecciones" at bounding box center [11, 249] width 22 height 16
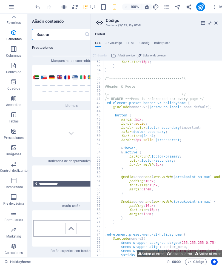
scroll to position [5116, 0]
click at [15, 260] on link "Holidayhome" at bounding box center [17, 262] width 26 height 7
click at [84, 8] on icon "save" at bounding box center [86, 7] width 6 height 6
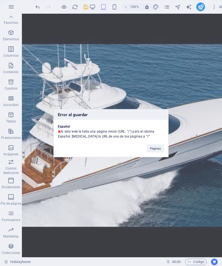
click at [157, 148] on button "Páginas" at bounding box center [156, 148] width 18 height 8
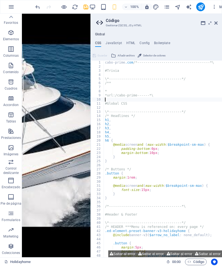
scroll to position [0, 0]
click at [115, 99] on div "cabo-prime .com /*------------------------------------*\ #Trivia \*------------…" at bounding box center [192, 163] width 176 height 205
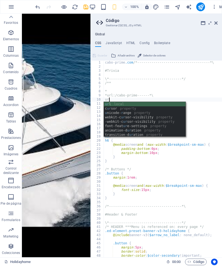
scroll to position [0, 0]
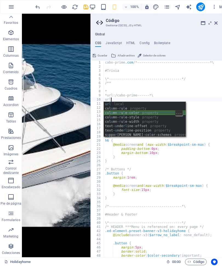
click at [161, 113] on div "url local col u mn- r u l e property col u mn- r u l e-color property col u mn-…" at bounding box center [145, 124] width 82 height 44
type textarea "column-rule-color: ;"
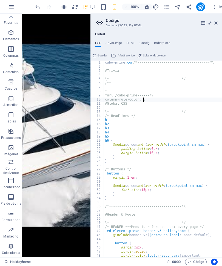
click at [95, 55] on icon at bounding box center [94, 55] width 3 height 7
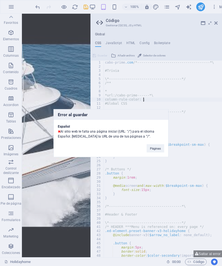
click at [160, 151] on button "Páginas" at bounding box center [156, 148] width 18 height 8
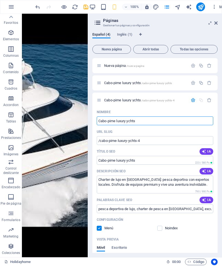
click at [196, 261] on span "Código" at bounding box center [196, 262] width 17 height 7
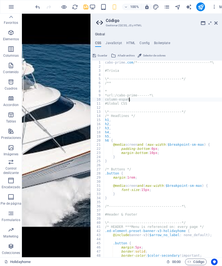
type textarea "column-español;"
click at [95, 55] on icon at bounding box center [94, 55] width 3 height 7
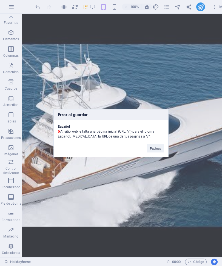
click at [154, 146] on button "Páginas" at bounding box center [156, 148] width 18 height 8
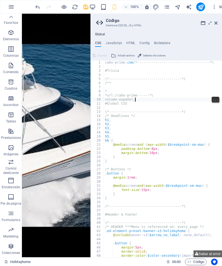
click at [162, 102] on div "cabo-prime .com /*------------------------------------*\ #Trivia \*------------…" at bounding box center [192, 163] width 176 height 205
click at [148, 97] on div "cabo-prime .com /*------------------------------------*\ #Trivia \*------------…" at bounding box center [192, 163] width 176 height 205
click at [140, 100] on div "cabo-prime .com /*------------------------------------*\ #Trivia \*------------…" at bounding box center [192, 163] width 176 height 205
type textarea "column-español;/:"
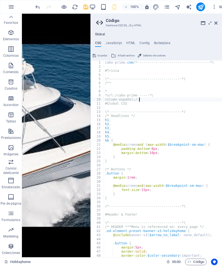
click at [103, 56] on span "Guardar" at bounding box center [103, 55] width 10 height 7
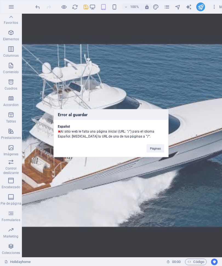
click at [162, 148] on button "Páginas" at bounding box center [156, 148] width 18 height 8
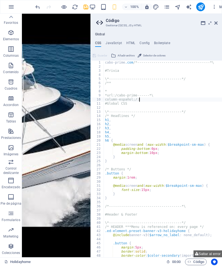
click at [202, 10] on button "publish" at bounding box center [200, 6] width 9 height 9
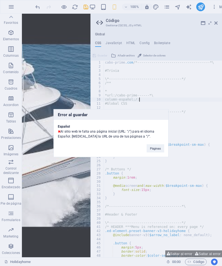
click at [220, 22] on div "Error al guardar Español Al sitio web le falta una página inicial (URL: "/") pa…" at bounding box center [111, 133] width 222 height 266
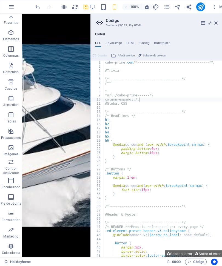
click at [217, 21] on link at bounding box center [215, 23] width 3 height 5
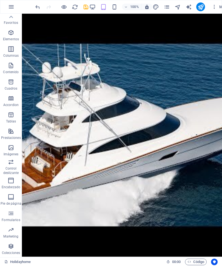
click at [137, 10] on h6 "100%" at bounding box center [134, 7] width 9 height 7
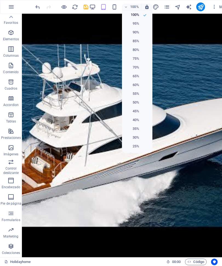
scroll to position [0, 0]
click at [142, 41] on li "85%" at bounding box center [137, 41] width 30 height 9
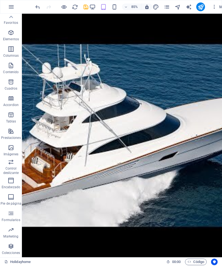
click at [203, 6] on icon "publish" at bounding box center [201, 7] width 6 height 6
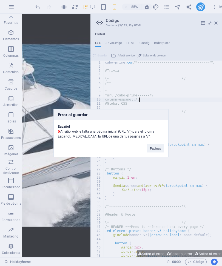
click at [162, 151] on button "Páginas" at bounding box center [156, 148] width 18 height 8
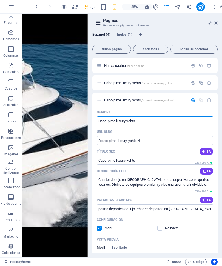
click at [154, 52] on button "Abrir todas" at bounding box center [150, 49] width 35 height 9
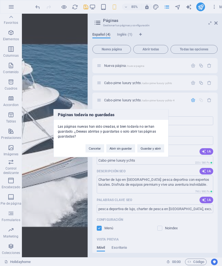
click at [159, 148] on button "Guardar y abrir" at bounding box center [150, 148] width 27 height 8
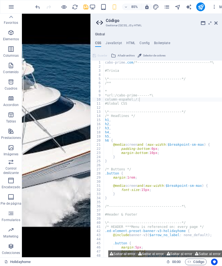
click at [217, 254] on button "Saltar al error" at bounding box center [208, 254] width 29 height 7
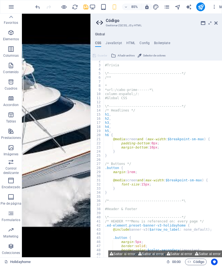
scroll to position [4, 0]
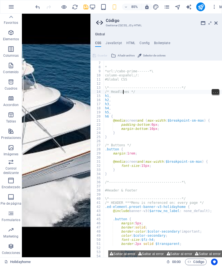
click at [123, 94] on div "/** * *url:/cabo-prime------*\ column-español;/: #Global CSS \*----------------…" at bounding box center [192, 159] width 176 height 205
click at [117, 99] on div "/** * *url:/cabo-prime------*\ column-español;/: #Global CSS \*----------------…" at bounding box center [192, 159] width 176 height 205
click at [122, 95] on div "/** * *url:/cabo-prime------*\ column-español;/: #Global CSS \*----------------…" at bounding box center [192, 159] width 176 height 205
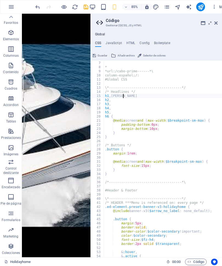
type textarea "h1,yates"
click at [103, 54] on span "Guardar" at bounding box center [103, 55] width 10 height 7
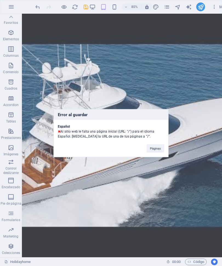
click at [161, 151] on button "Páginas" at bounding box center [156, 148] width 18 height 8
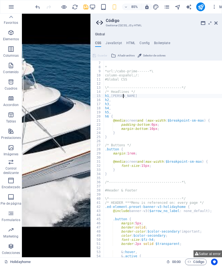
click at [198, 261] on span "Código" at bounding box center [196, 262] width 17 height 7
click at [135, 97] on div "/** * *url:/cabo-prime------*\ column-español;/: #Global CSS \*----------------…" at bounding box center [192, 159] width 176 height 205
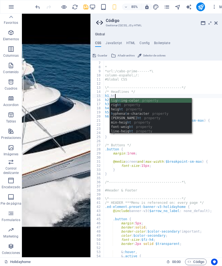
scroll to position [0, 1]
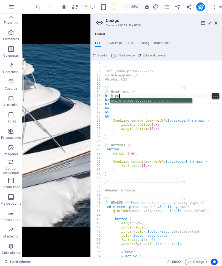
click at [150, 95] on div "/** * *url:/cabo-prime------*\ column-español;/: #Global CSS \*----------------…" at bounding box center [192, 159] width 176 height 205
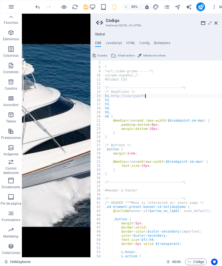
type textarea "h1,http:/luxuryyachts"
click at [104, 56] on span "Guardar" at bounding box center [103, 55] width 10 height 7
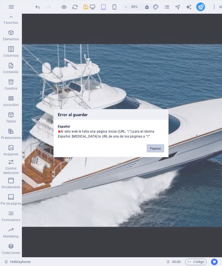
click at [160, 150] on button "Páginas" at bounding box center [156, 148] width 18 height 8
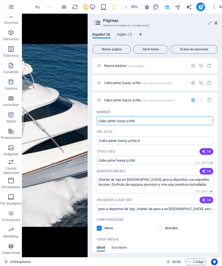
click at [183, 122] on input "Cabo-pime luxury ychts" at bounding box center [155, 121] width 117 height 9
click at [171, 143] on input "/cabo-pime-luxury-ychts-4" at bounding box center [155, 140] width 117 height 9
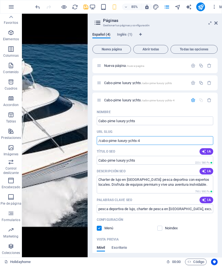
click at [102, 140] on input "/cabo-pime-luxury-ychts-4" at bounding box center [155, 140] width 117 height 9
type input "Htt/cabo-pime-luxury-ychts-p"
click at [201, 5] on icon "publish" at bounding box center [201, 7] width 6 height 6
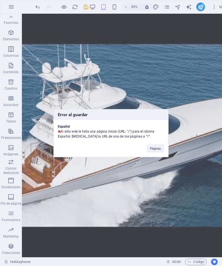
click at [159, 151] on button "Páginas" at bounding box center [156, 148] width 18 height 8
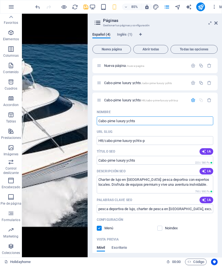
click at [172, 145] on input "Htt/cabo-pime-luxury-ychts-p" at bounding box center [155, 140] width 117 height 9
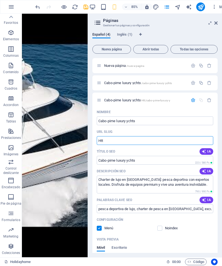
type input "Ht"
click at [204, 6] on icon "publish" at bounding box center [201, 7] width 6 height 6
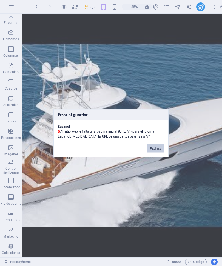
click at [160, 146] on button "Páginas" at bounding box center [156, 148] width 18 height 8
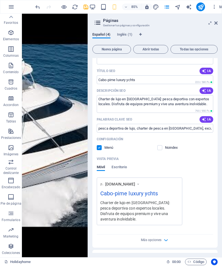
scroll to position [88, 0]
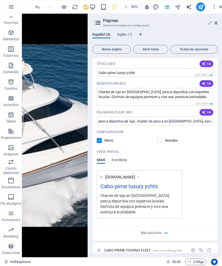
click at [159, 140] on label at bounding box center [159, 140] width 5 height 5
click at [0, 0] on input "checkbox" at bounding box center [0, 0] width 0 height 0
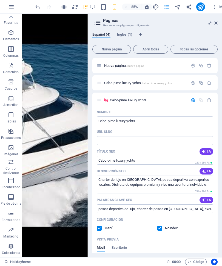
scroll to position [0, 0]
click at [202, 11] on button "publish" at bounding box center [200, 6] width 9 height 9
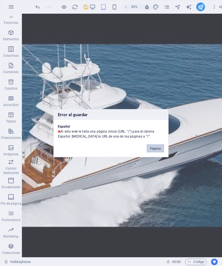
click at [157, 151] on button "Páginas" at bounding box center [156, 148] width 18 height 8
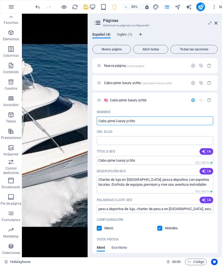
click at [166, 227] on p "Noindex" at bounding box center [174, 228] width 18 height 5
click at [0, 0] on input "checkbox" at bounding box center [0, 0] width 0 height 0
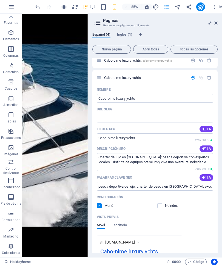
scroll to position [24, 0]
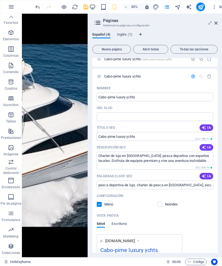
click at [162, 205] on label at bounding box center [159, 204] width 5 height 5
click at [0, 0] on input "checkbox" at bounding box center [0, 0] width 0 height 0
click at [162, 204] on label at bounding box center [159, 204] width 5 height 5
click at [0, 0] on input "checkbox" at bounding box center [0, 0] width 0 height 0
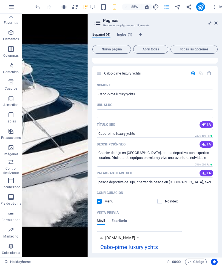
scroll to position [27, 0]
click at [125, 221] on span "Escritorio" at bounding box center [119, 222] width 15 height 8
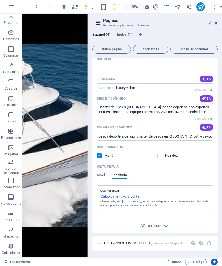
scroll to position [72, 0]
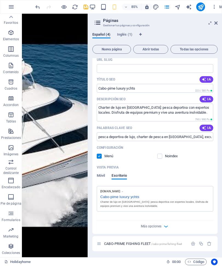
click at [104, 176] on span "Móvil" at bounding box center [101, 177] width 8 height 8
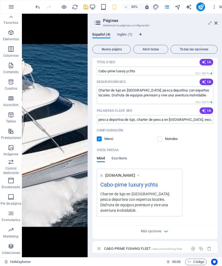
click at [167, 228] on icon "button" at bounding box center [166, 231] width 6 height 6
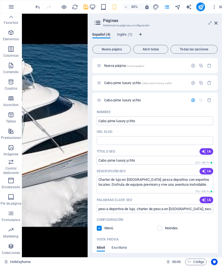
scroll to position [0, 0]
click at [210, 22] on icon at bounding box center [210, 23] width 0 height 4
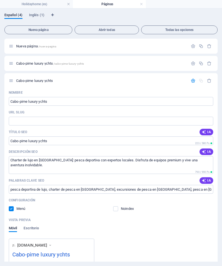
click at [125, 34] on button "Abrir todas" at bounding box center [107, 30] width 64 height 9
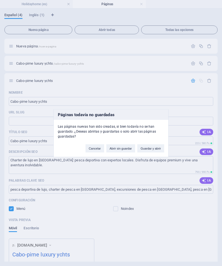
click at [121, 146] on button "Abrir sin guardar" at bounding box center [120, 148] width 29 height 8
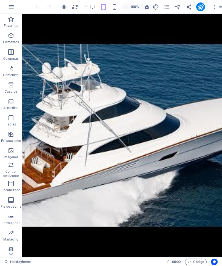
click at [220, 7] on span "Más" at bounding box center [220, 6] width 16 height 5
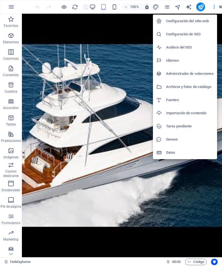
click at [104, 90] on div at bounding box center [111, 133] width 222 height 266
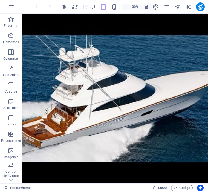
click at [175, 187] on icon "button" at bounding box center [176, 188] width 4 height 4
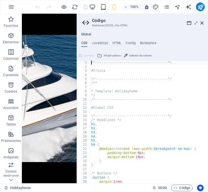
click at [161, 186] on span "00 : 00" at bounding box center [163, 188] width 9 height 7
click at [161, 188] on span "00 : 00" at bounding box center [163, 188] width 9 height 7
click at [134, 43] on h4 "Config" at bounding box center [131, 44] width 10 height 6
type textarea "$color-background: #fff;"
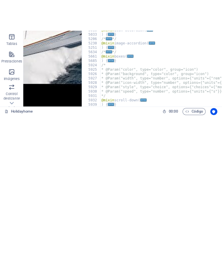
scroll to position [242, 0]
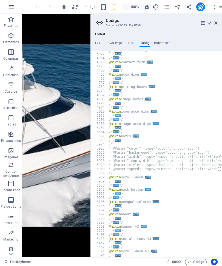
click at [98, 41] on h4 "CSS" at bounding box center [98, 44] width 6 height 6
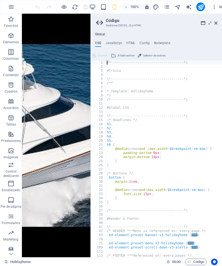
click at [217, 25] on link at bounding box center [215, 23] width 3 height 5
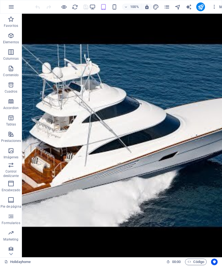
click at [177, 7] on icon "navigator" at bounding box center [178, 7] width 6 height 6
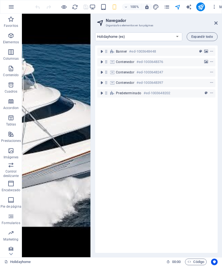
click at [147, 38] on select "Nueva página (es) Holidayhome (es) CABO-PRIME FISHING FLEET (es) Holidayhome (e…" at bounding box center [138, 36] width 87 height 9
select select "18119962-es"
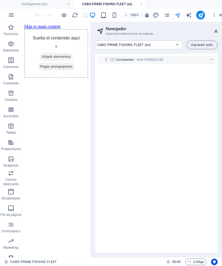
scroll to position [0, 0]
click at [198, 16] on icon "publish" at bounding box center [201, 15] width 6 height 6
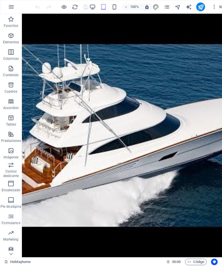
click at [131, 7] on h6 "100%" at bounding box center [134, 7] width 9 height 7
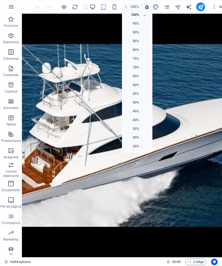
click at [141, 40] on li "85%" at bounding box center [137, 41] width 30 height 9
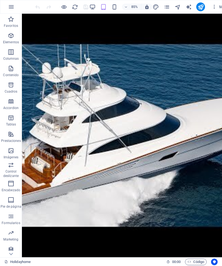
click at [204, 7] on button "publish" at bounding box center [200, 6] width 9 height 9
